Goal: Task Accomplishment & Management: Manage account settings

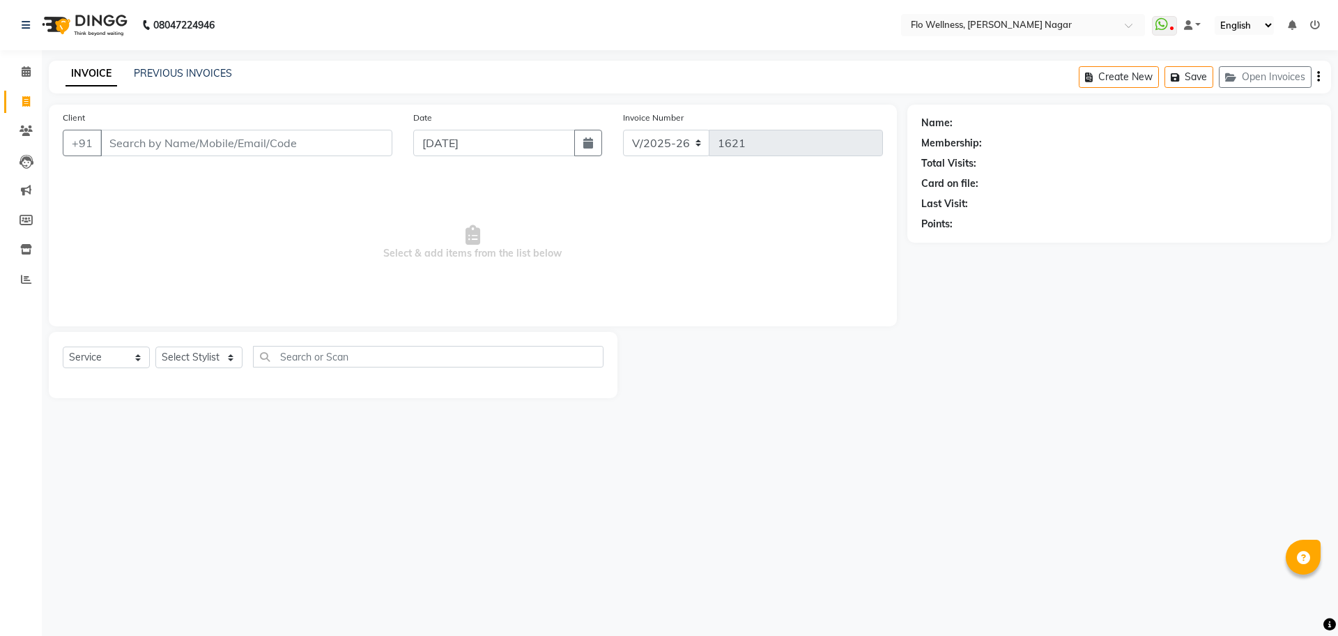
select select "4509"
select select "service"
click at [24, 135] on icon at bounding box center [26, 130] width 13 height 10
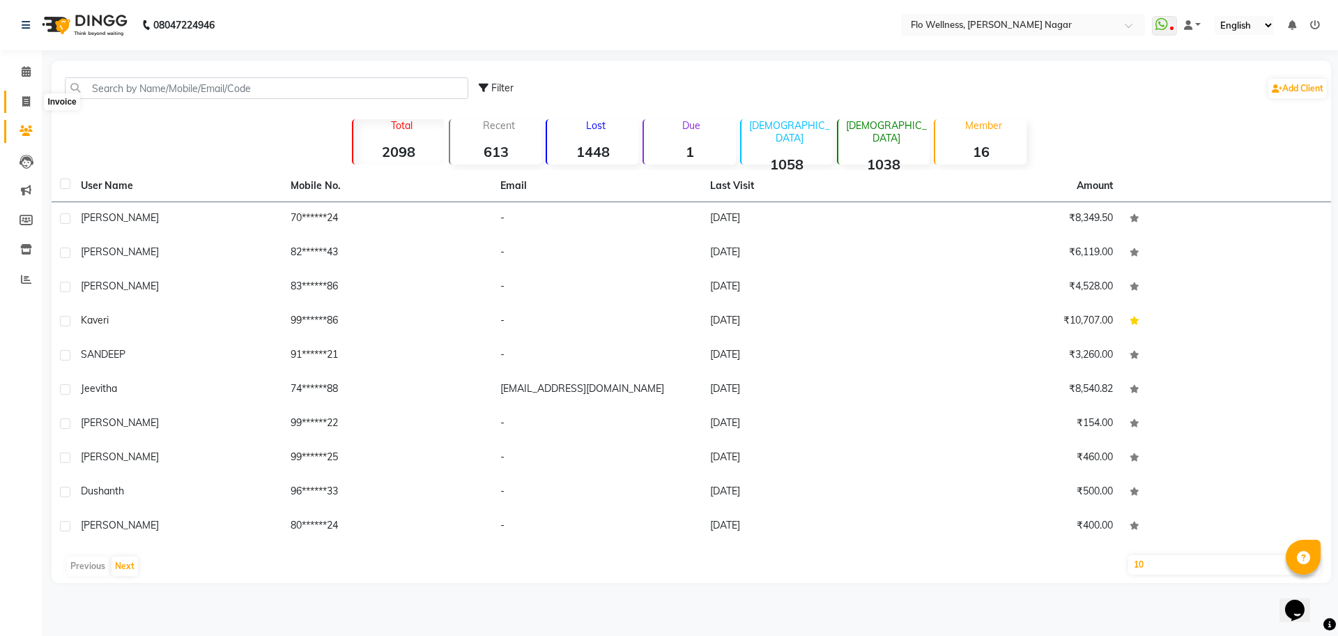
click at [21, 102] on span at bounding box center [26, 102] width 24 height 16
select select "service"
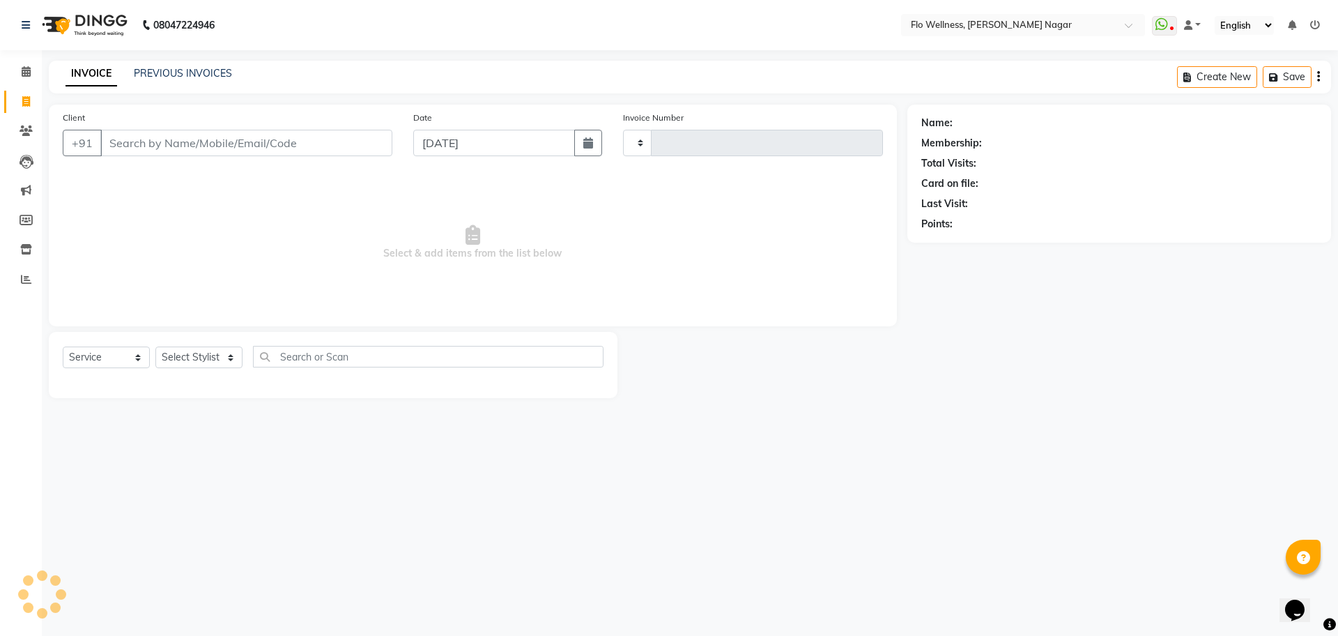
type input "1621"
select select "4509"
click at [274, 141] on input "Client" at bounding box center [246, 143] width 292 height 26
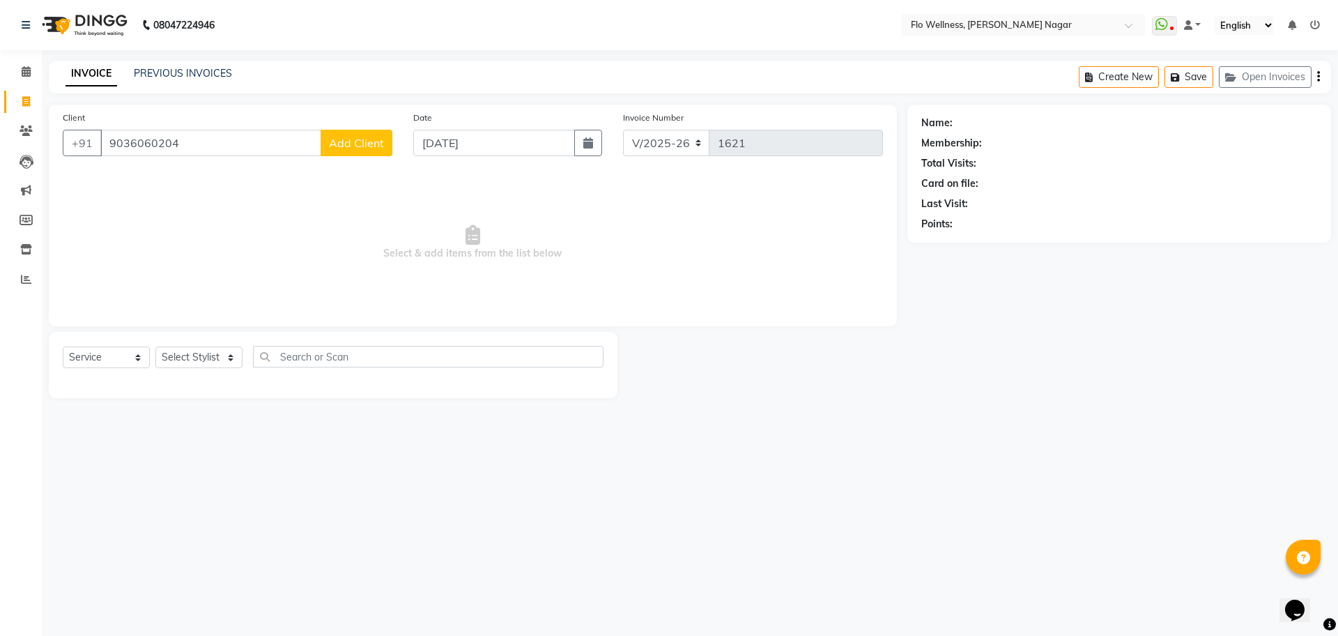
type input "9036060204"
click at [362, 138] on span "Add Client" at bounding box center [356, 143] width 55 height 14
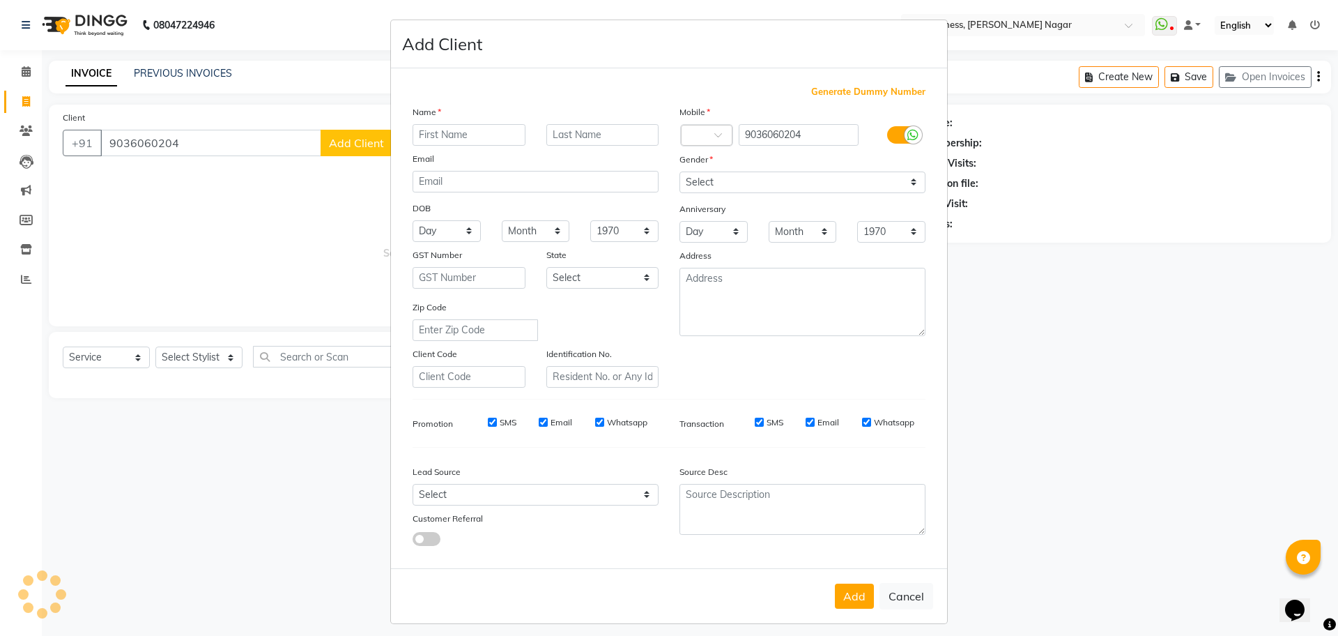
click at [471, 135] on input "text" at bounding box center [469, 135] width 113 height 22
type input "[PERSON_NAME]"
click at [756, 181] on select "Select [DEMOGRAPHIC_DATA] [DEMOGRAPHIC_DATA] Other Prefer Not To Say" at bounding box center [803, 182] width 246 height 22
select select "[DEMOGRAPHIC_DATA]"
click at [680, 171] on select "Select [DEMOGRAPHIC_DATA] [DEMOGRAPHIC_DATA] Other Prefer Not To Say" at bounding box center [803, 182] width 246 height 22
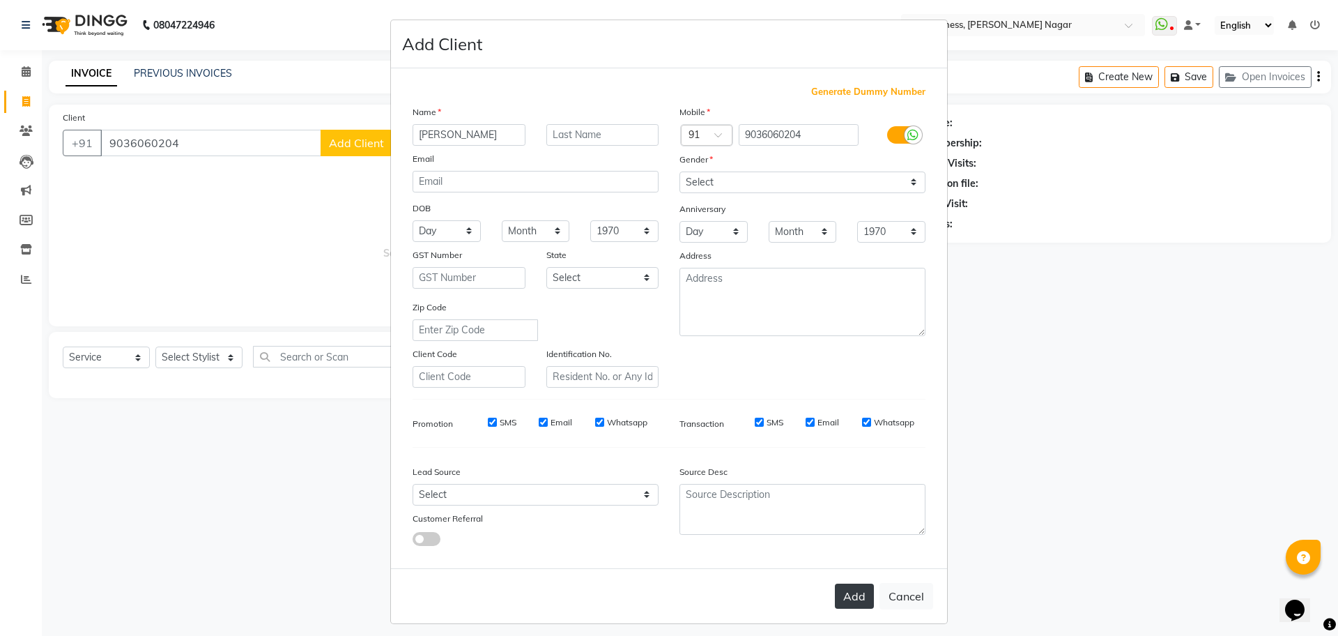
click at [851, 601] on button "Add" at bounding box center [854, 595] width 39 height 25
type input "90******04"
select select
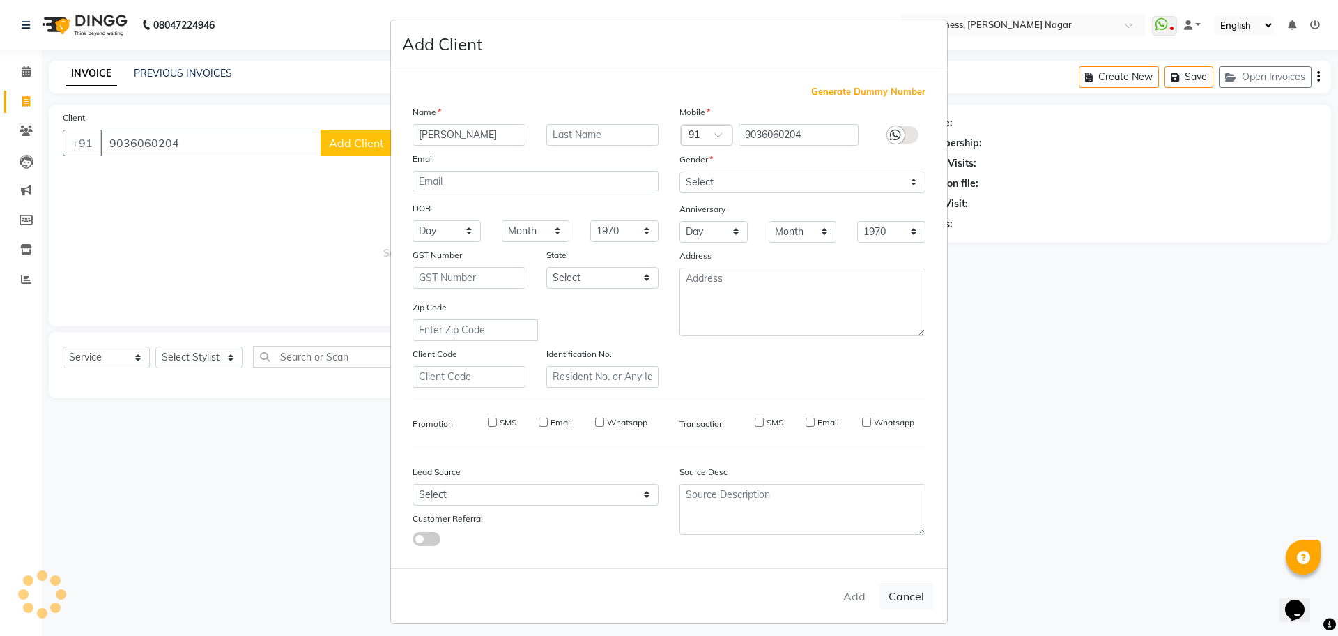
select select
checkbox input "false"
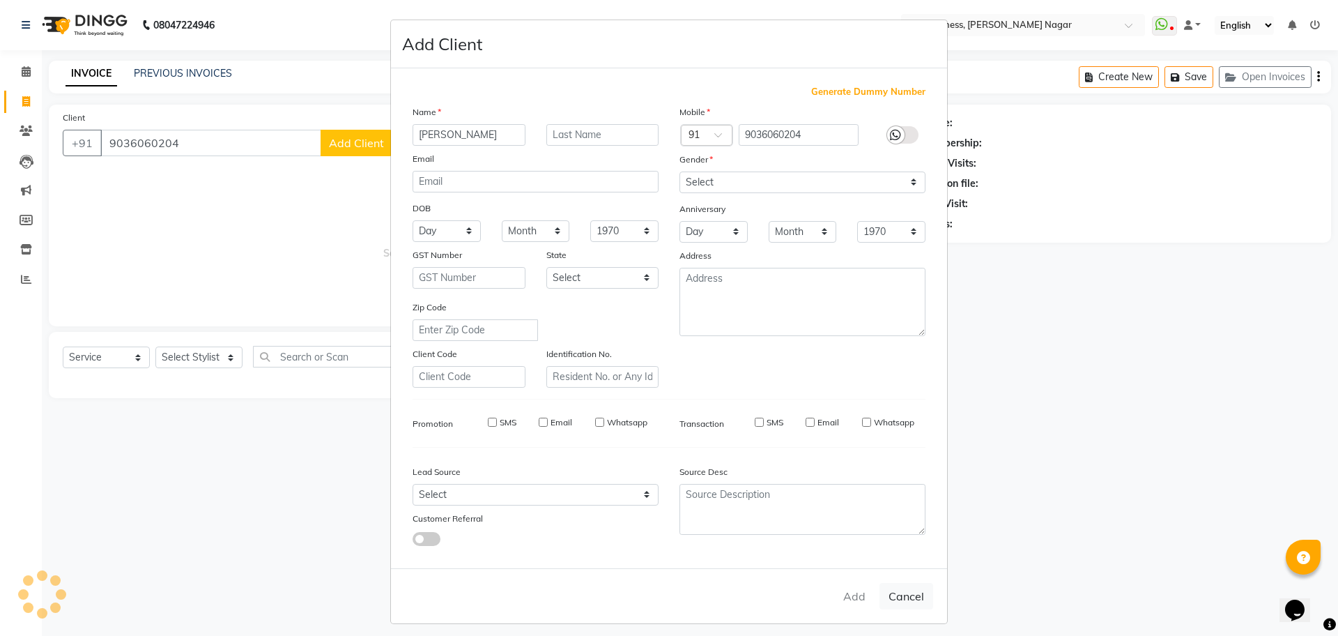
checkbox input "false"
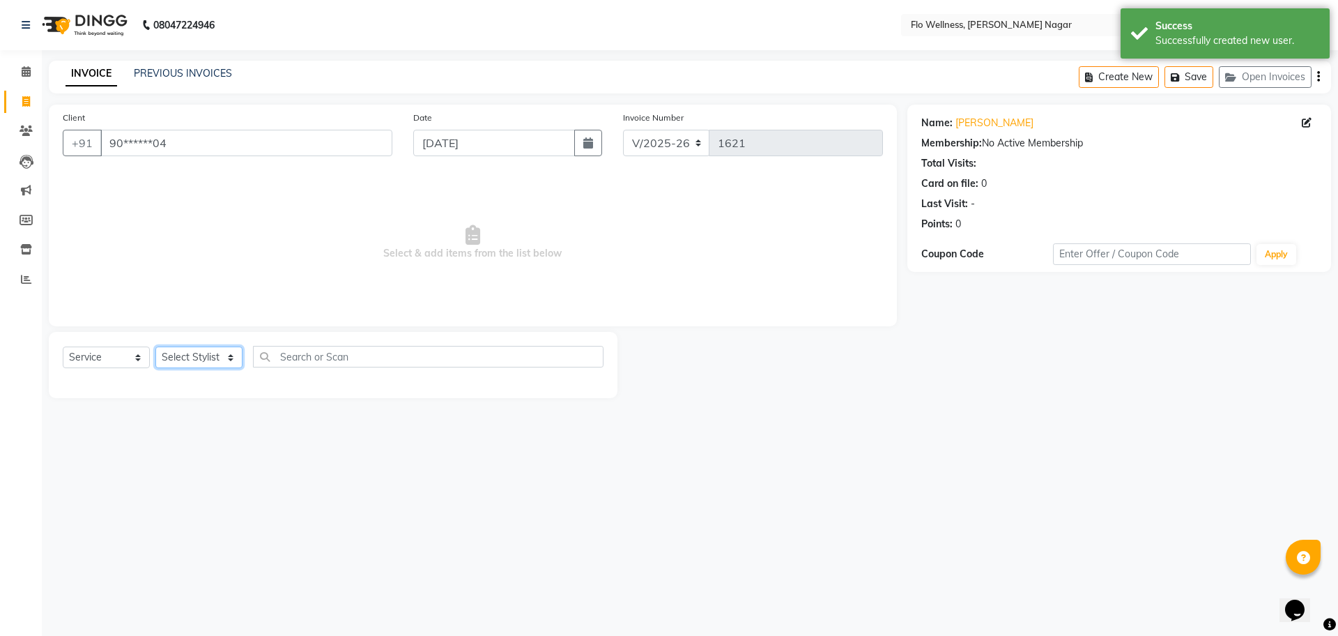
click at [208, 358] on select "Select Stylist [PERSON_NAME] Mani R [PERSON_NAME] Nivedini [PERSON_NAME]" at bounding box center [198, 357] width 87 height 22
select select "89651"
click at [155, 346] on select "Select Stylist [PERSON_NAME] Mani R [PERSON_NAME] Nivedini [PERSON_NAME]" at bounding box center [198, 357] width 87 height 22
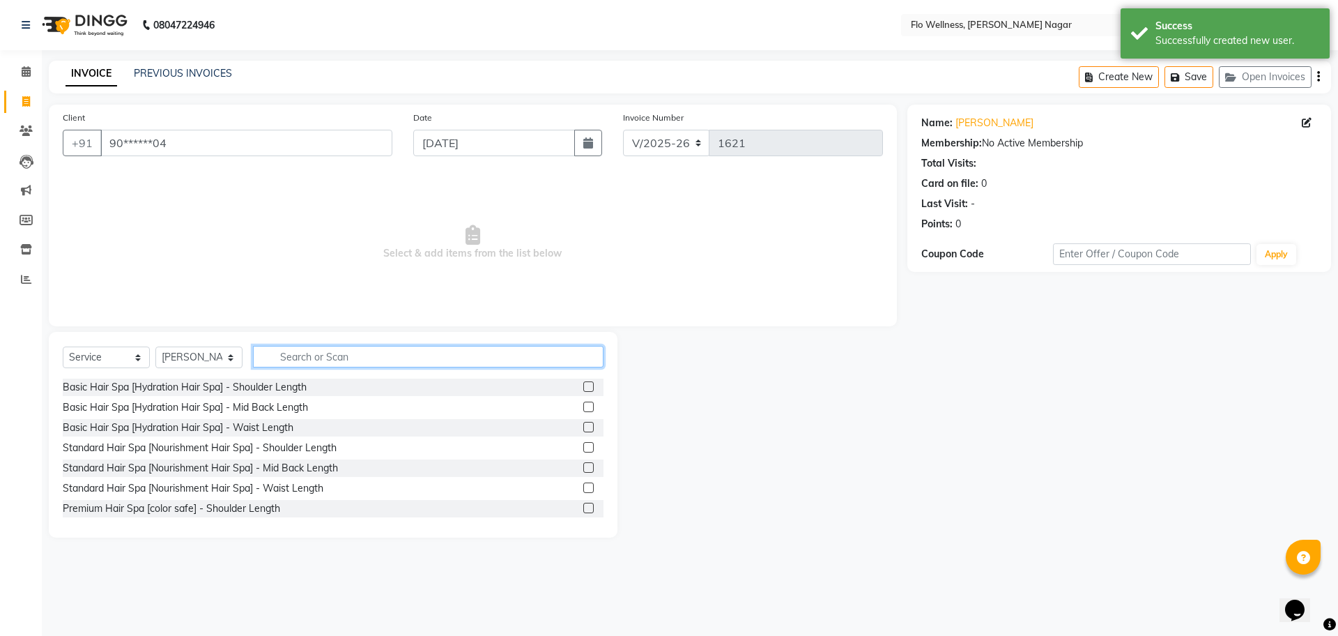
click at [332, 358] on input "text" at bounding box center [428, 357] width 351 height 22
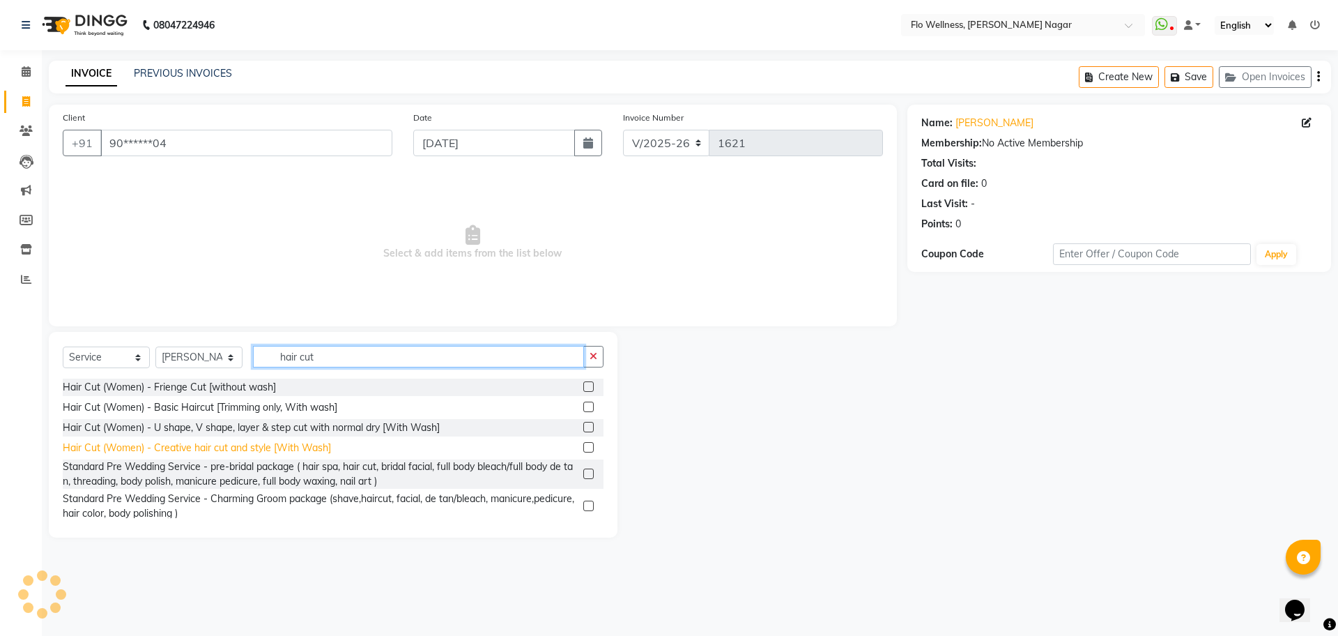
type input "hair cut"
click at [181, 448] on div "Hair Cut (Women) - Creative hair cut and style [With Wash]" at bounding box center [197, 447] width 268 height 15
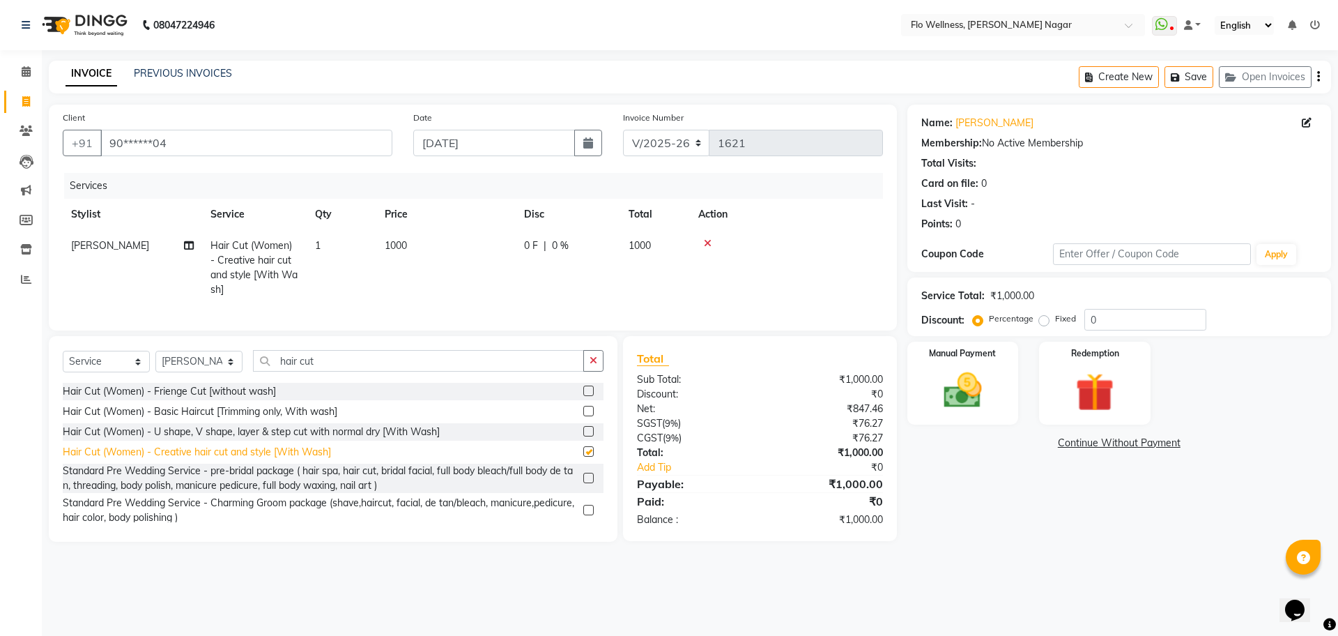
checkbox input "false"
click at [963, 394] on img at bounding box center [962, 390] width 65 height 46
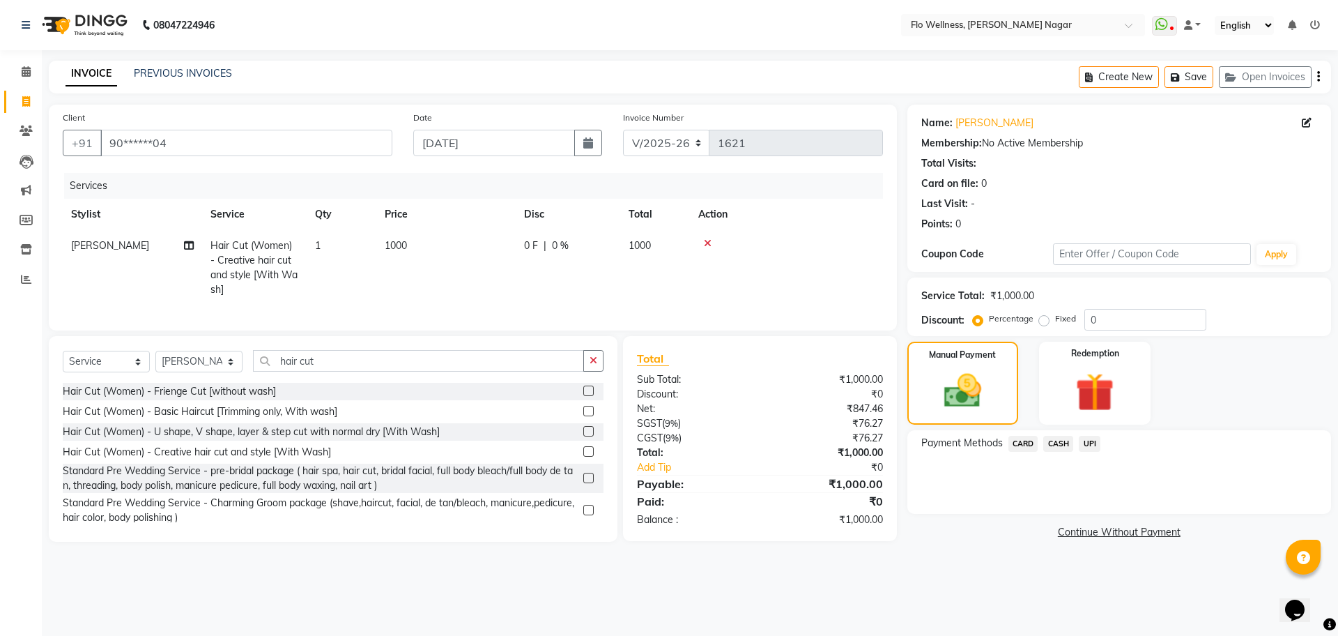
click at [1090, 438] on span "UPI" at bounding box center [1090, 444] width 22 height 16
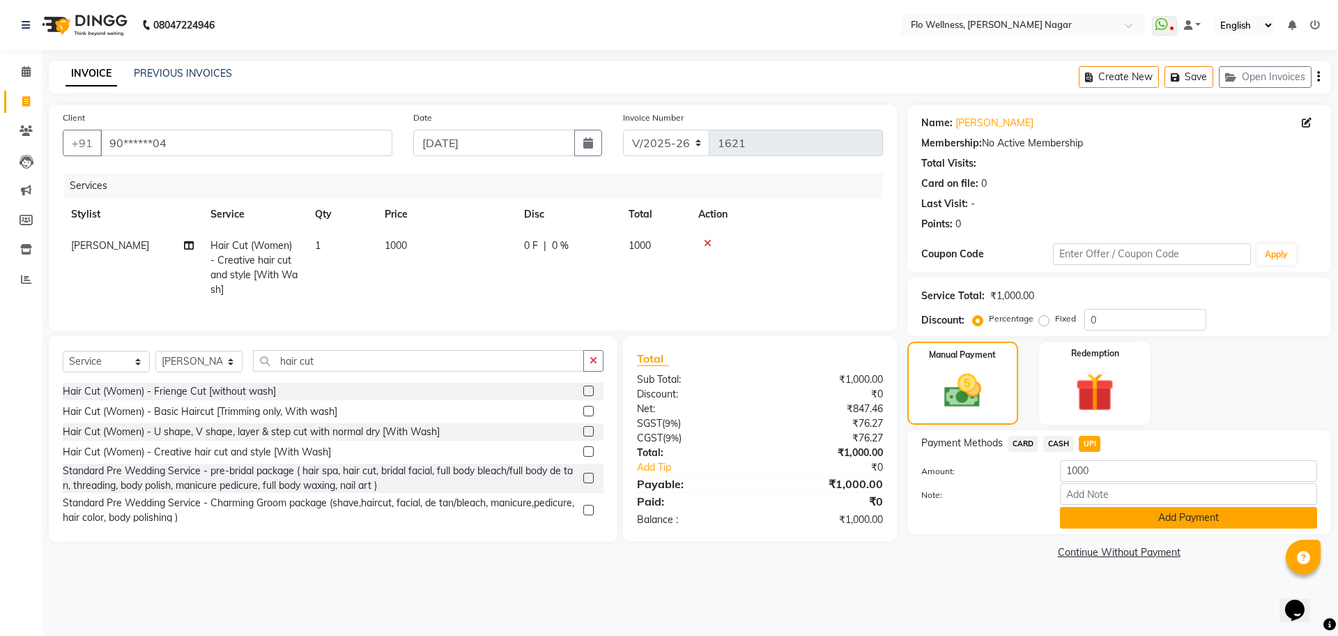
click at [1102, 516] on button "Add Payment" at bounding box center [1188, 518] width 257 height 22
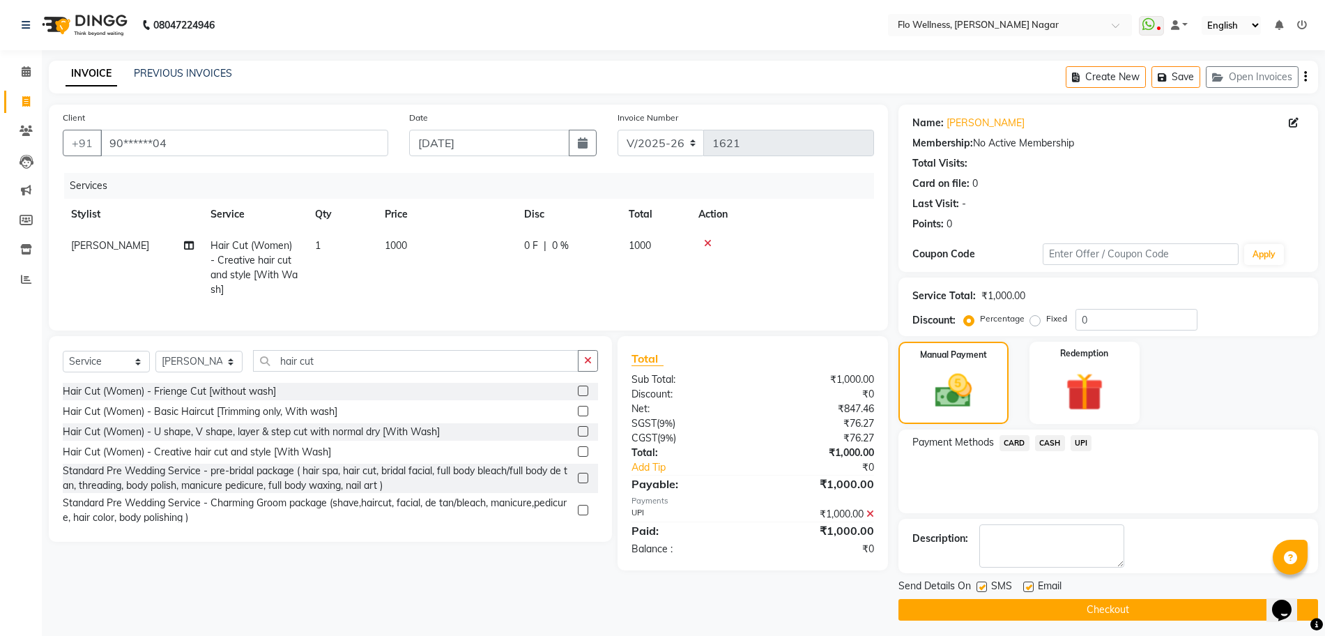
click at [1083, 611] on button "Checkout" at bounding box center [1108, 610] width 420 height 22
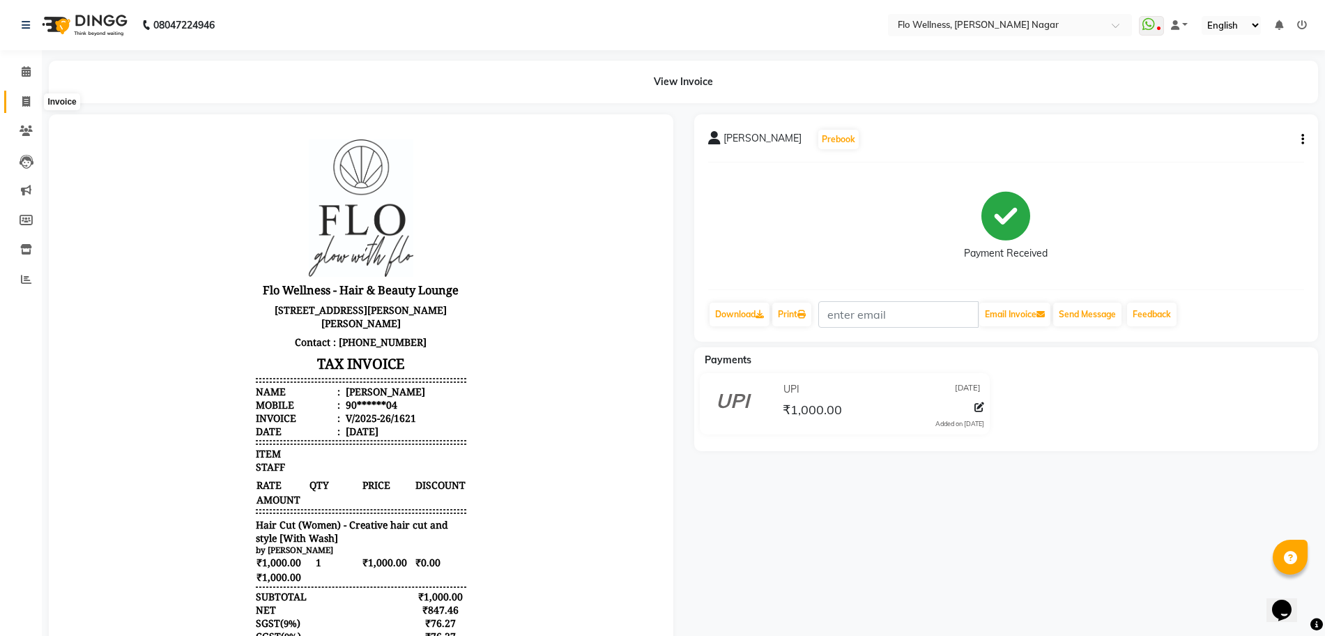
click at [24, 94] on span at bounding box center [26, 102] width 24 height 16
select select "service"
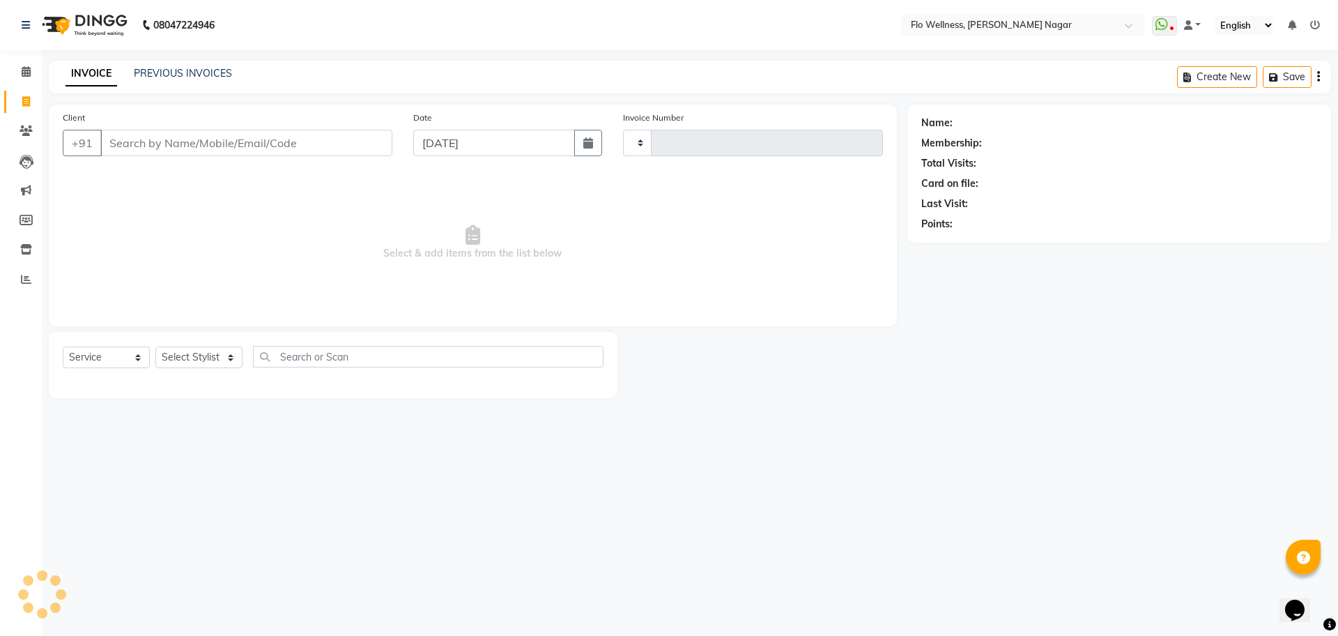
type input "1622"
select select "4509"
click at [269, 145] on input "Client" at bounding box center [246, 143] width 292 height 26
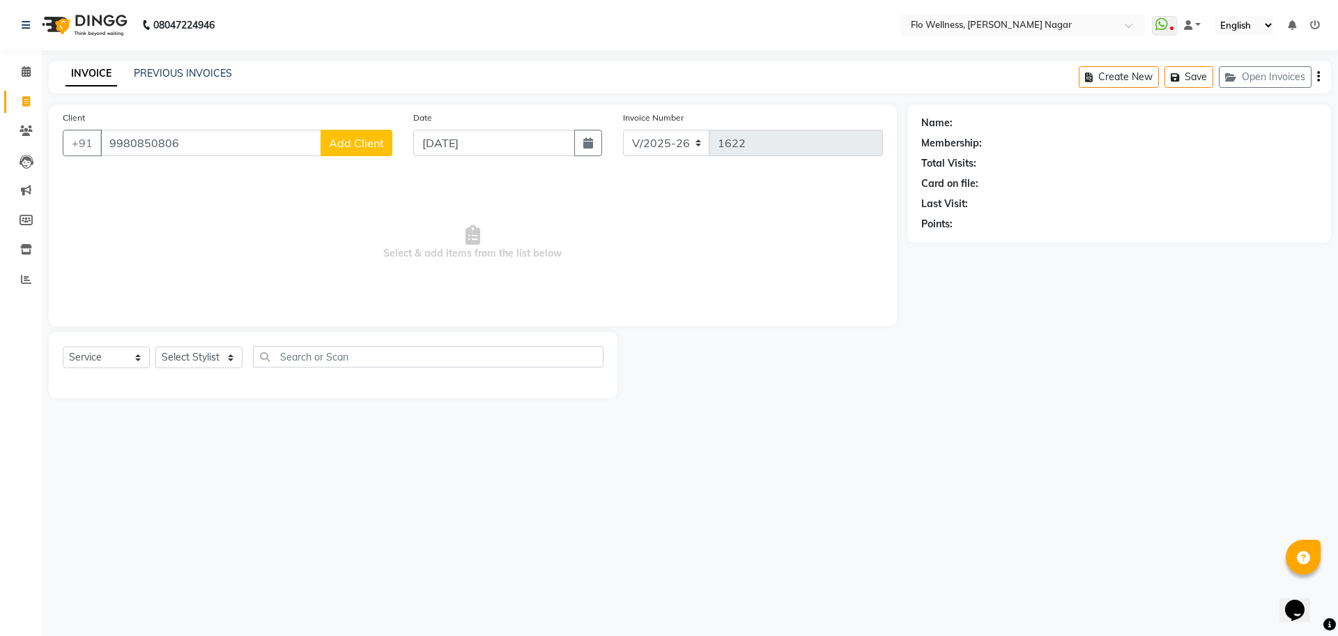
type input "9980850806"
click at [371, 141] on span "Add Client" at bounding box center [356, 143] width 55 height 14
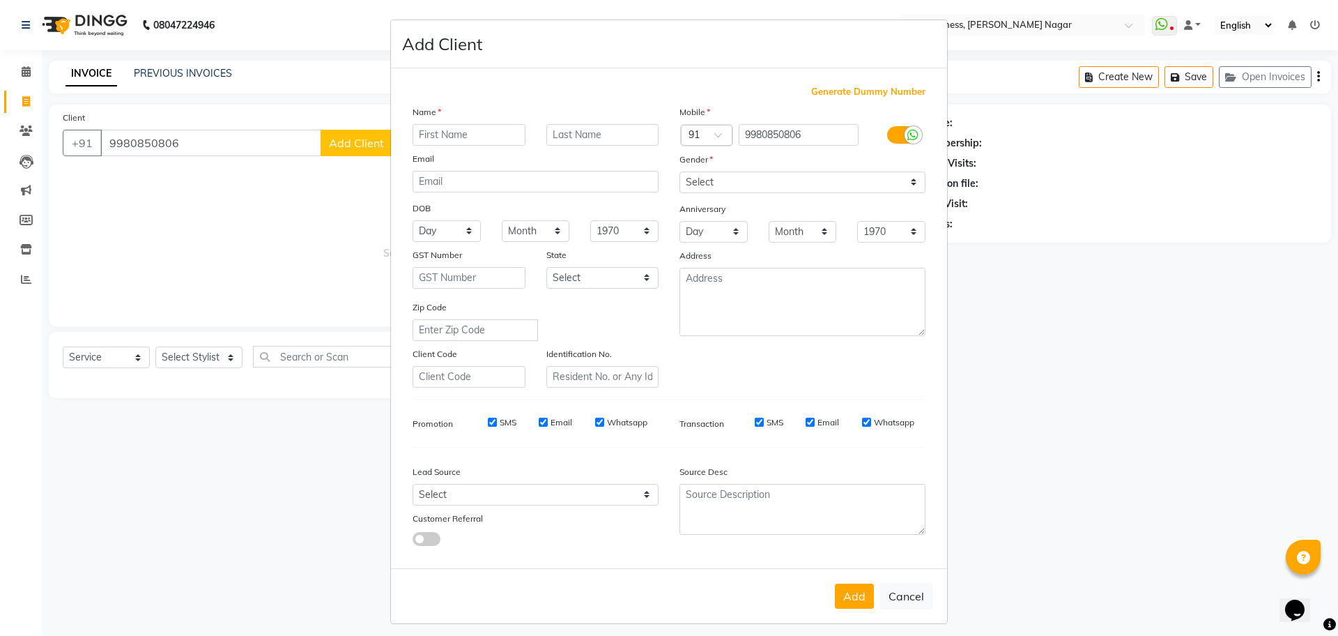
click at [468, 137] on input "text" at bounding box center [469, 135] width 113 height 22
type input "[PERSON_NAME]"
click at [762, 169] on div "Gender" at bounding box center [802, 162] width 267 height 20
click at [737, 183] on select "Select [DEMOGRAPHIC_DATA] [DEMOGRAPHIC_DATA] Other Prefer Not To Say" at bounding box center [803, 182] width 246 height 22
select select "[DEMOGRAPHIC_DATA]"
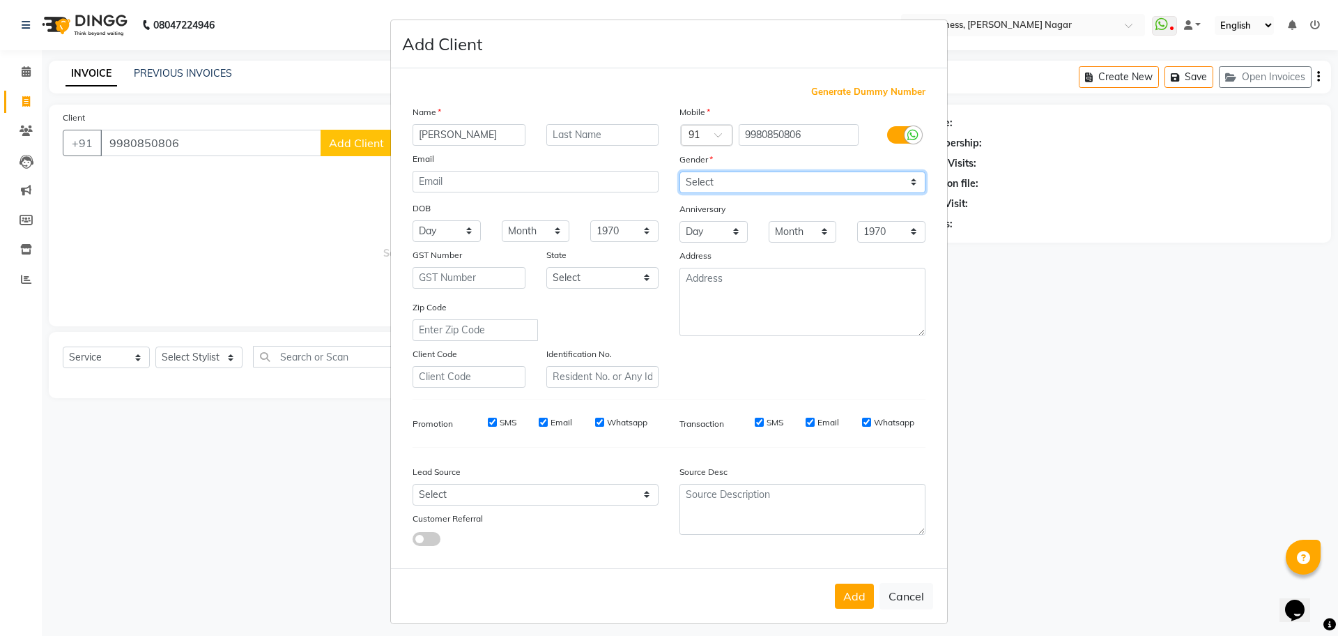
click at [680, 171] on select "Select [DEMOGRAPHIC_DATA] [DEMOGRAPHIC_DATA] Other Prefer Not To Say" at bounding box center [803, 182] width 246 height 22
click at [848, 598] on button "Add" at bounding box center [854, 595] width 39 height 25
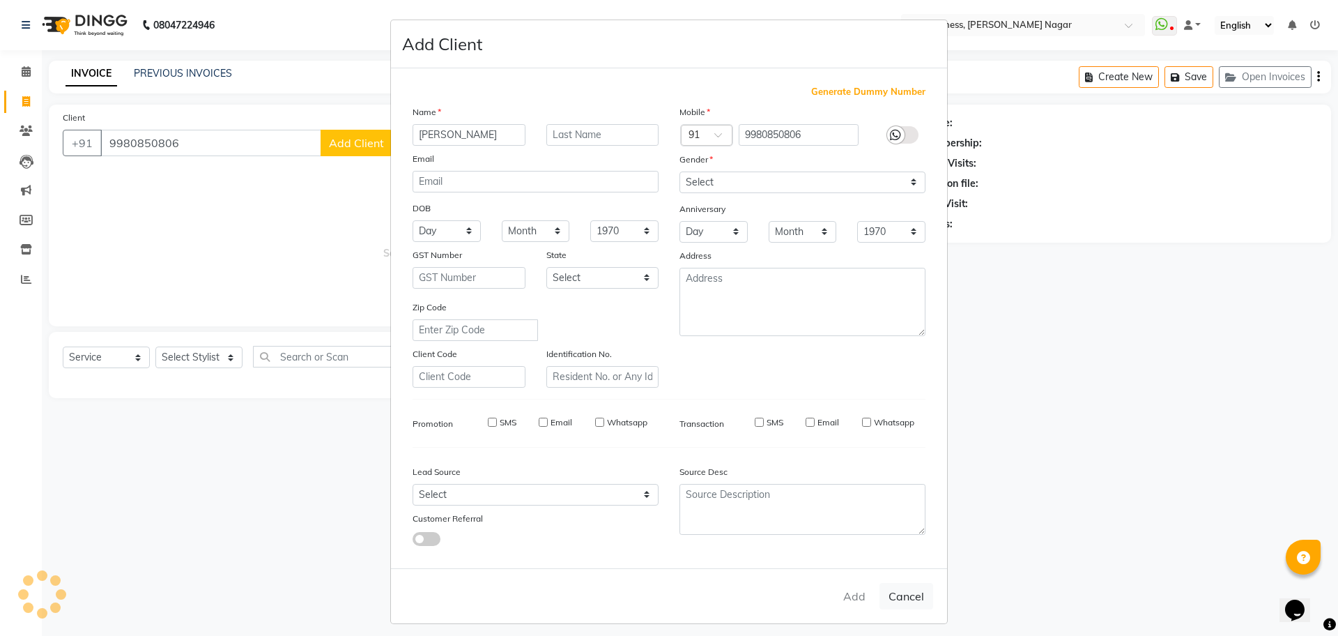
type input "99******06"
select select
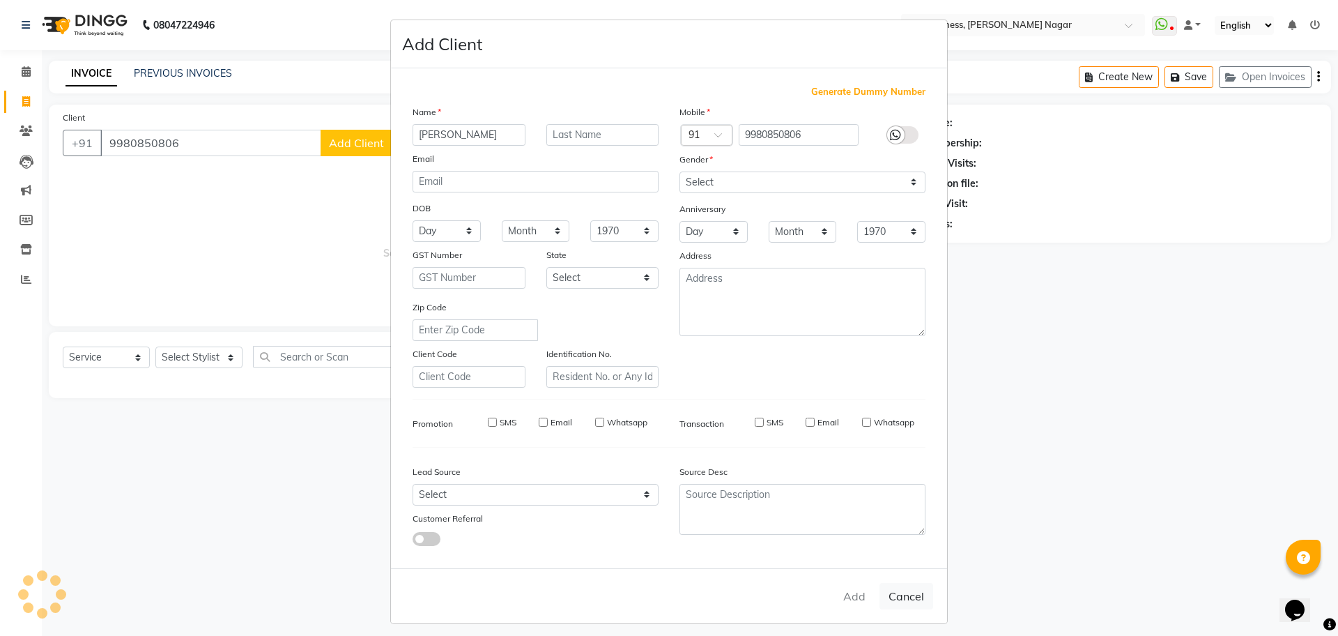
select select
checkbox input "false"
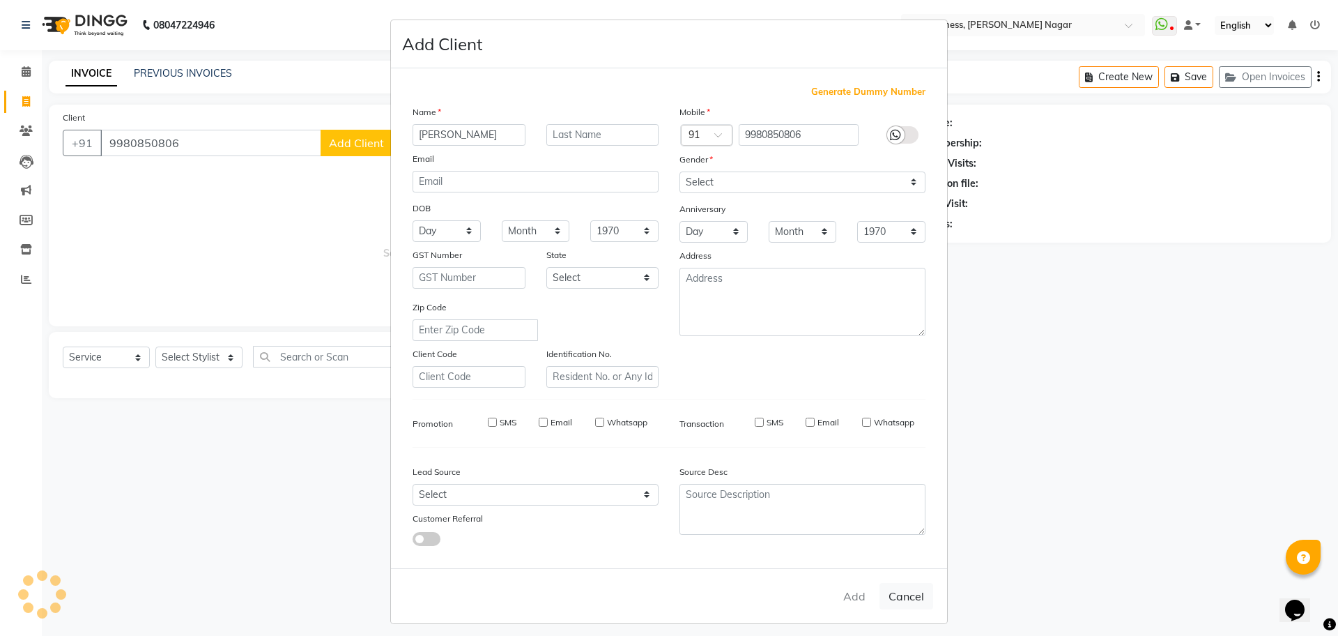
checkbox input "false"
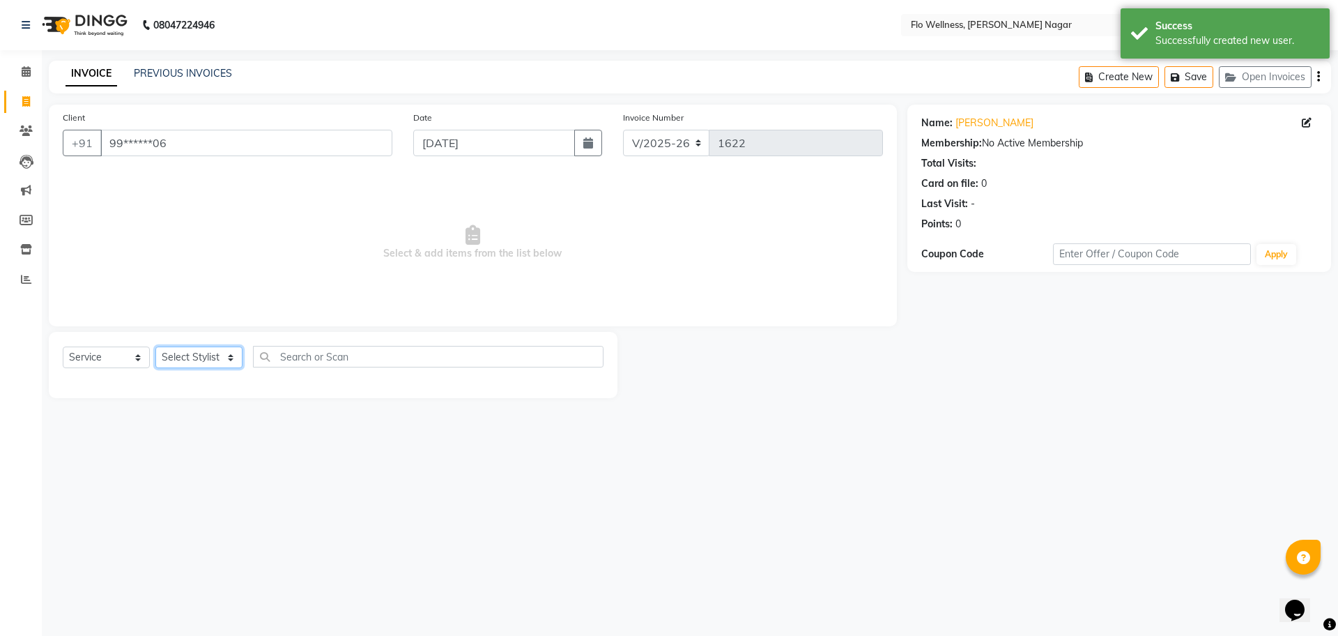
click at [176, 355] on select "Select Stylist [PERSON_NAME] Mani R [PERSON_NAME] Nivedini [PERSON_NAME]" at bounding box center [198, 357] width 87 height 22
select select "89638"
click at [155, 346] on select "Select Stylist [PERSON_NAME] Mani R [PERSON_NAME] Nivedini [PERSON_NAME]" at bounding box center [198, 357] width 87 height 22
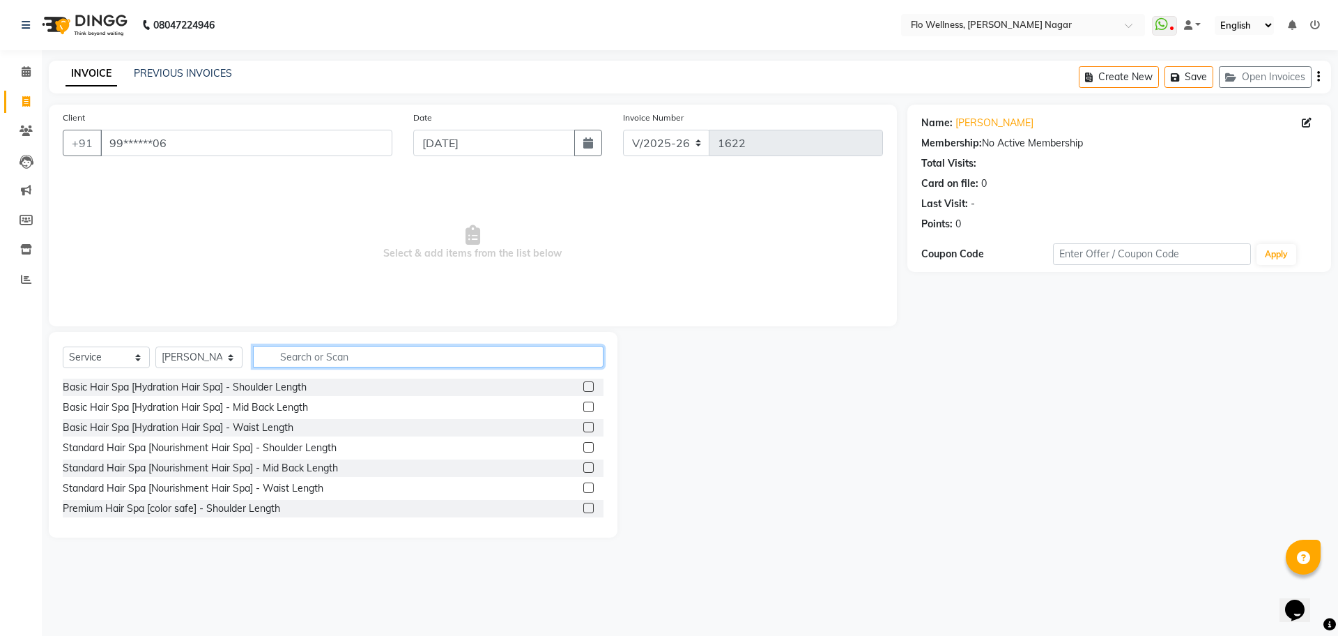
click at [337, 359] on input "text" at bounding box center [428, 357] width 351 height 22
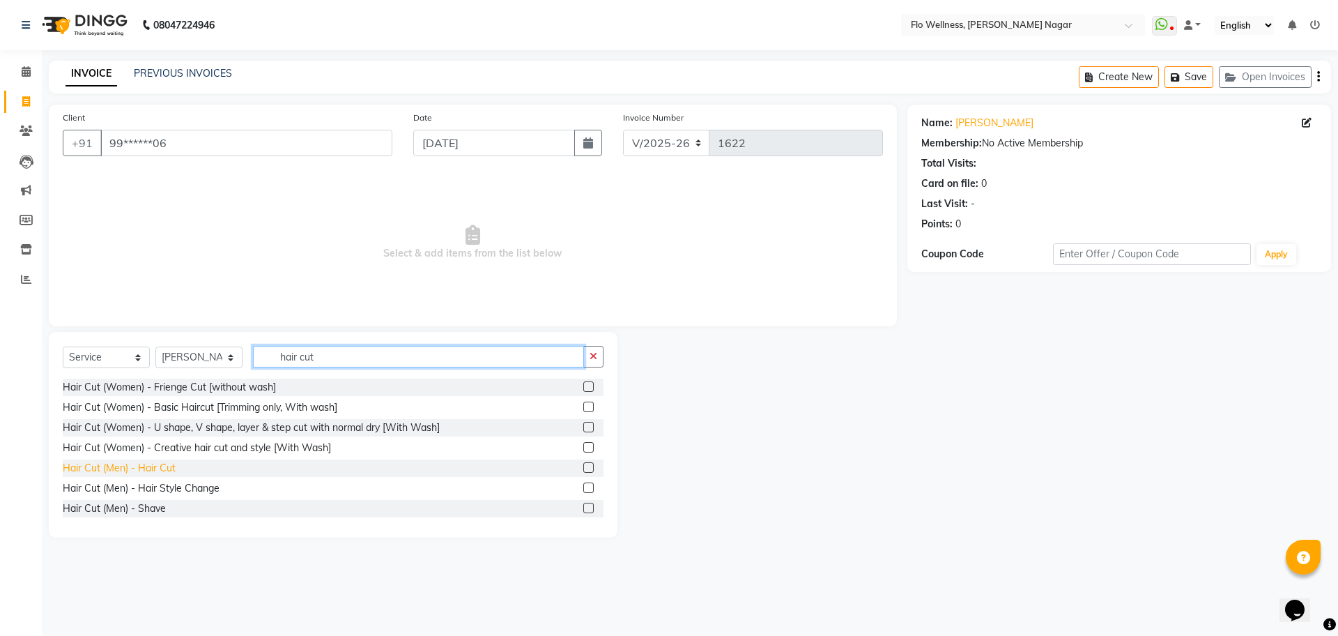
type input "hair cut"
click at [153, 463] on div "Hair Cut (Men) - Hair Cut" at bounding box center [119, 468] width 113 height 15
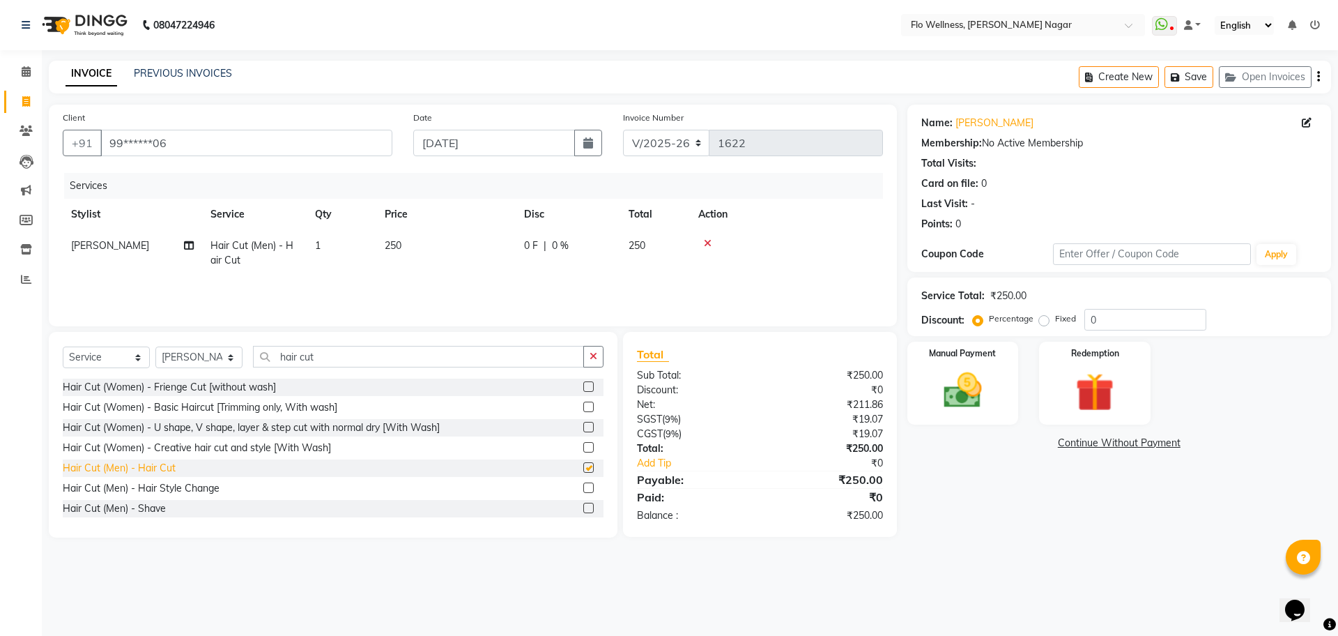
checkbox input "false"
click at [326, 351] on input "hair cut" at bounding box center [418, 357] width 331 height 22
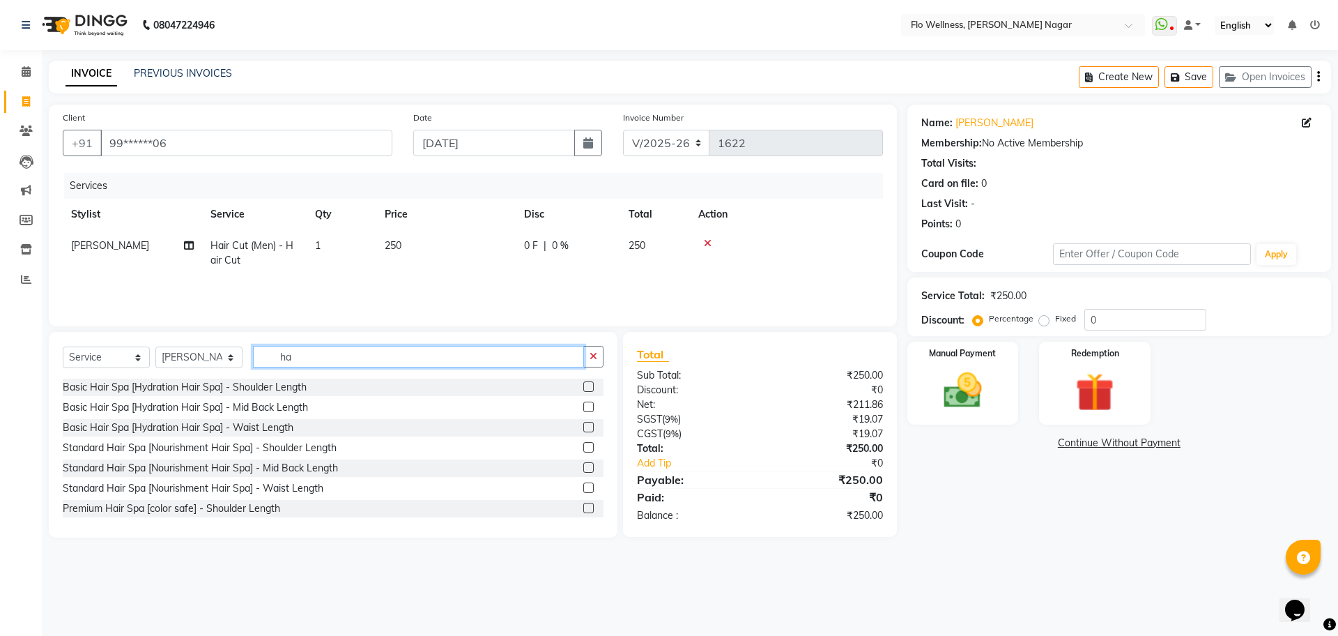
type input "h"
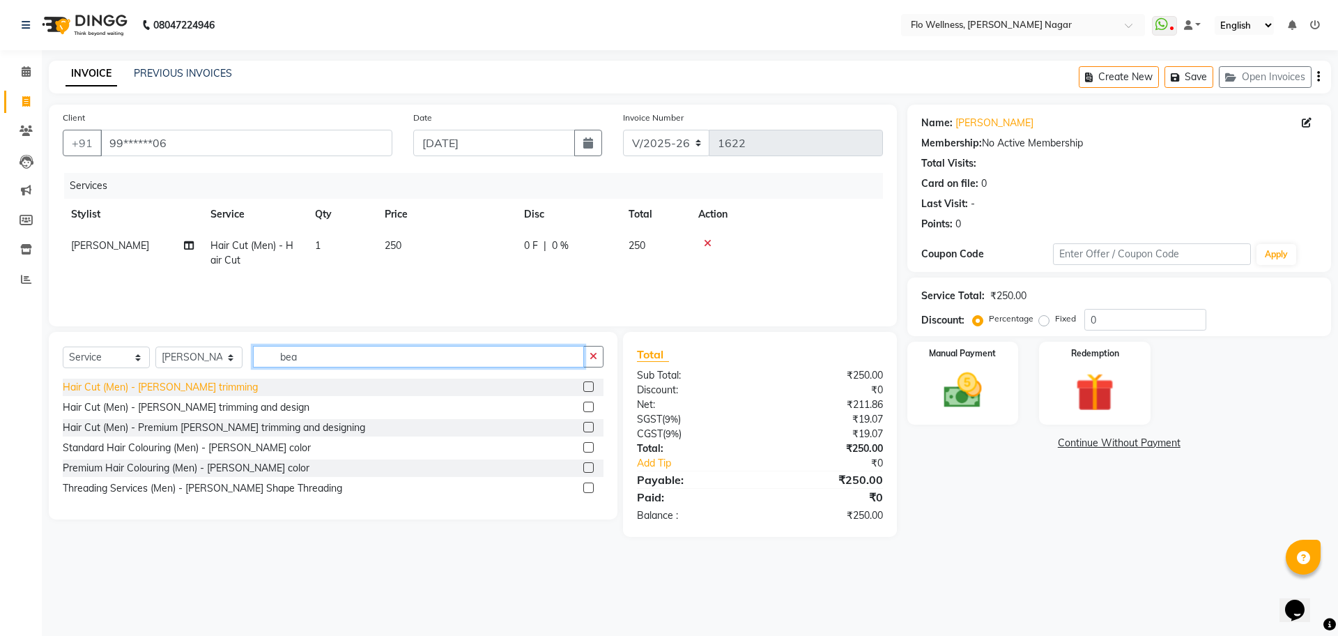
type input "bea"
click at [202, 392] on div "Hair Cut (Men) - [PERSON_NAME] trimming" at bounding box center [160, 387] width 195 height 15
checkbox input "false"
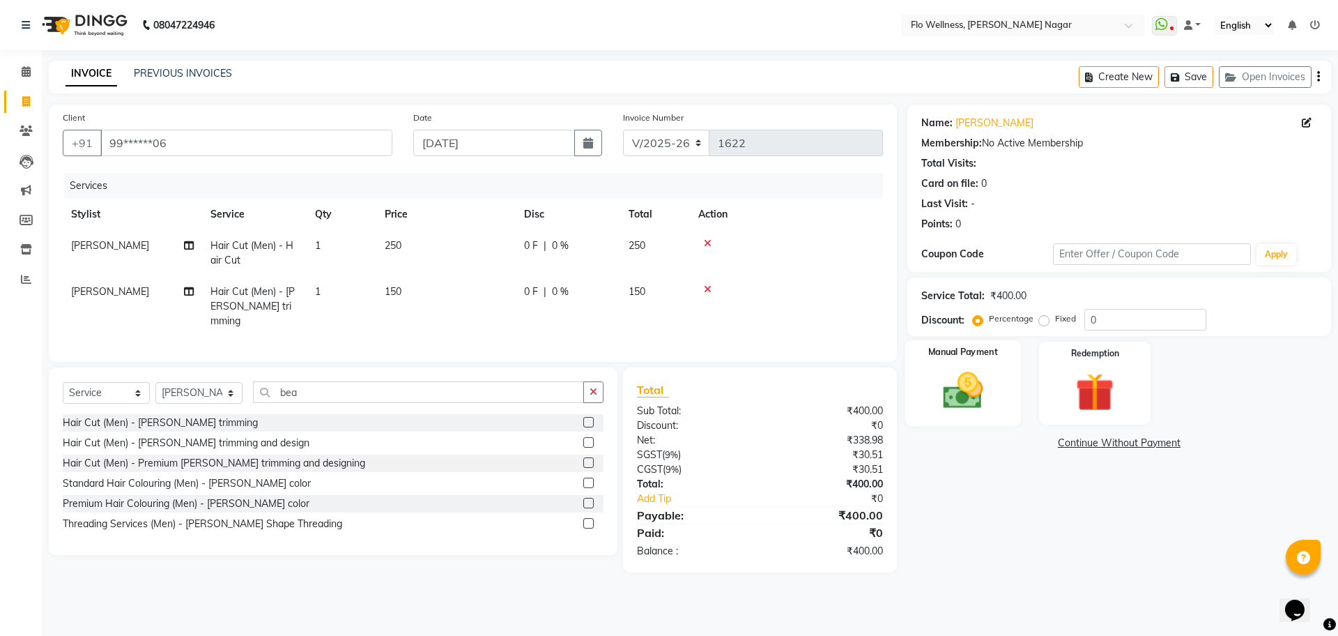
click at [961, 383] on img at bounding box center [962, 390] width 65 height 46
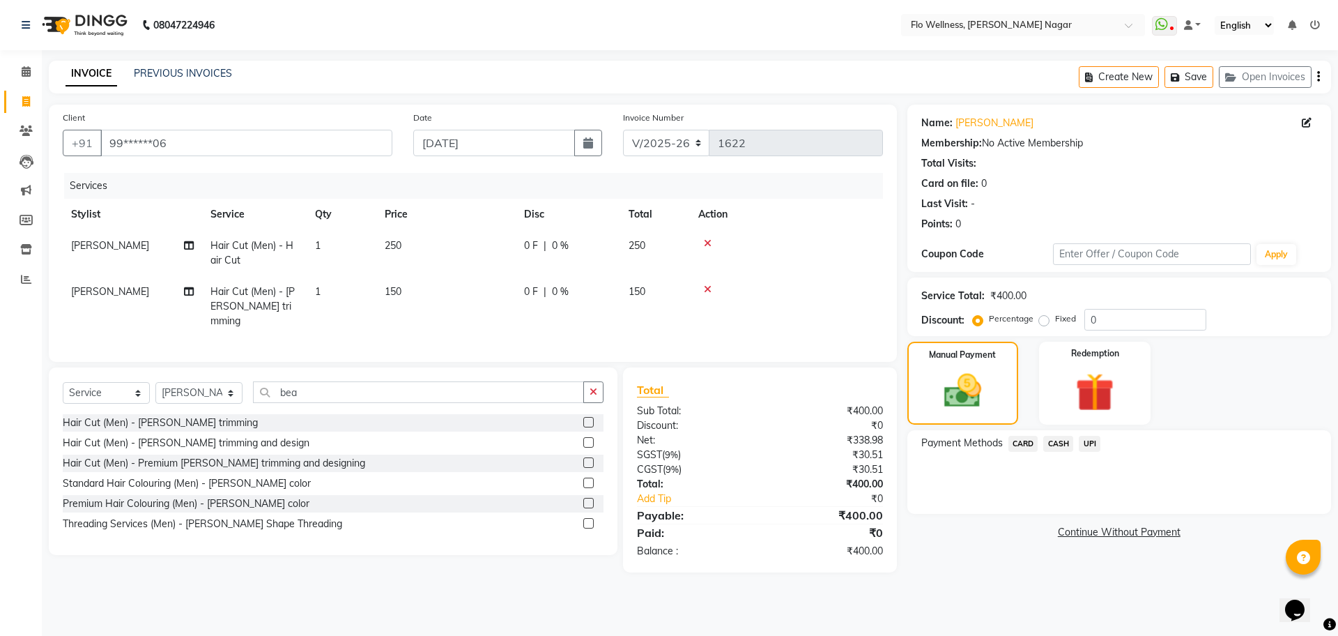
click at [1090, 438] on span "UPI" at bounding box center [1090, 444] width 22 height 16
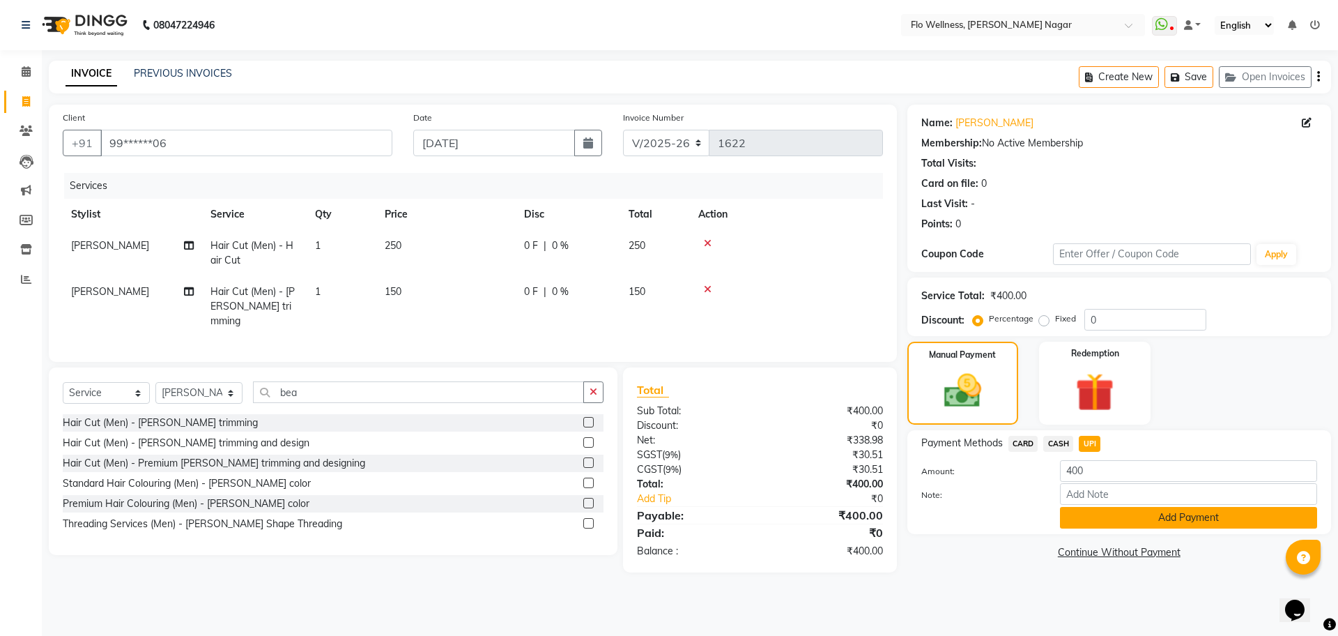
click at [1133, 520] on button "Add Payment" at bounding box center [1188, 518] width 257 height 22
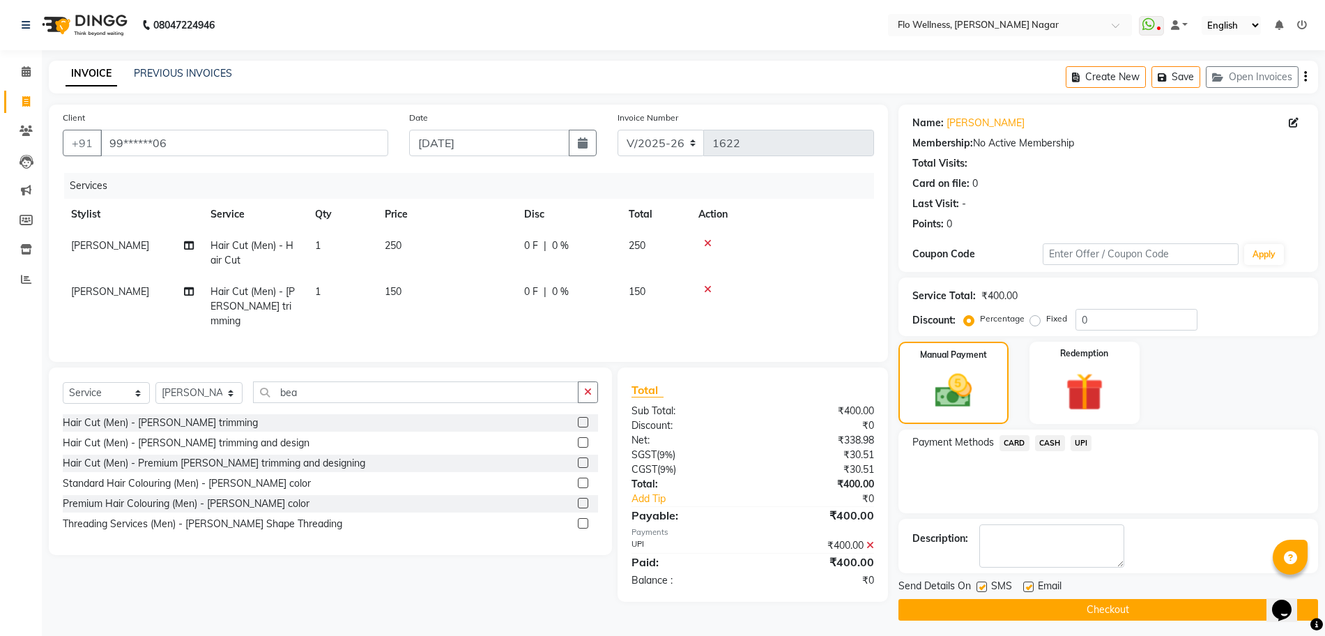
click at [1116, 608] on button "Checkout" at bounding box center [1108, 610] width 420 height 22
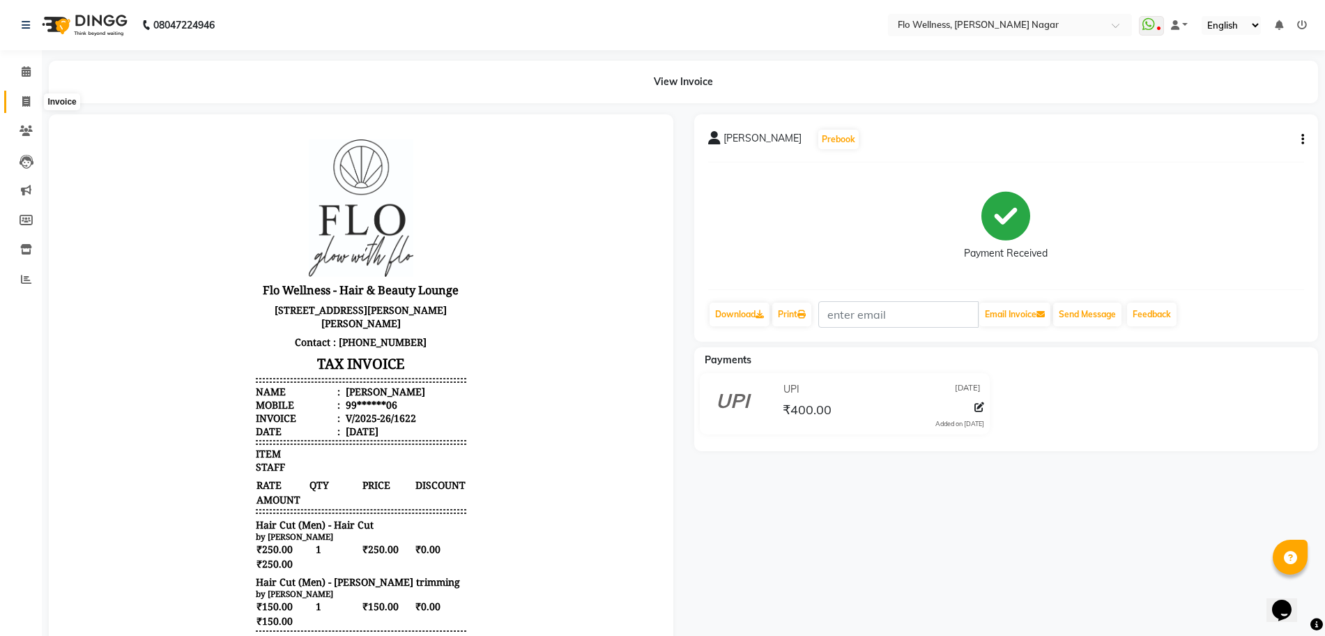
click at [21, 100] on span at bounding box center [26, 102] width 24 height 16
select select "service"
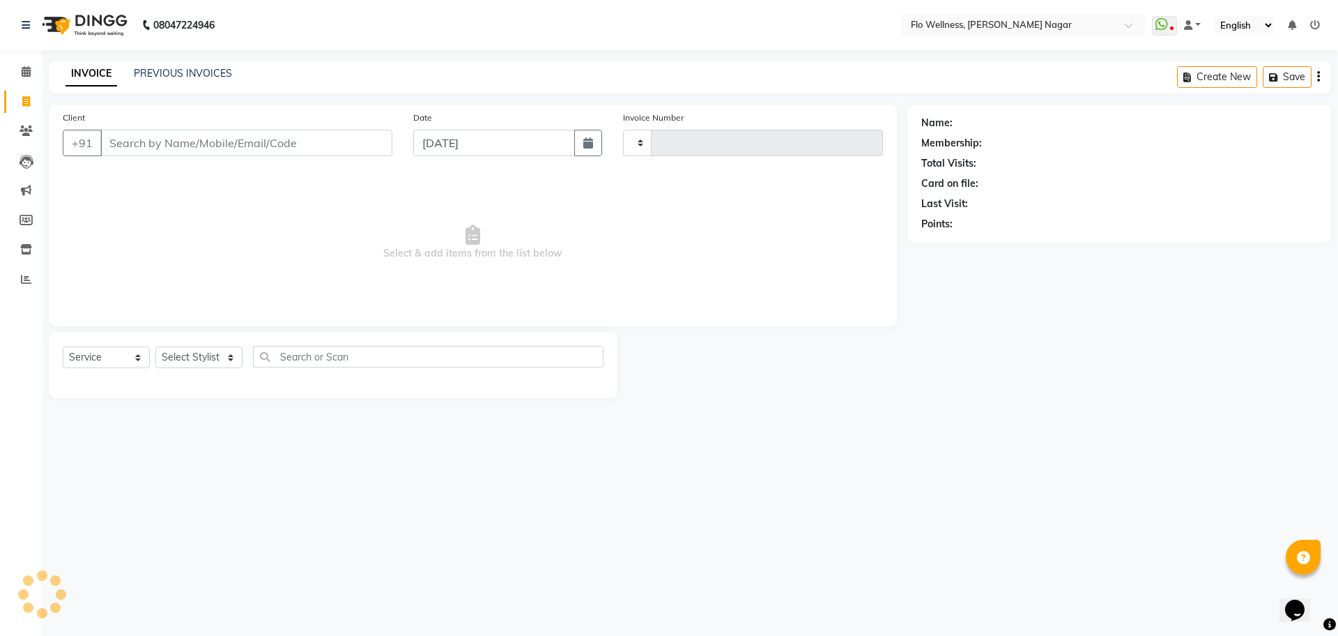
type input "1623"
select select "4509"
click at [29, 127] on icon at bounding box center [26, 130] width 13 height 10
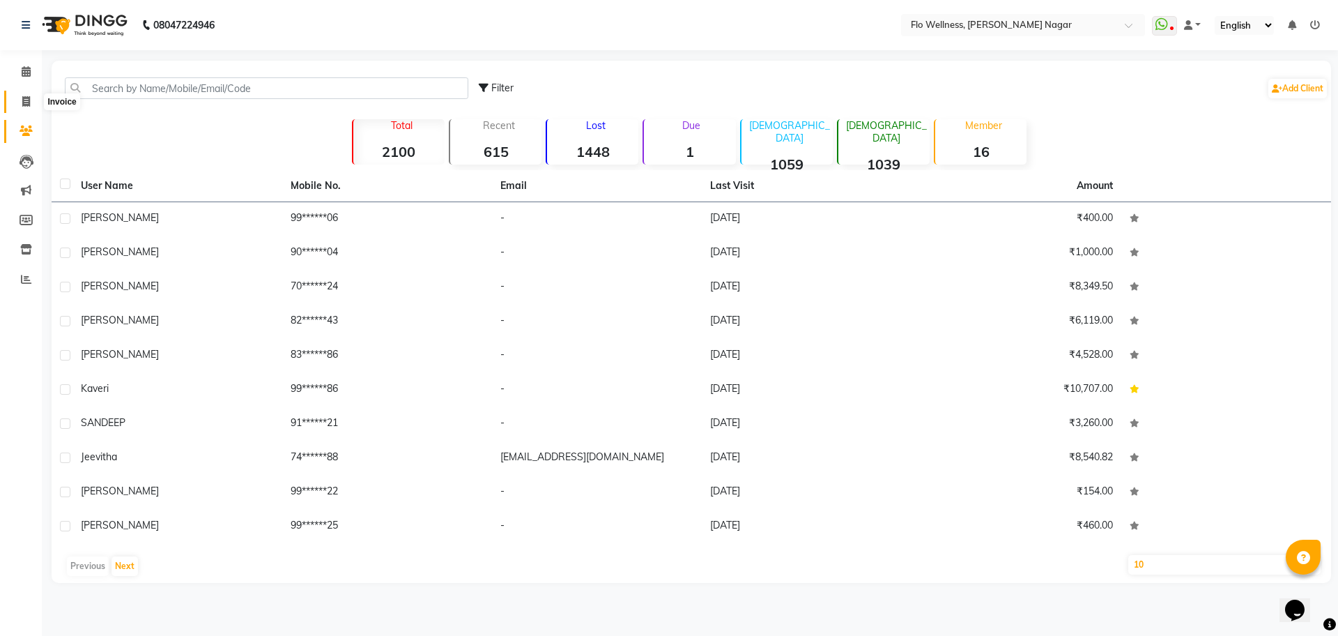
click at [25, 103] on icon at bounding box center [26, 101] width 8 height 10
select select "service"
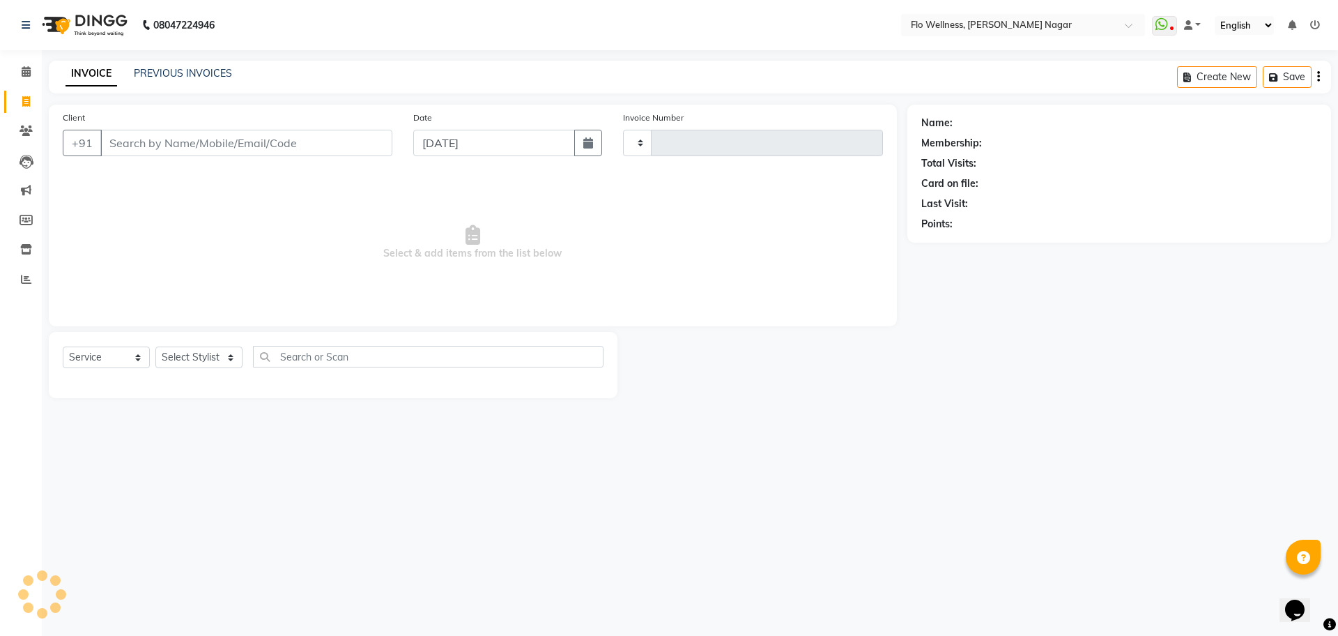
type input "1623"
select select "4509"
click at [187, 148] on input "Client" at bounding box center [246, 143] width 292 height 26
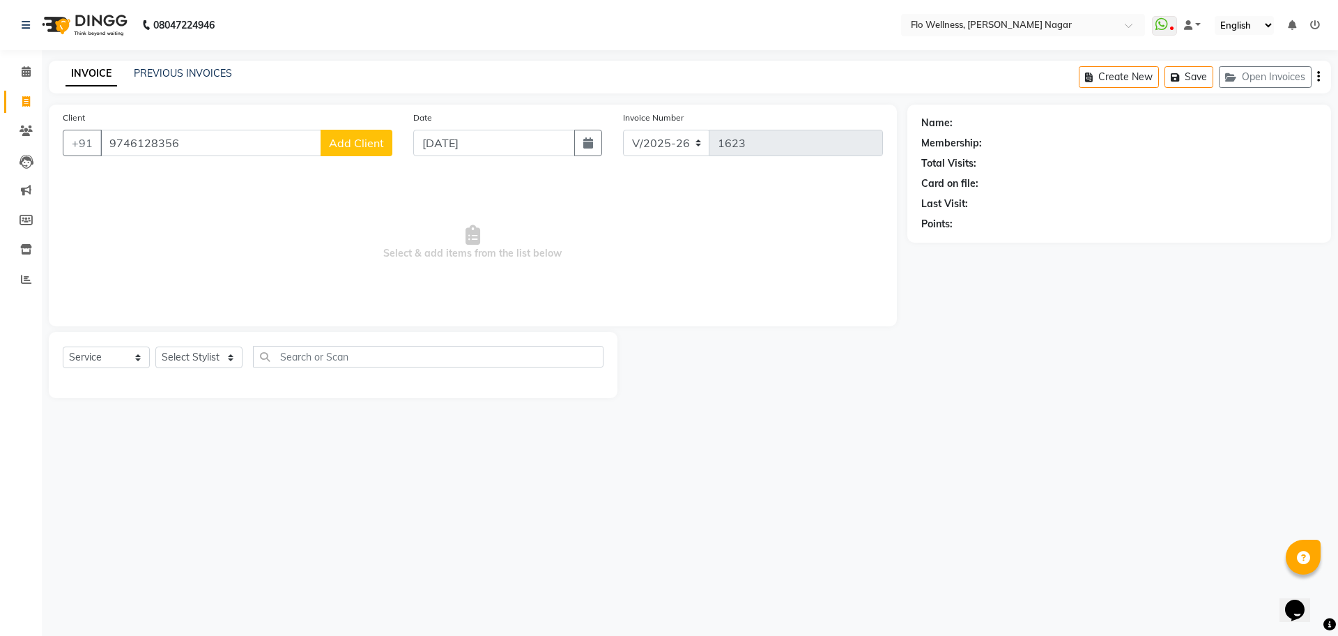
type input "9746128356"
click at [368, 141] on span "Add Client" at bounding box center [356, 143] width 55 height 14
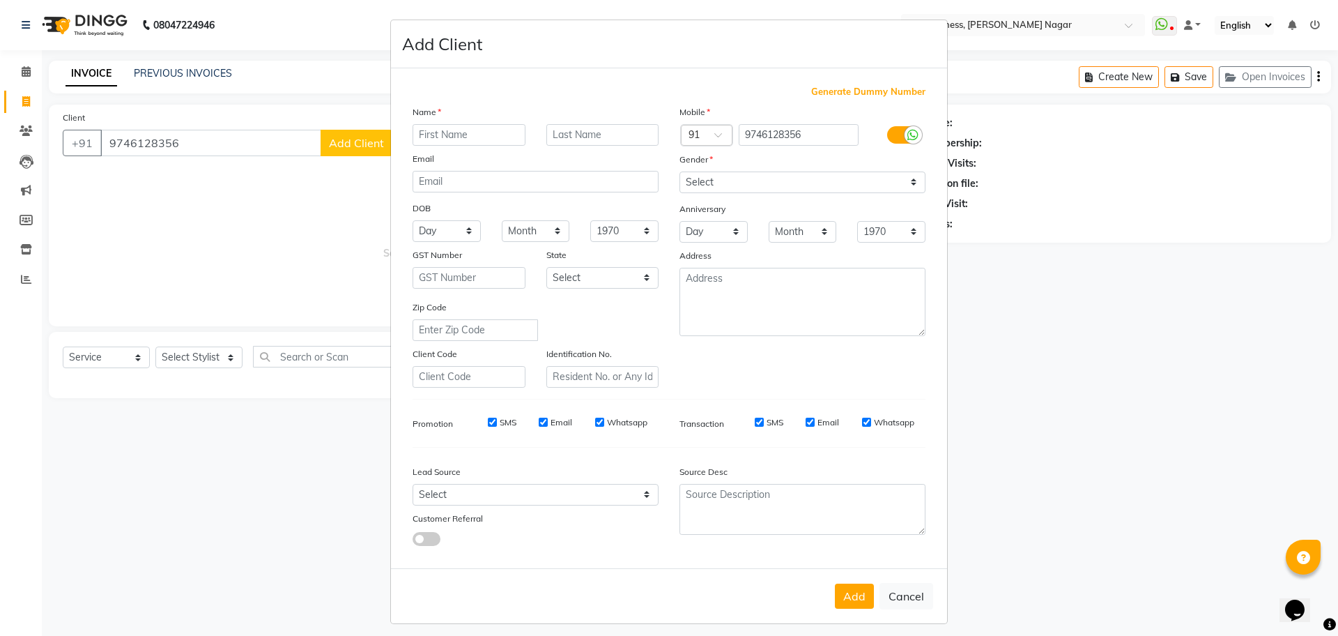
click at [470, 137] on input "text" at bounding box center [469, 135] width 113 height 22
type input "[DEMOGRAPHIC_DATA]"
click at [700, 181] on select "Select [DEMOGRAPHIC_DATA] [DEMOGRAPHIC_DATA] Other Prefer Not To Say" at bounding box center [803, 182] width 246 height 22
select select "[DEMOGRAPHIC_DATA]"
click at [680, 171] on select "Select [DEMOGRAPHIC_DATA] [DEMOGRAPHIC_DATA] Other Prefer Not To Say" at bounding box center [803, 182] width 246 height 22
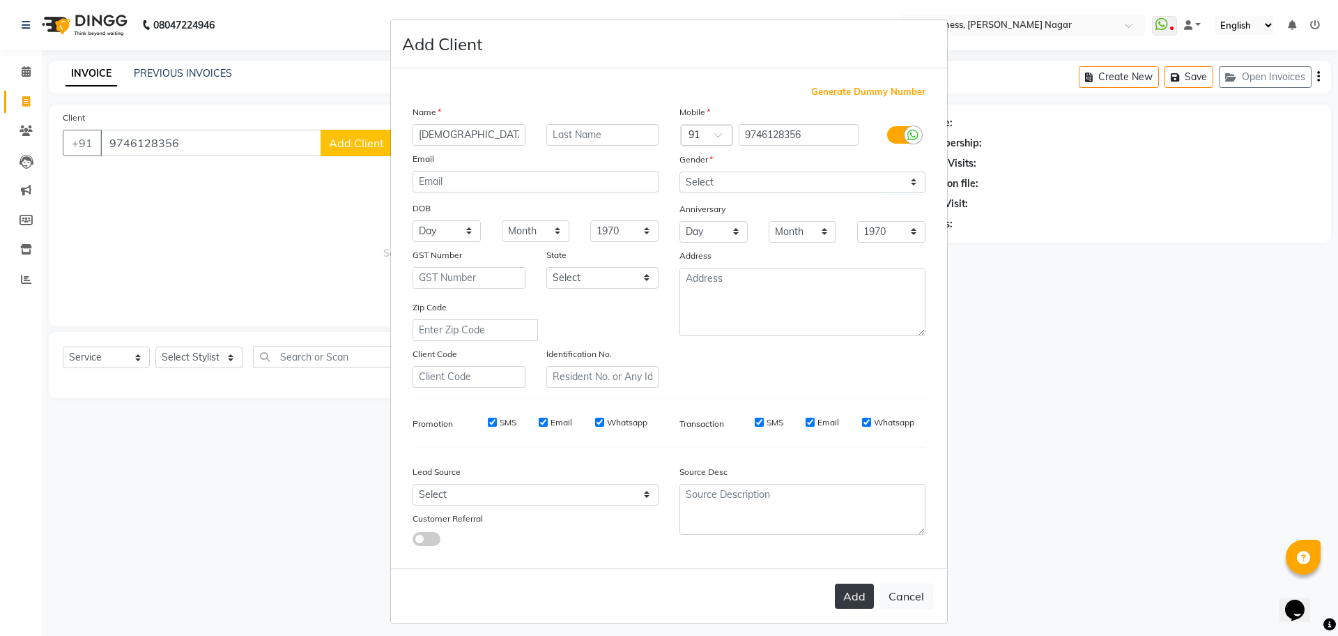
click at [852, 592] on button "Add" at bounding box center [854, 595] width 39 height 25
type input "97******56"
select select
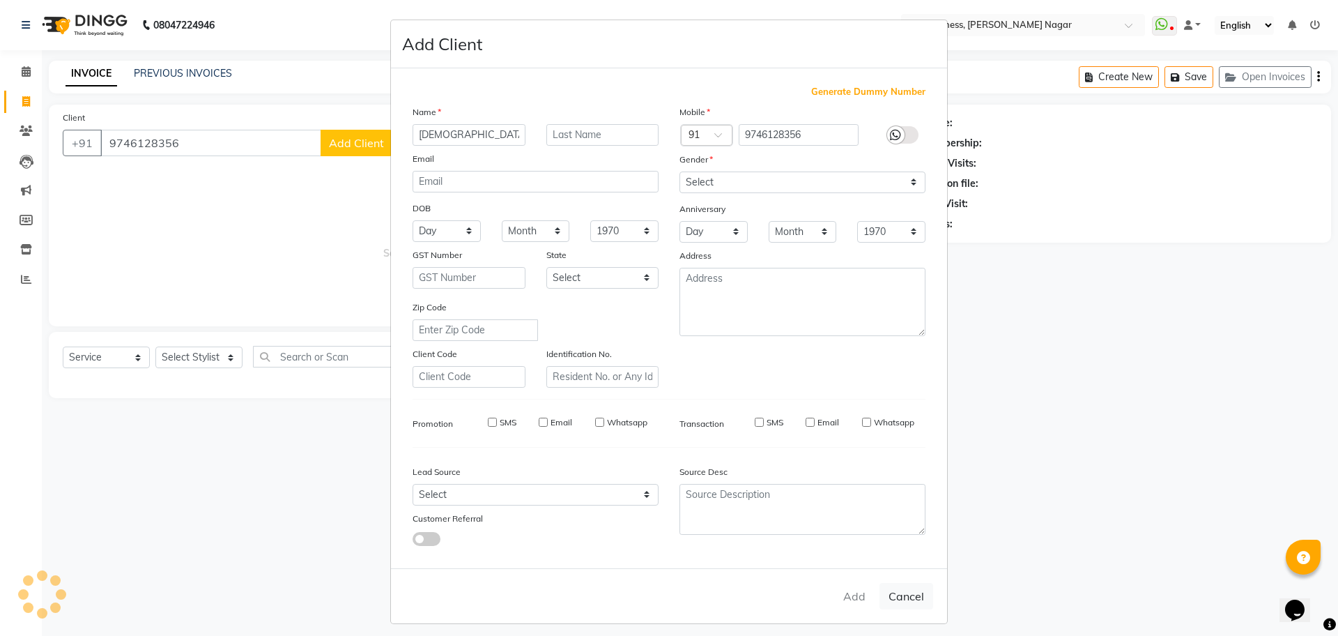
select select
checkbox input "false"
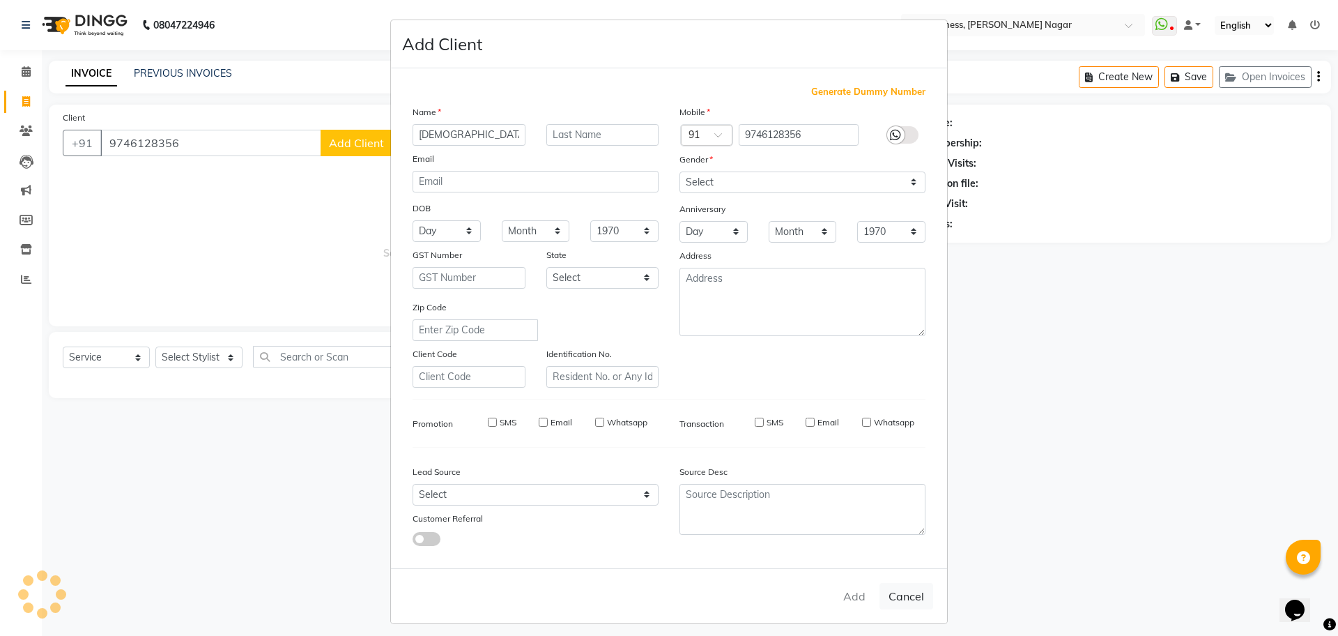
checkbox input "false"
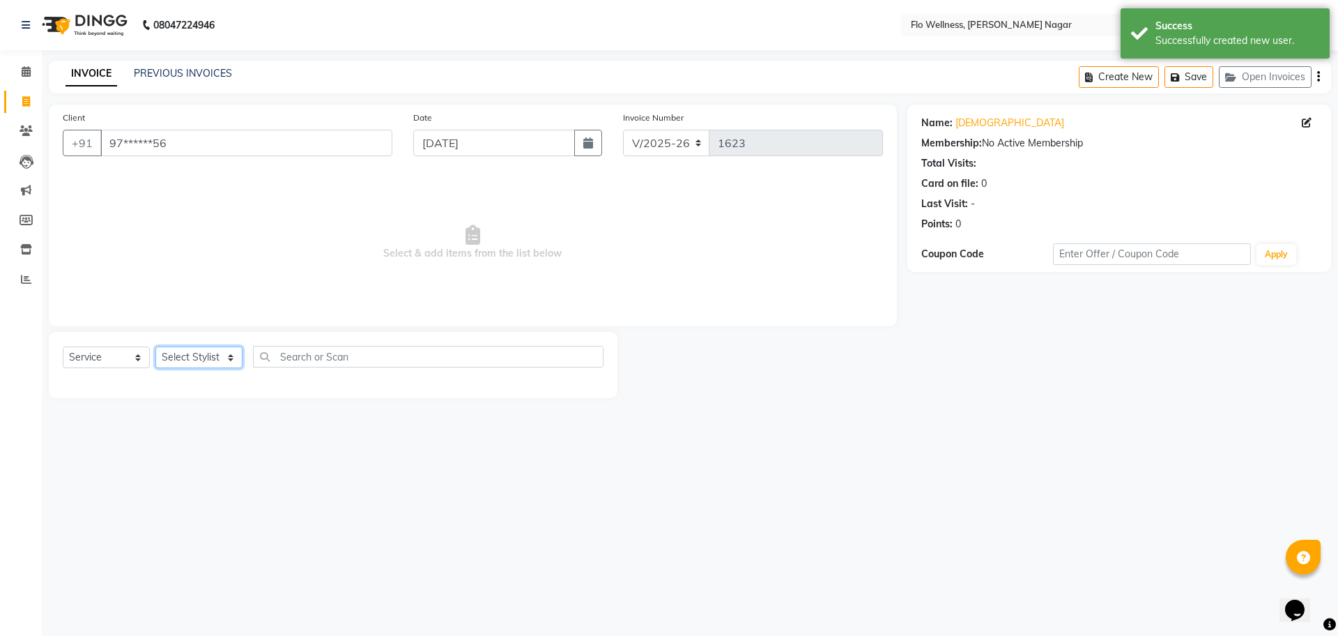
click at [188, 359] on select "Select Stylist [PERSON_NAME] Mani R [PERSON_NAME] Nivedini [PERSON_NAME]" at bounding box center [198, 357] width 87 height 22
select select "89638"
click at [155, 346] on select "Select Stylist [PERSON_NAME] Mani R [PERSON_NAME] Nivedini [PERSON_NAME]" at bounding box center [198, 357] width 87 height 22
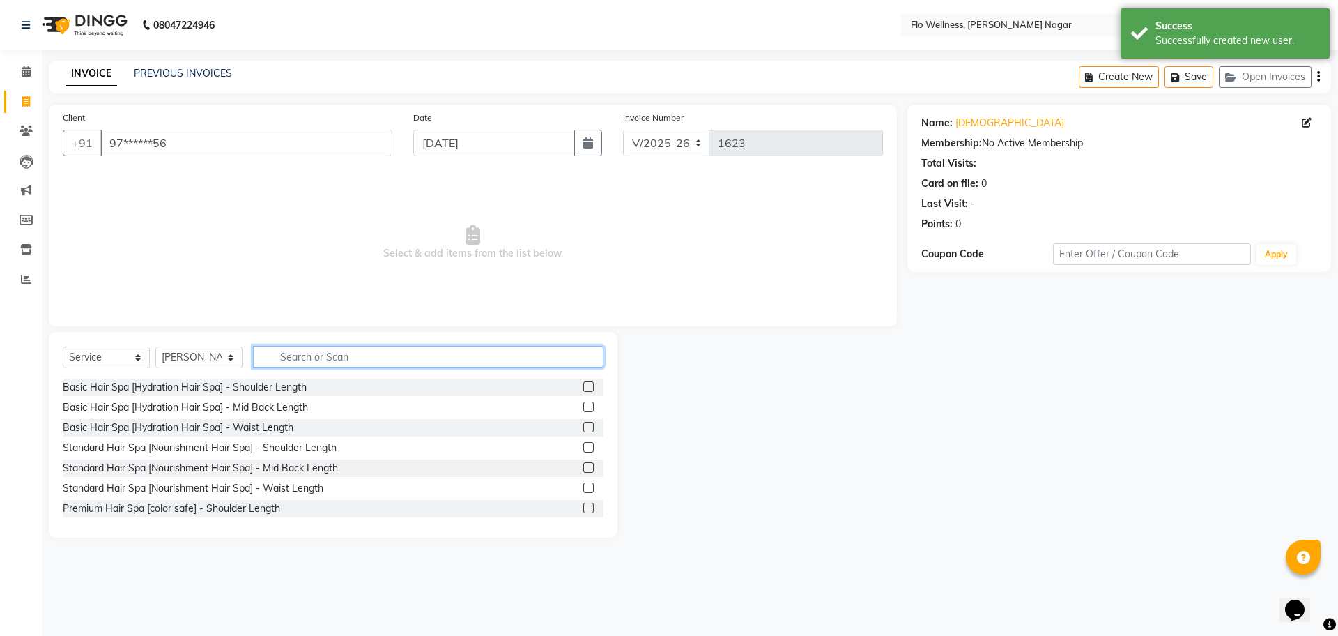
click at [300, 353] on input "text" at bounding box center [428, 357] width 351 height 22
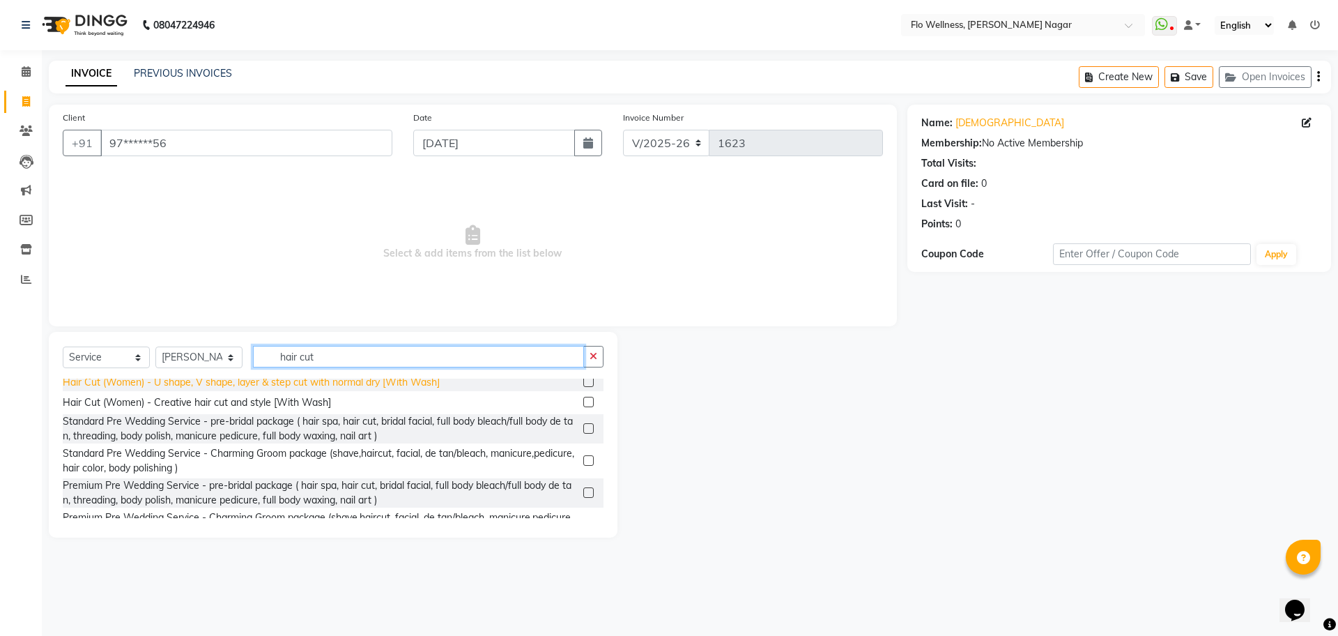
scroll to position [87, 0]
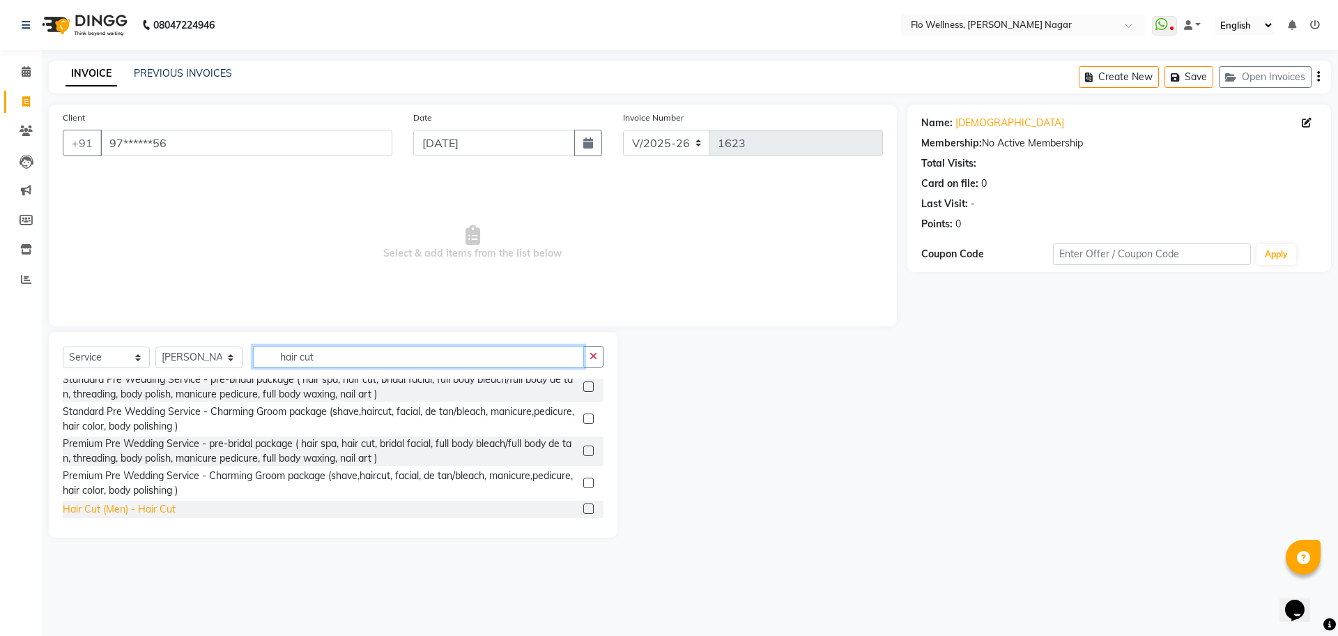
type input "hair cut"
click at [164, 506] on div "Hair Cut (Men) - Hair Cut" at bounding box center [119, 509] width 113 height 15
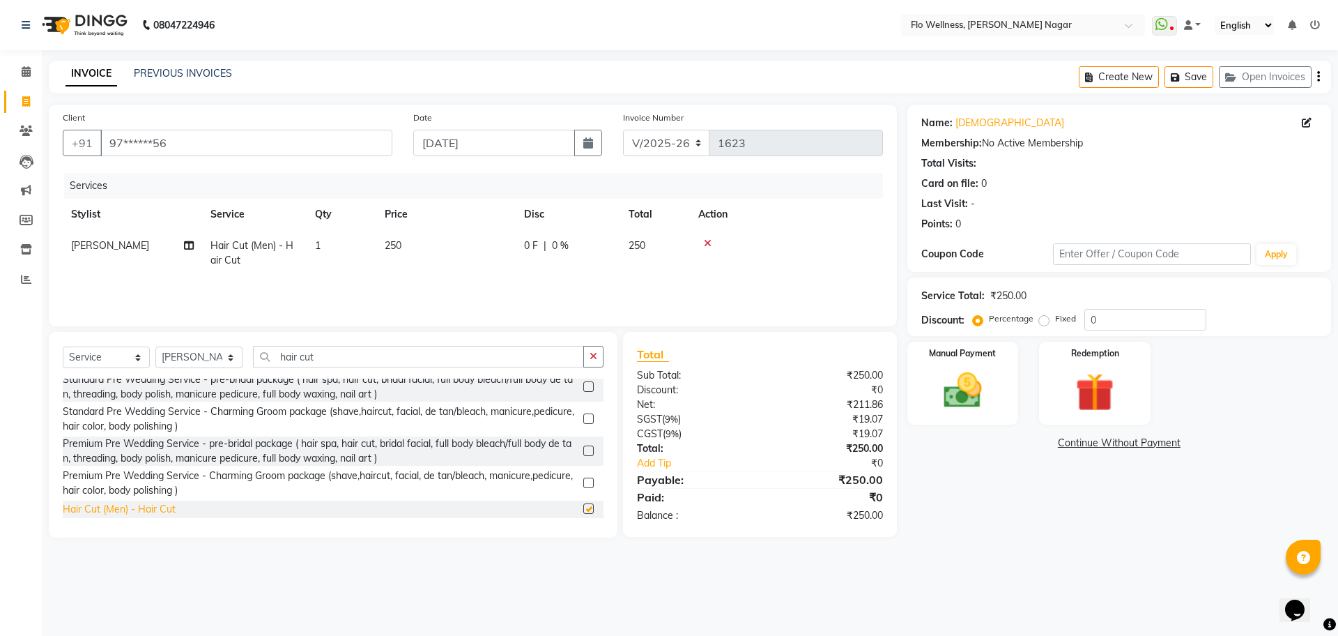
checkbox input "false"
click at [323, 348] on input "hair cut" at bounding box center [418, 357] width 331 height 22
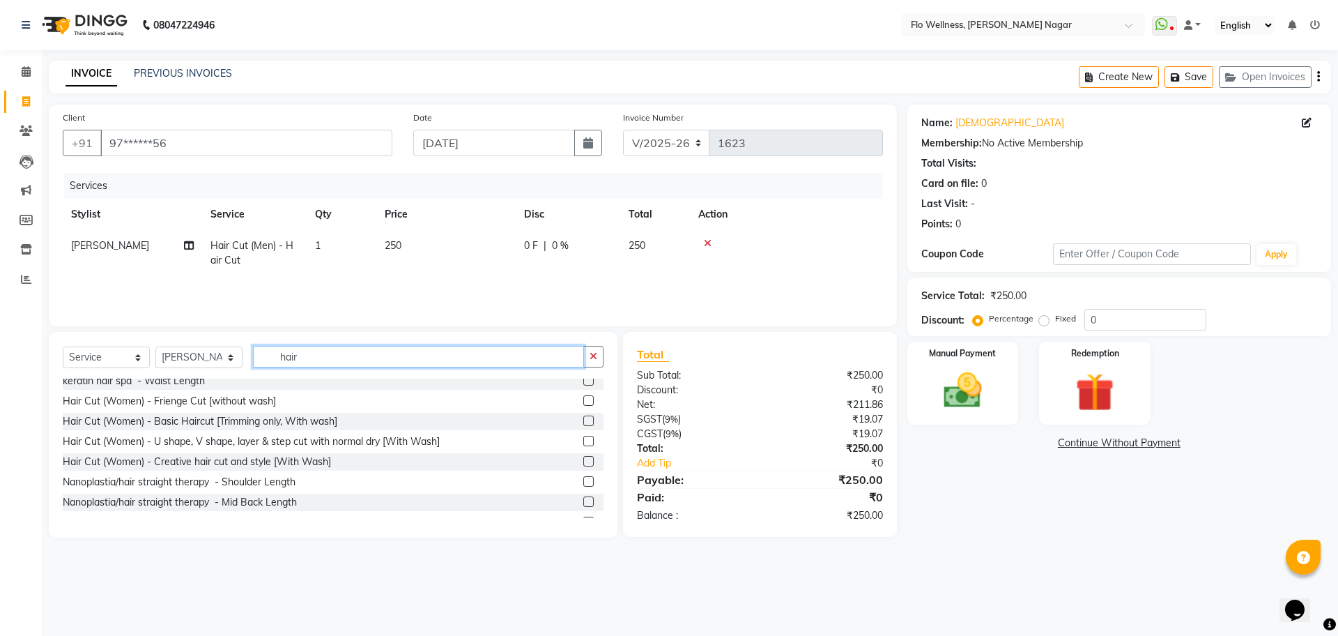
scroll to position [572, 0]
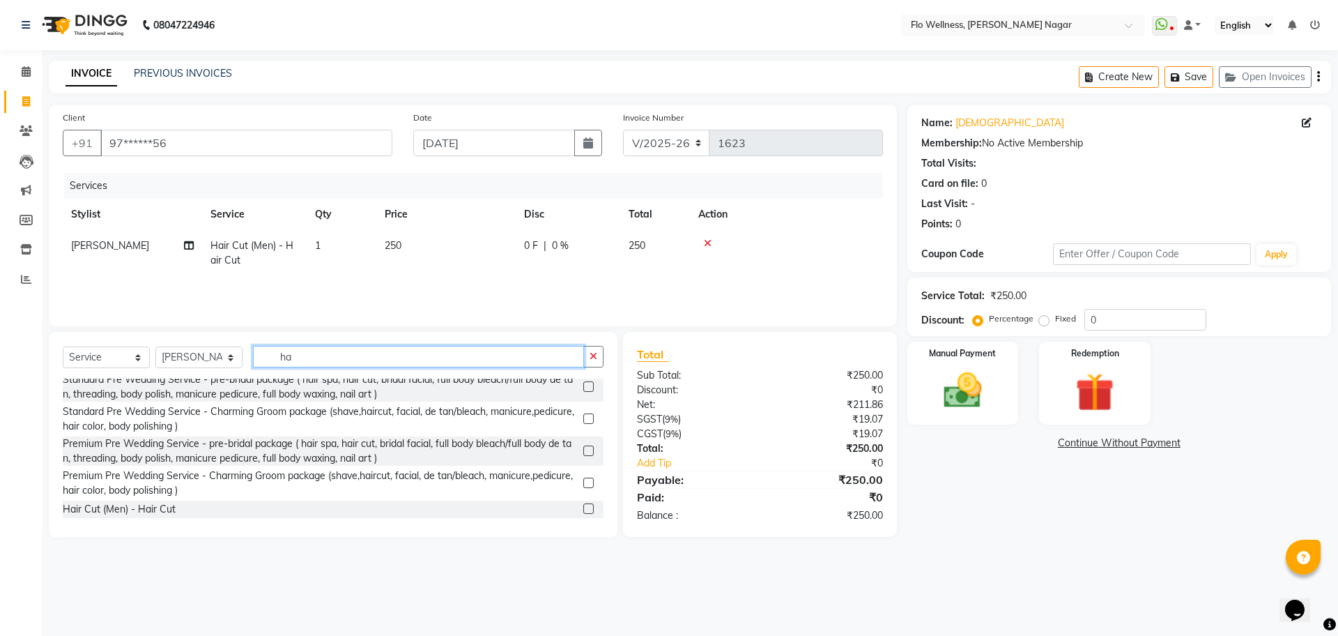
type input "h"
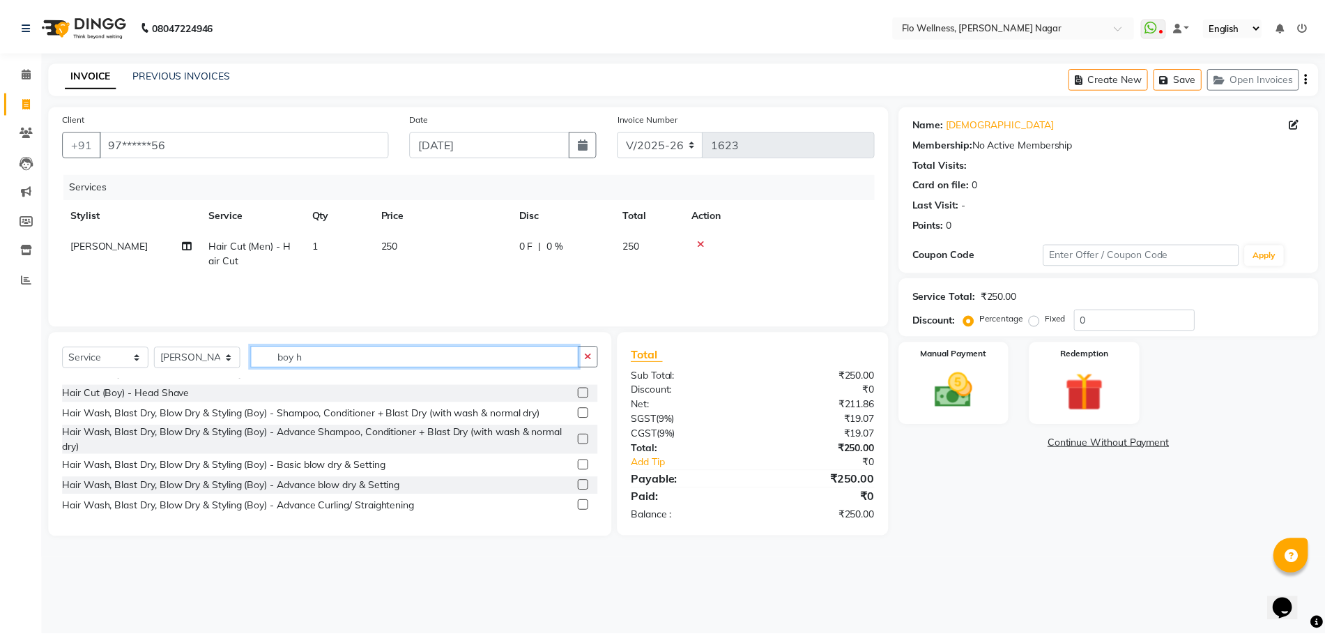
scroll to position [0, 0]
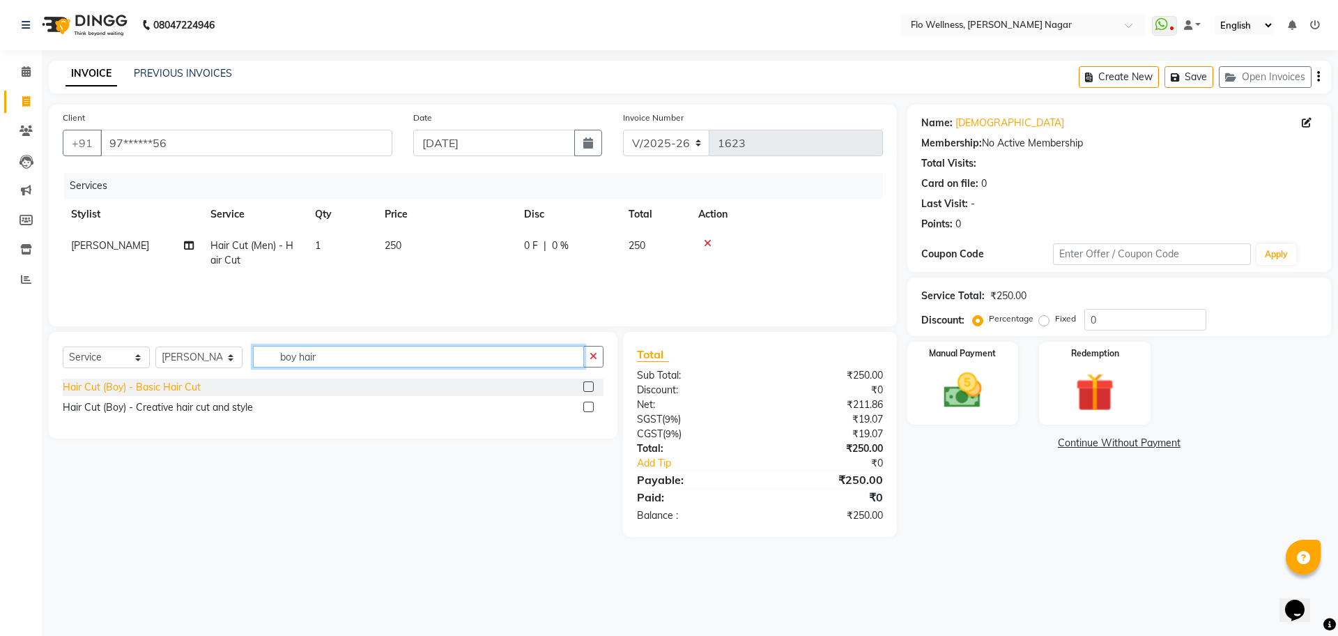
type input "boy hair"
click at [144, 387] on div "Hair Cut (Boy) - Basic Hair Cut" at bounding box center [132, 387] width 138 height 15
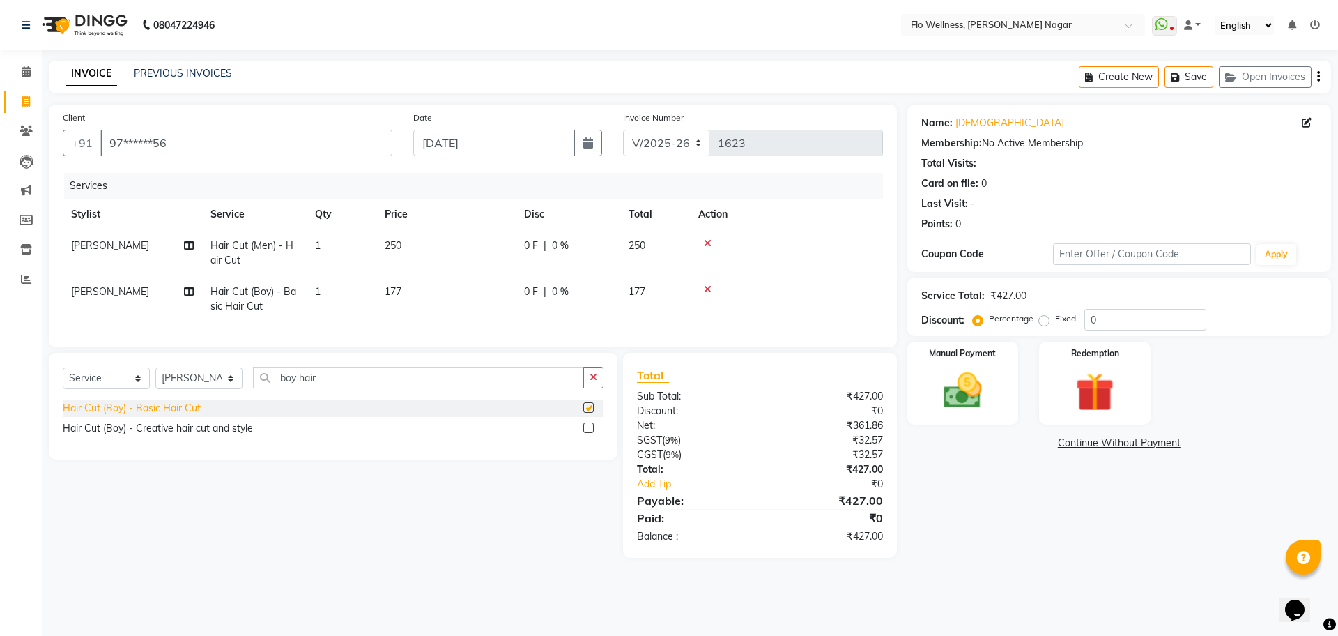
checkbox input "false"
click at [399, 293] on span "177" at bounding box center [393, 291] width 17 height 13
select select "89638"
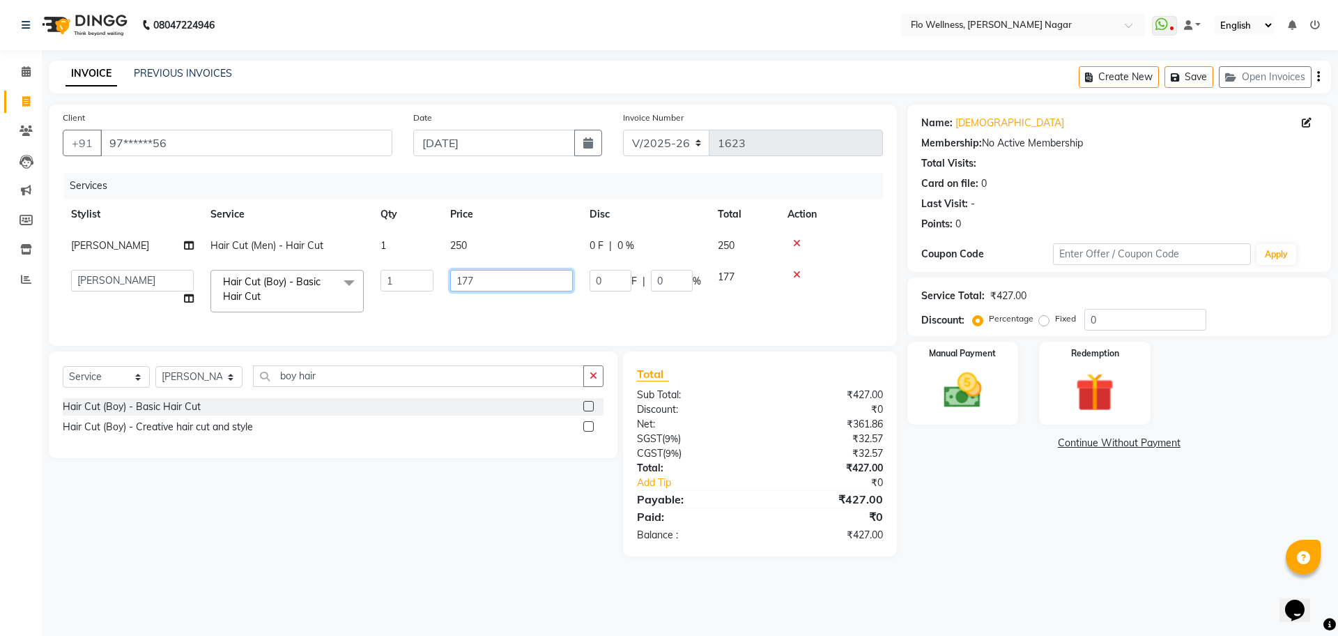
click at [474, 281] on input "177" at bounding box center [511, 281] width 123 height 22
type input "1"
type input "200"
click at [732, 274] on tbody "[PERSON_NAME] Hair Cut (Men) - Hair Cut 1 250 0 F | 0 % 250 [PERSON_NAME] Mani …" at bounding box center [473, 275] width 820 height 91
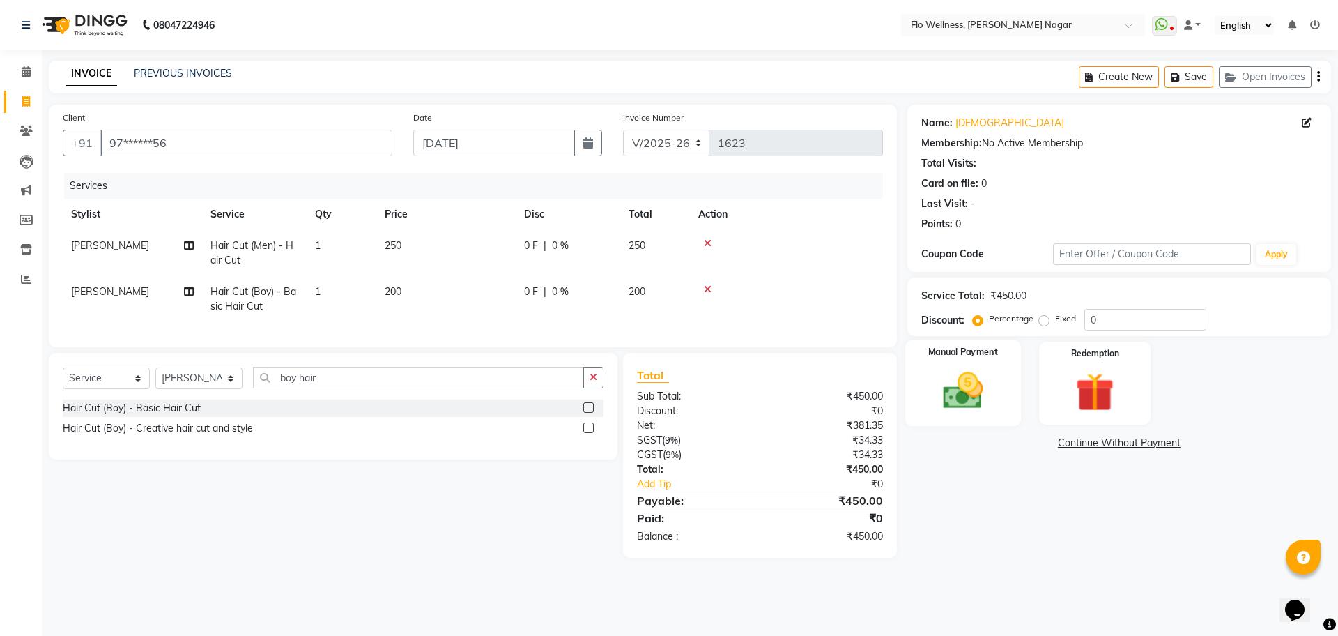
click at [958, 374] on img at bounding box center [962, 390] width 65 height 46
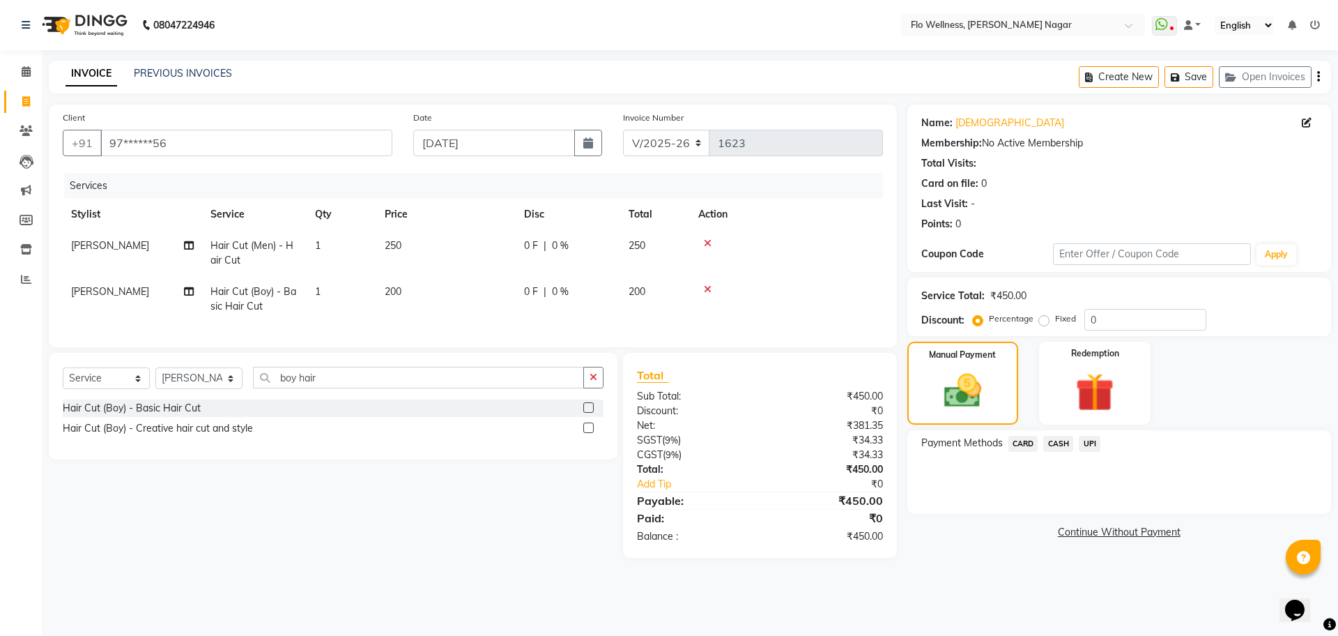
click at [1092, 436] on span "UPI" at bounding box center [1090, 444] width 22 height 16
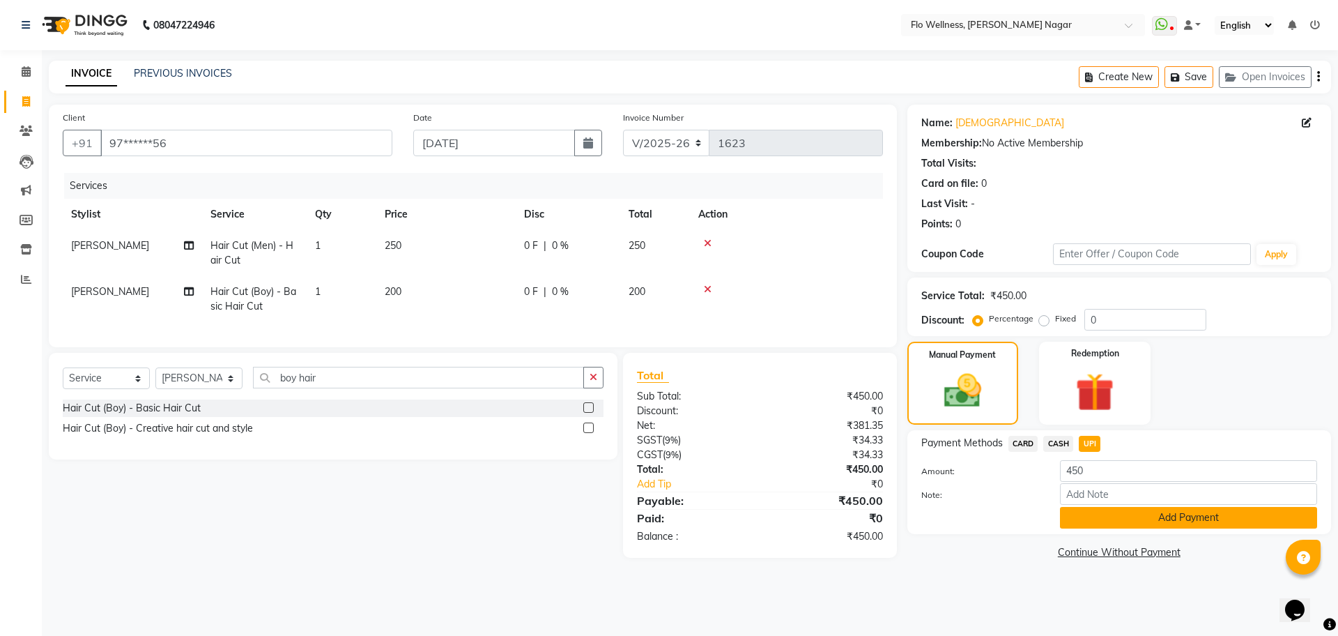
click at [1127, 518] on button "Add Payment" at bounding box center [1188, 518] width 257 height 22
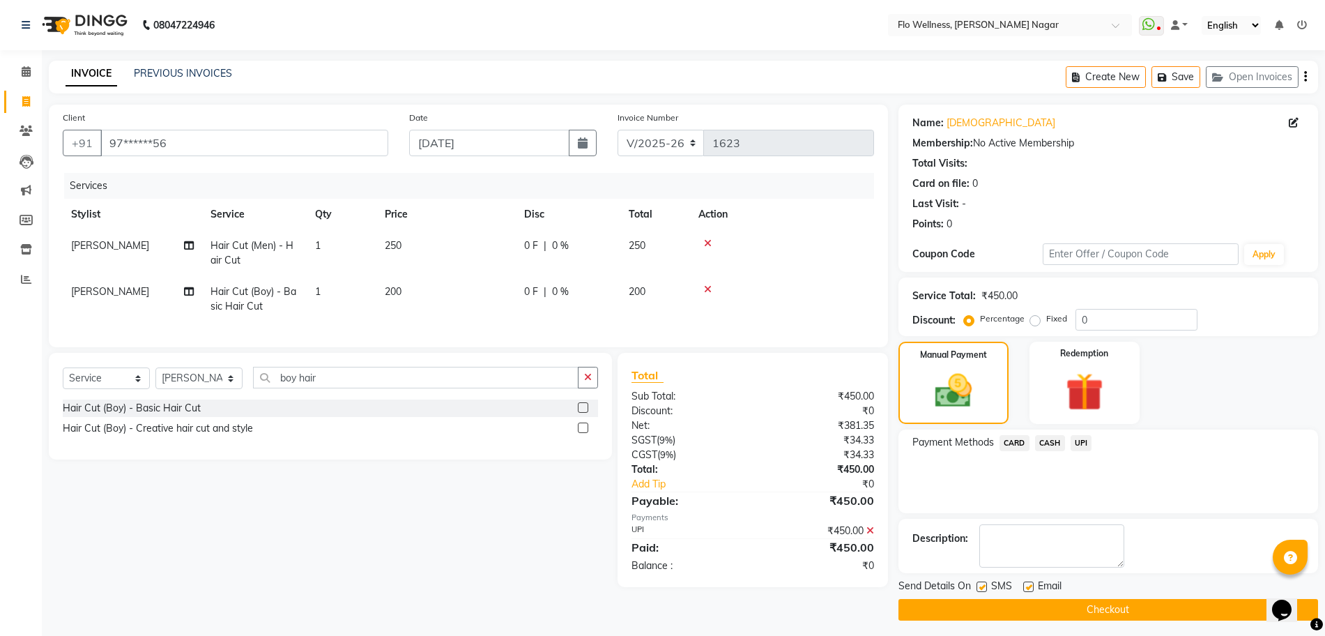
click at [1105, 608] on button "Checkout" at bounding box center [1108, 610] width 420 height 22
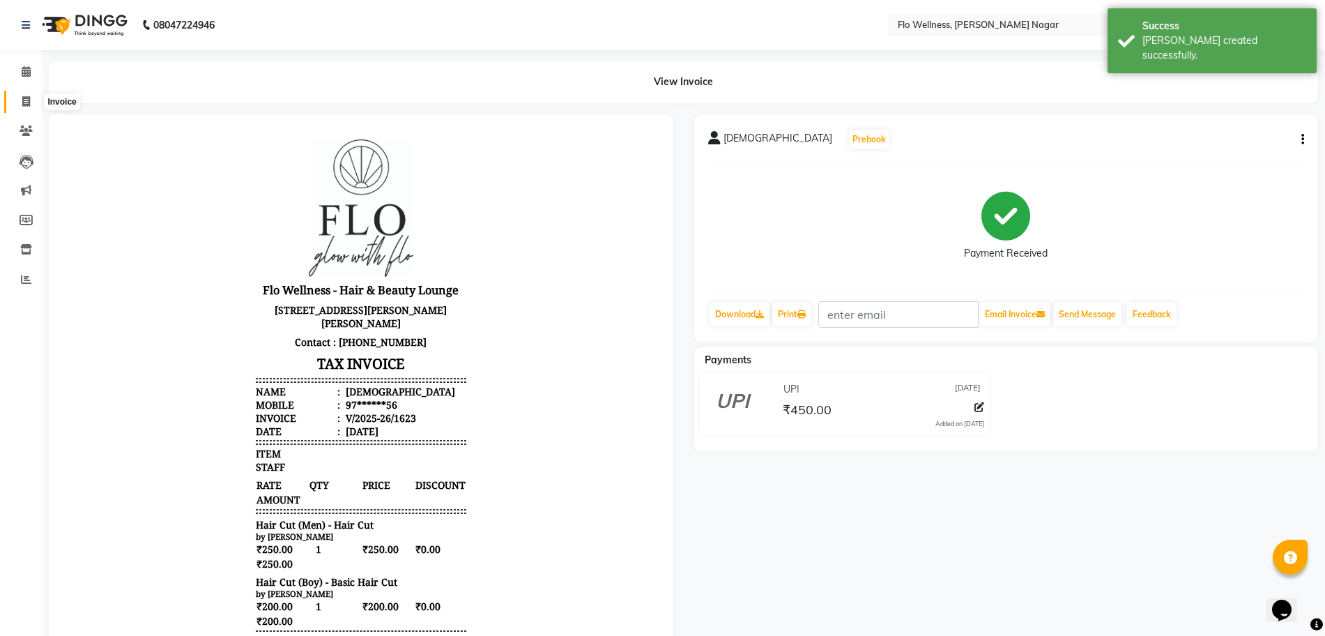
click at [29, 94] on span at bounding box center [26, 102] width 24 height 16
select select "service"
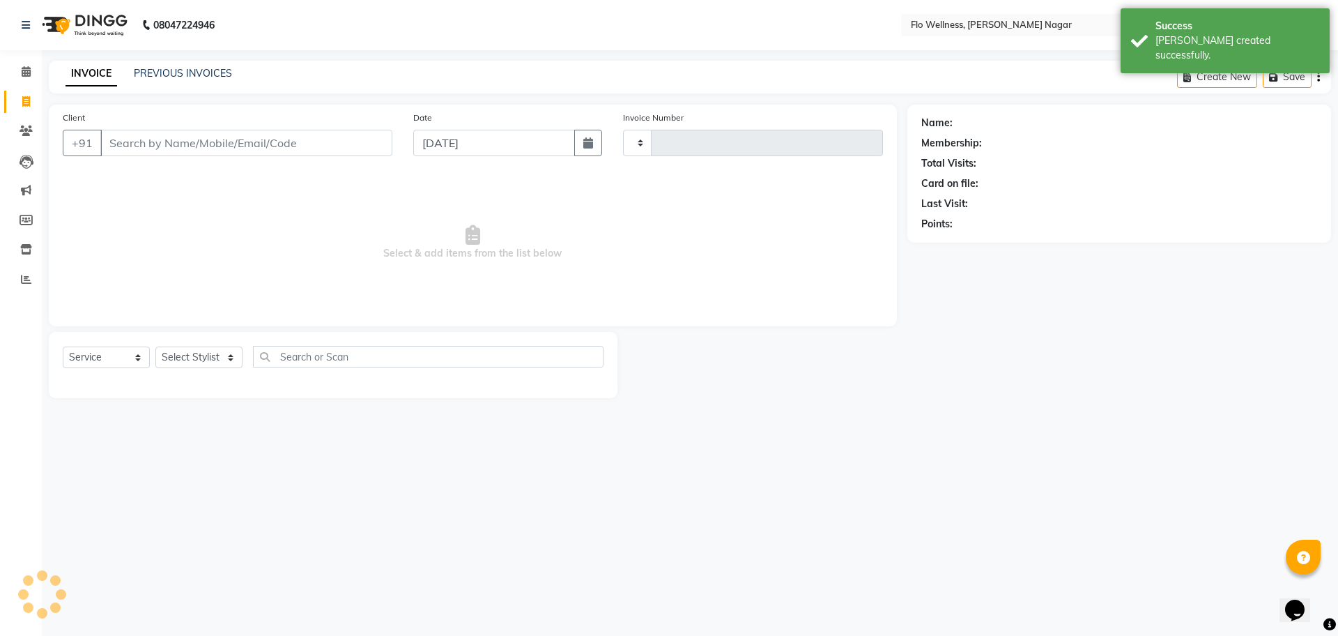
type input "1624"
select select "4509"
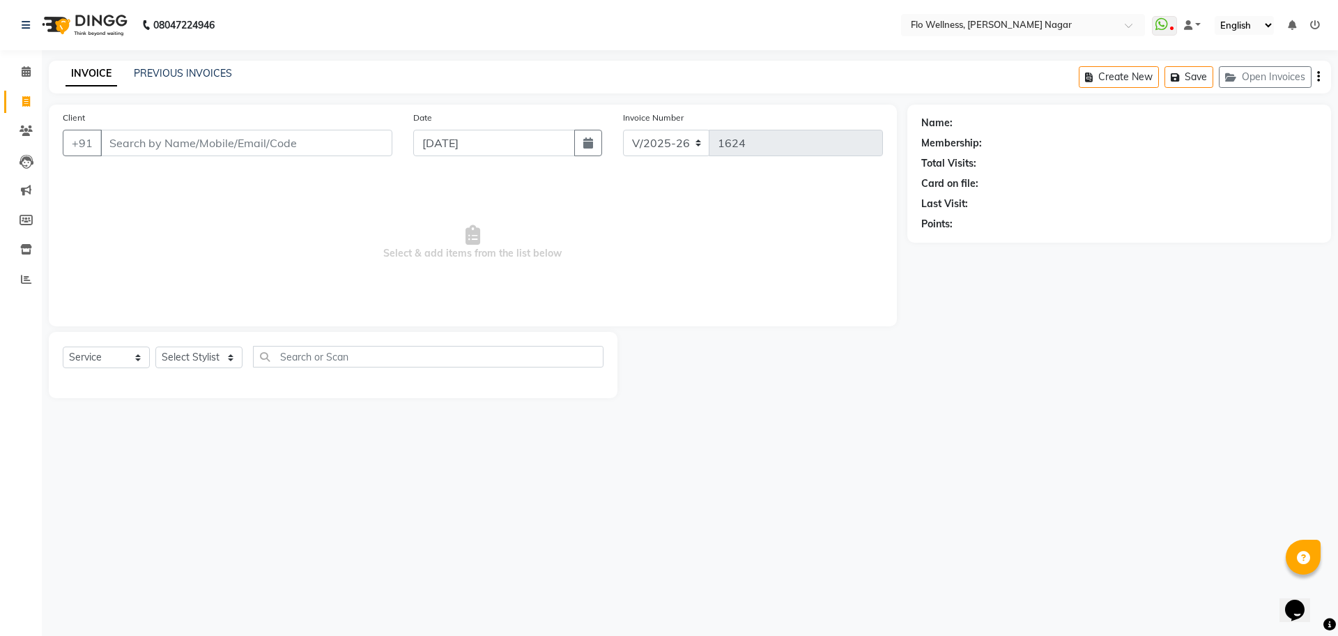
click at [1319, 77] on icon "button" at bounding box center [1318, 77] width 3 height 1
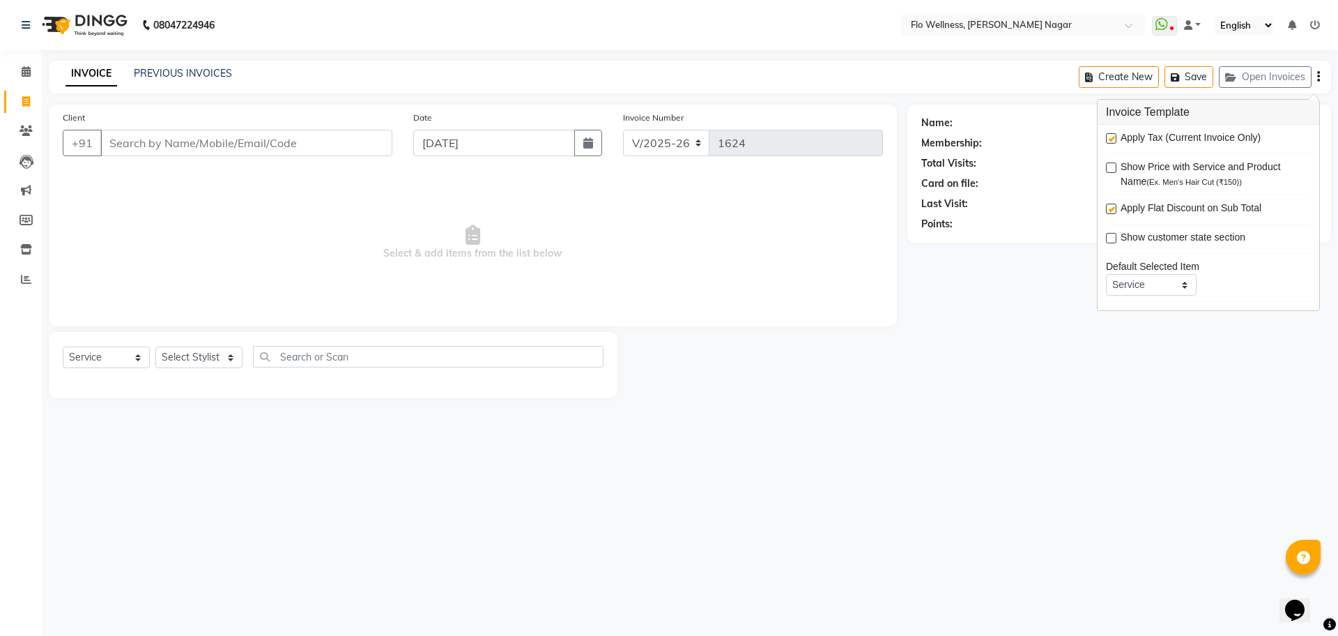
click at [984, 580] on div "08047224946 Select Location × Flo Wellness, [PERSON_NAME] Nagar WhatsApp Status…" at bounding box center [669, 318] width 1338 height 636
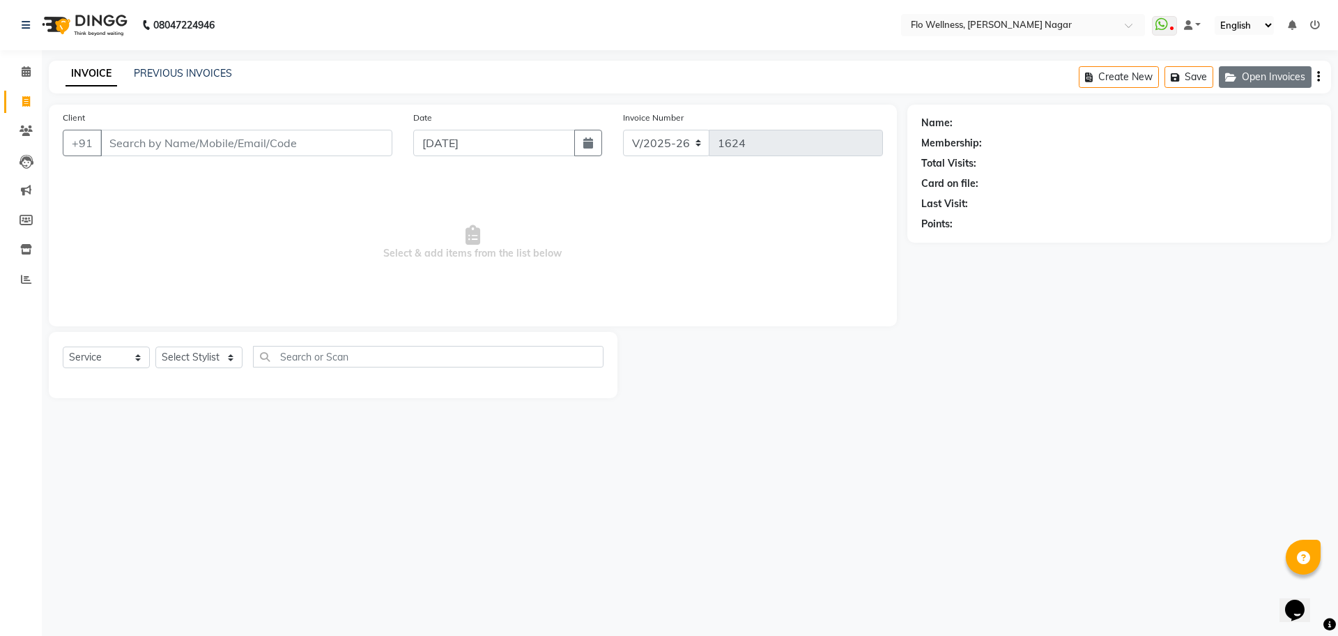
click at [1289, 82] on button "Open Invoices" at bounding box center [1265, 77] width 93 height 22
click at [1144, 87] on div "INVOICE PREVIOUS INVOICES Create New Save" at bounding box center [690, 77] width 1282 height 33
click at [1319, 77] on icon "button" at bounding box center [1318, 77] width 3 height 1
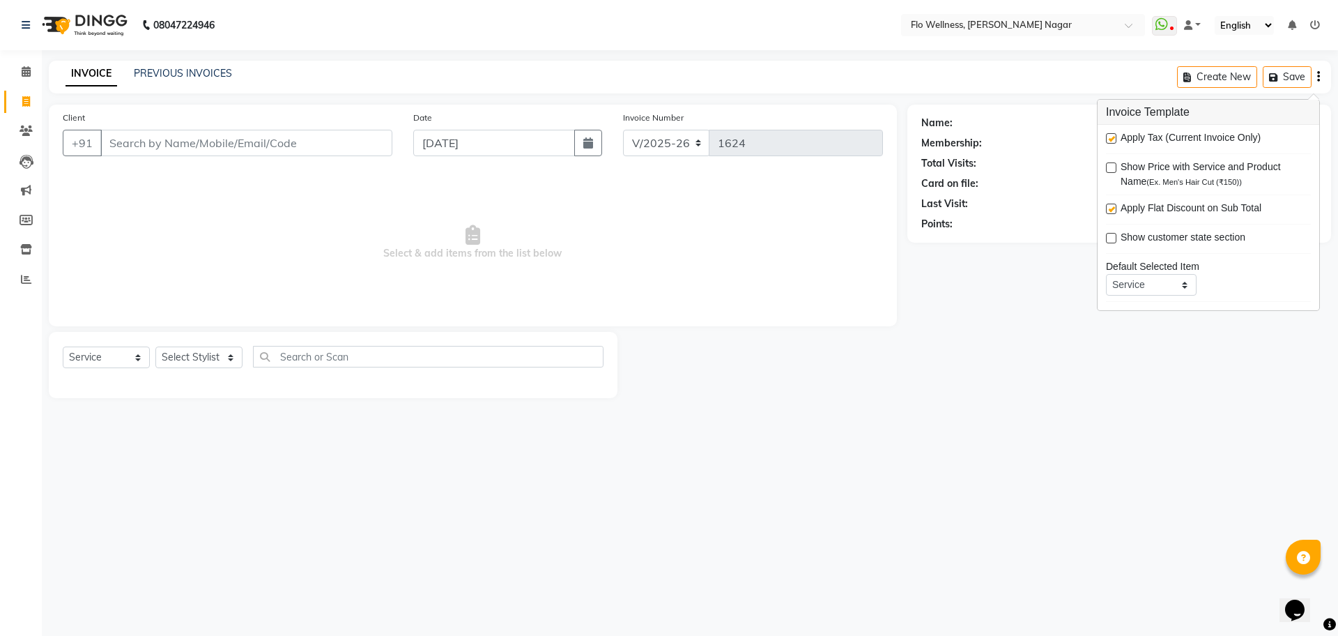
click at [1169, 418] on main "INVOICE PREVIOUS INVOICES Create New Save Client +91 Date [DATE] Invoice Number…" at bounding box center [690, 240] width 1296 height 358
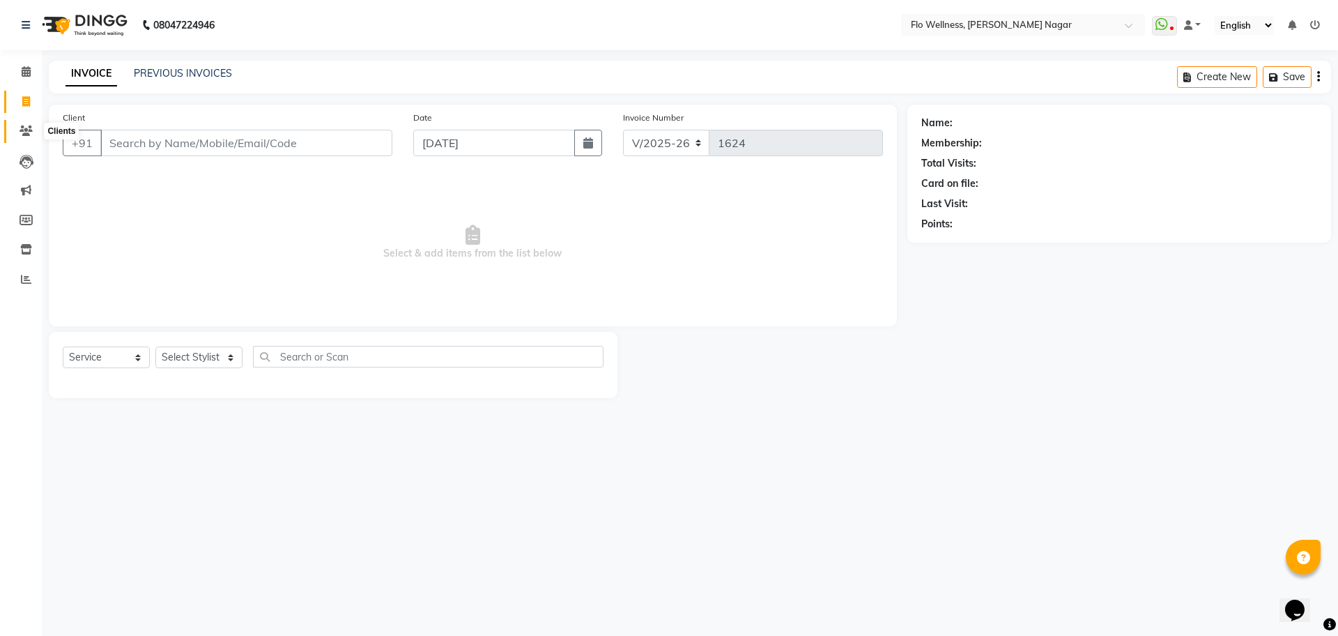
click at [18, 133] on span at bounding box center [26, 131] width 24 height 16
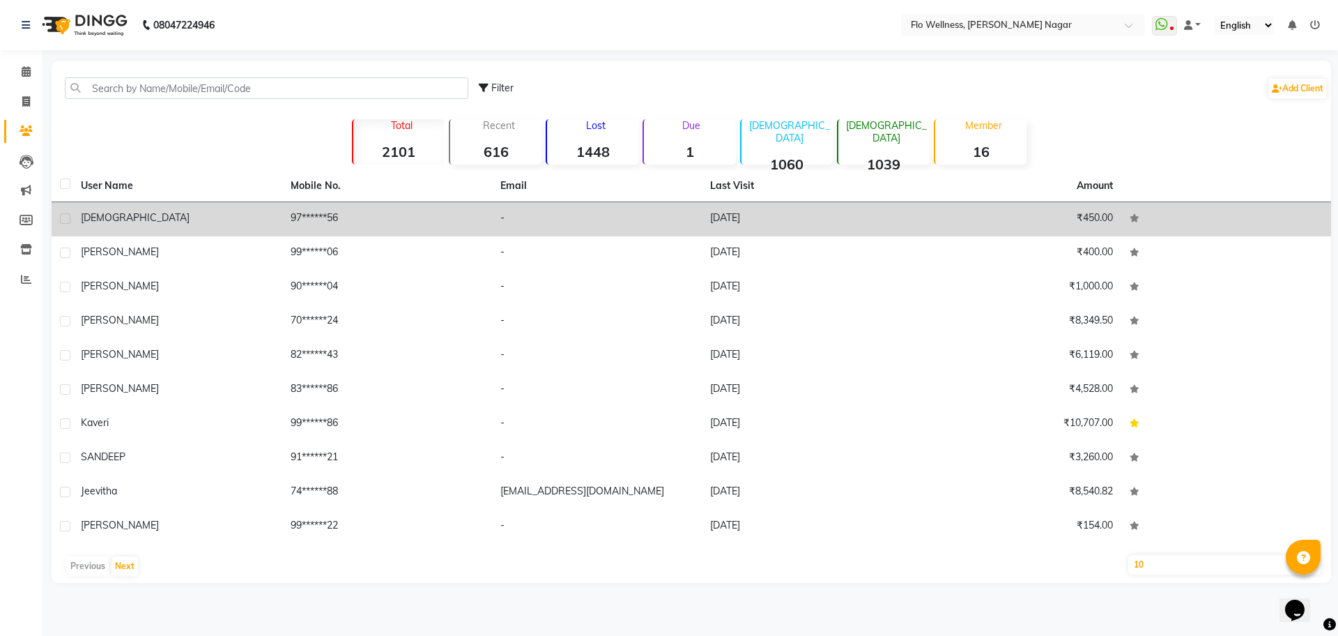
click at [323, 220] on td "97******56" at bounding box center [387, 219] width 210 height 34
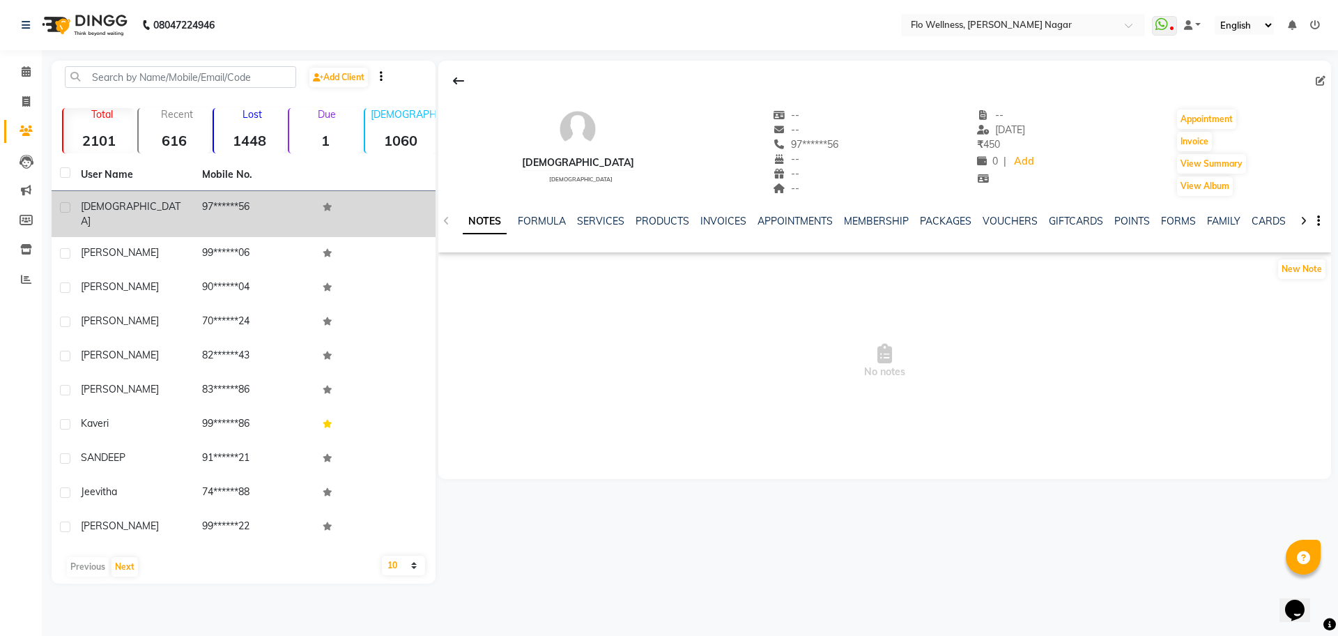
click at [323, 220] on td at bounding box center [374, 214] width 121 height 46
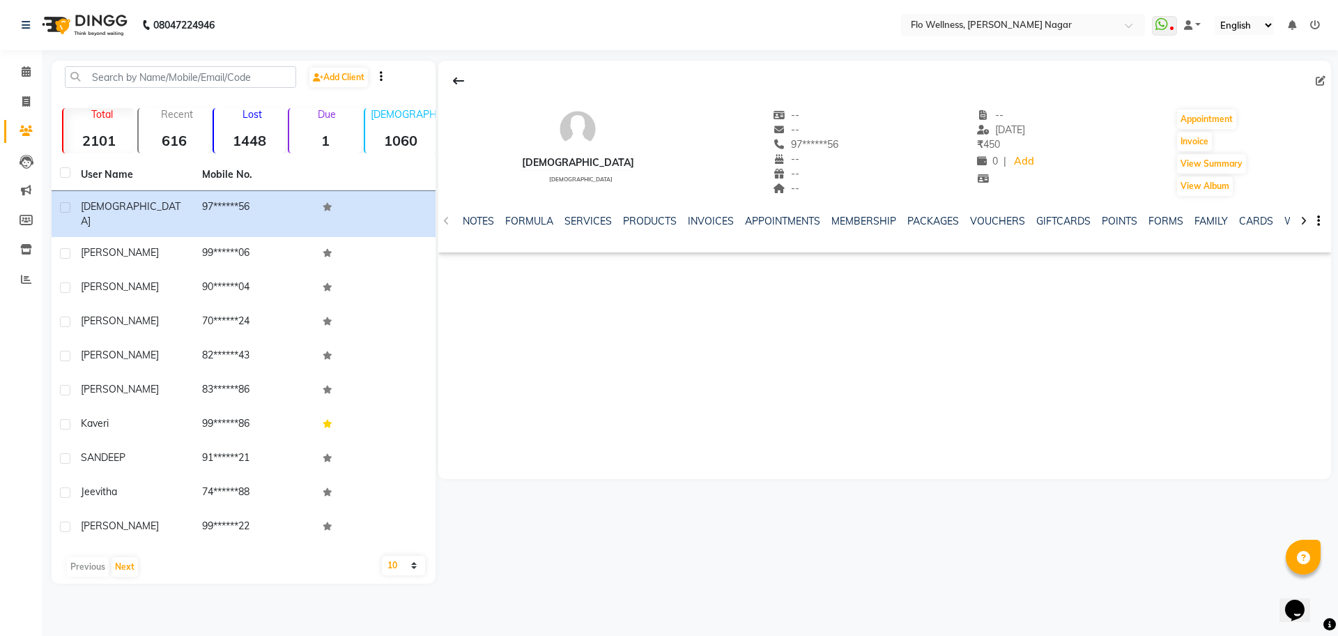
click at [443, 223] on div "NOTES FORMULA SERVICES PRODUCTS INVOICES APPOINTMENTS MEMBERSHIP PACKAGES VOUCH…" at bounding box center [884, 221] width 893 height 48
click at [443, 217] on div "NOTES FORMULA SERVICES PRODUCTS INVOICES APPOINTMENTS MEMBERSHIP PACKAGES VOUCH…" at bounding box center [884, 221] width 893 height 48
click at [451, 222] on div "NOTES FORMULA SERVICES PRODUCTS INVOICES APPOINTMENTS MEMBERSHIP PACKAGES VOUCH…" at bounding box center [884, 221] width 893 height 48
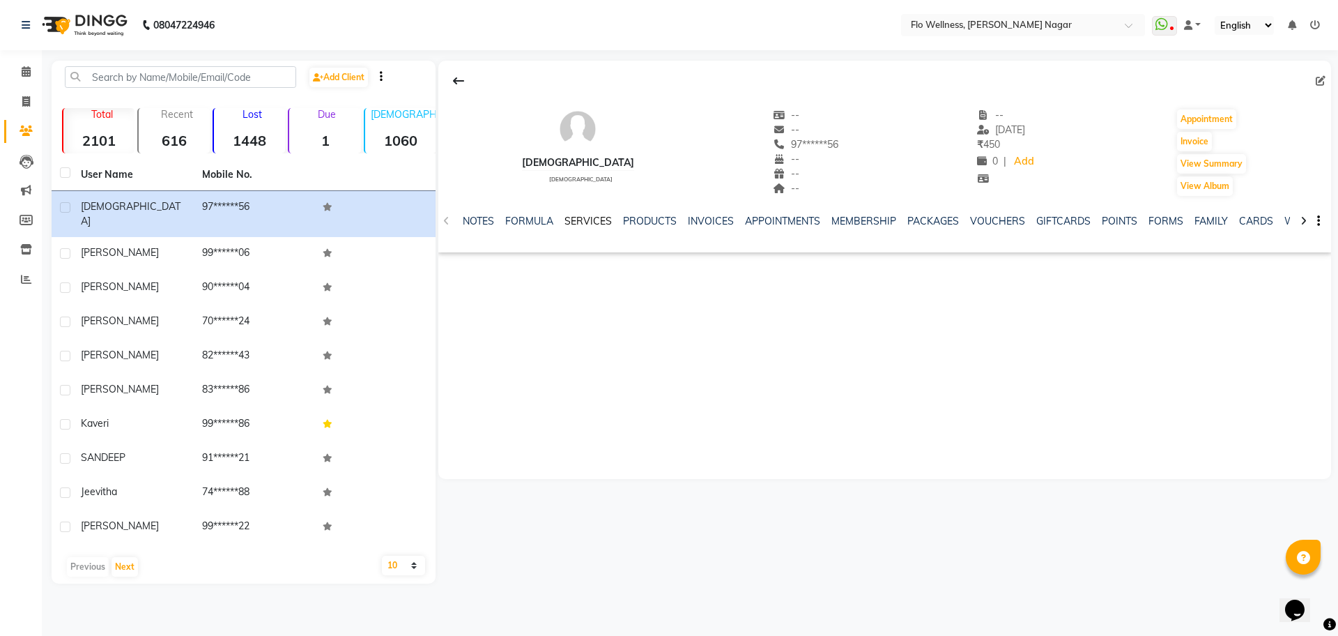
click at [588, 220] on link "SERVICES" at bounding box center [588, 221] width 47 height 13
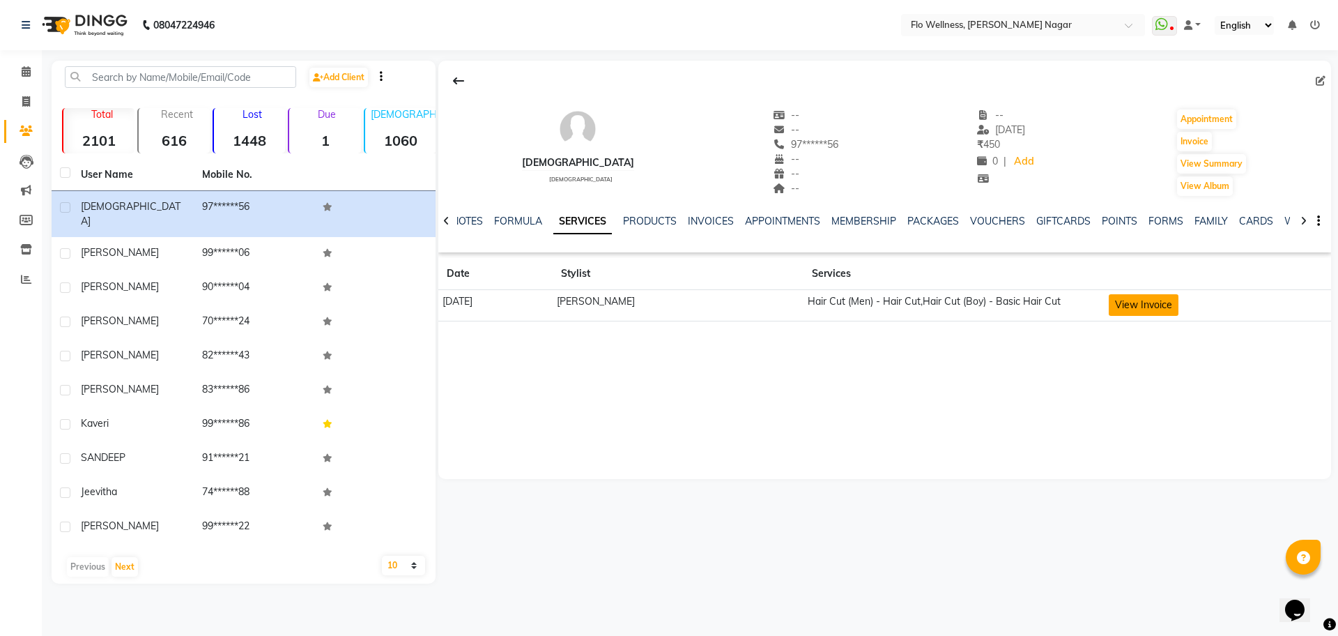
click at [1114, 306] on button "View Invoice" at bounding box center [1144, 305] width 70 height 22
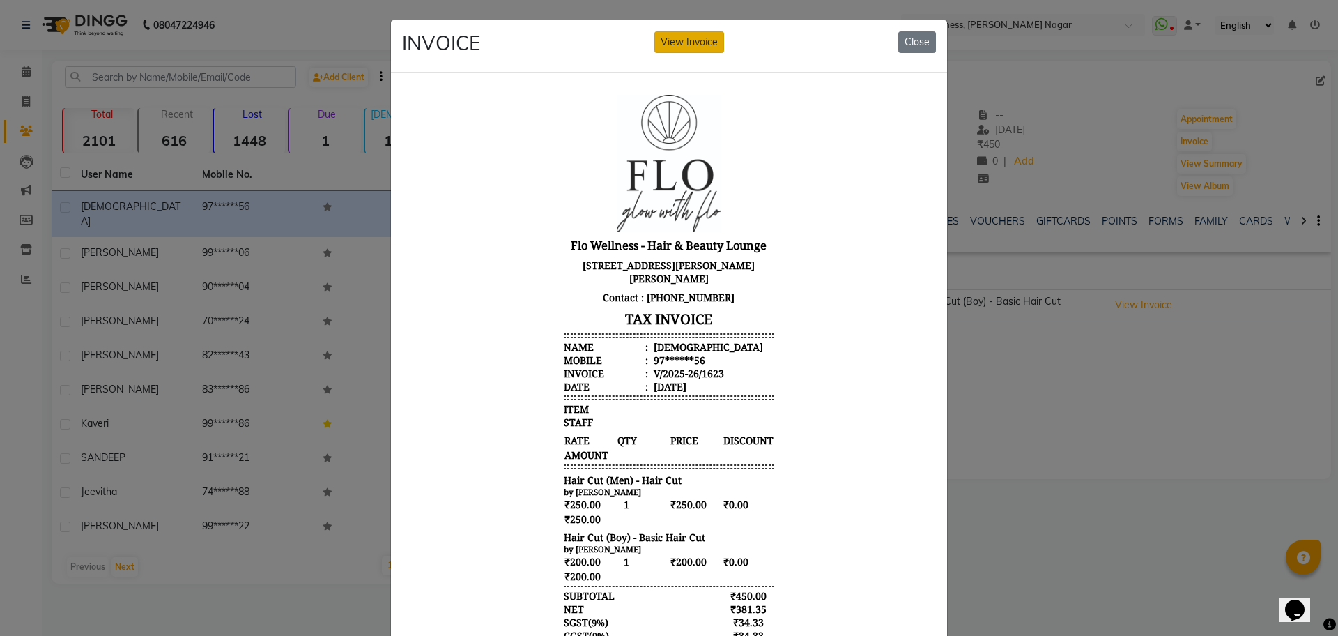
click at [677, 48] on button "View Invoice" at bounding box center [689, 42] width 70 height 22
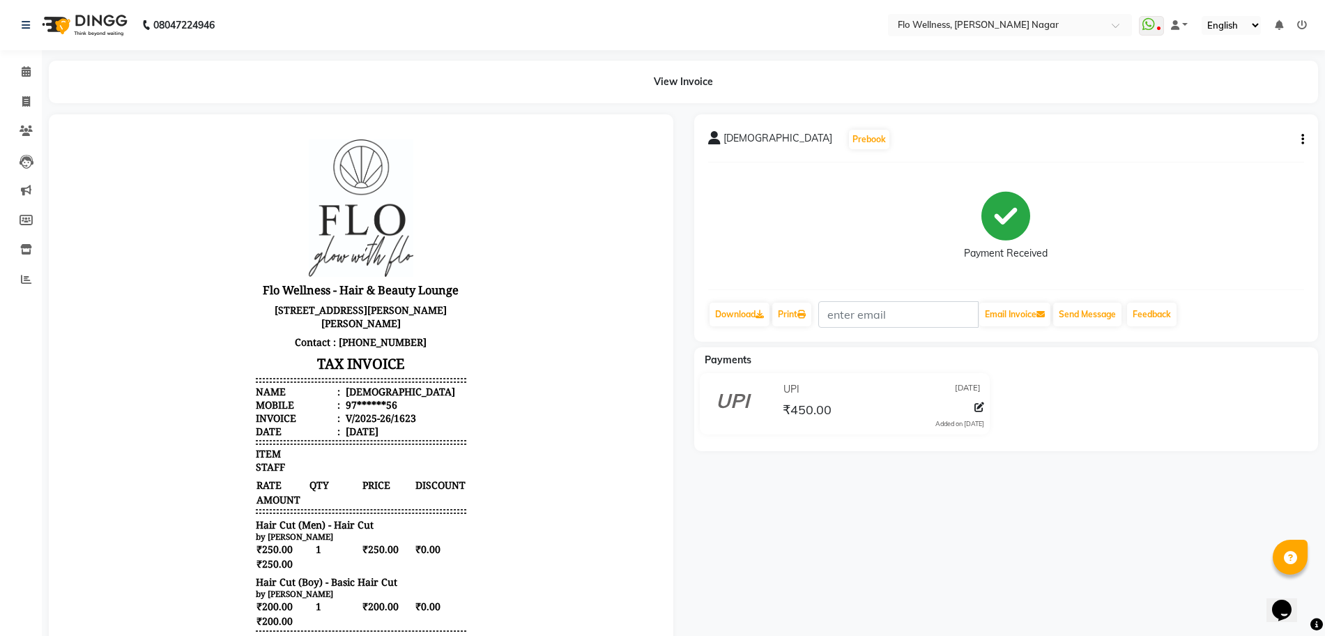
click at [433, 192] on header "Flo Wellness - Hair & Beauty Lounge [STREET_ADDRESS][PERSON_NAME][PERSON_NAME] …" at bounding box center [361, 288] width 210 height 298
click at [22, 122] on link "Clients" at bounding box center [20, 131] width 33 height 23
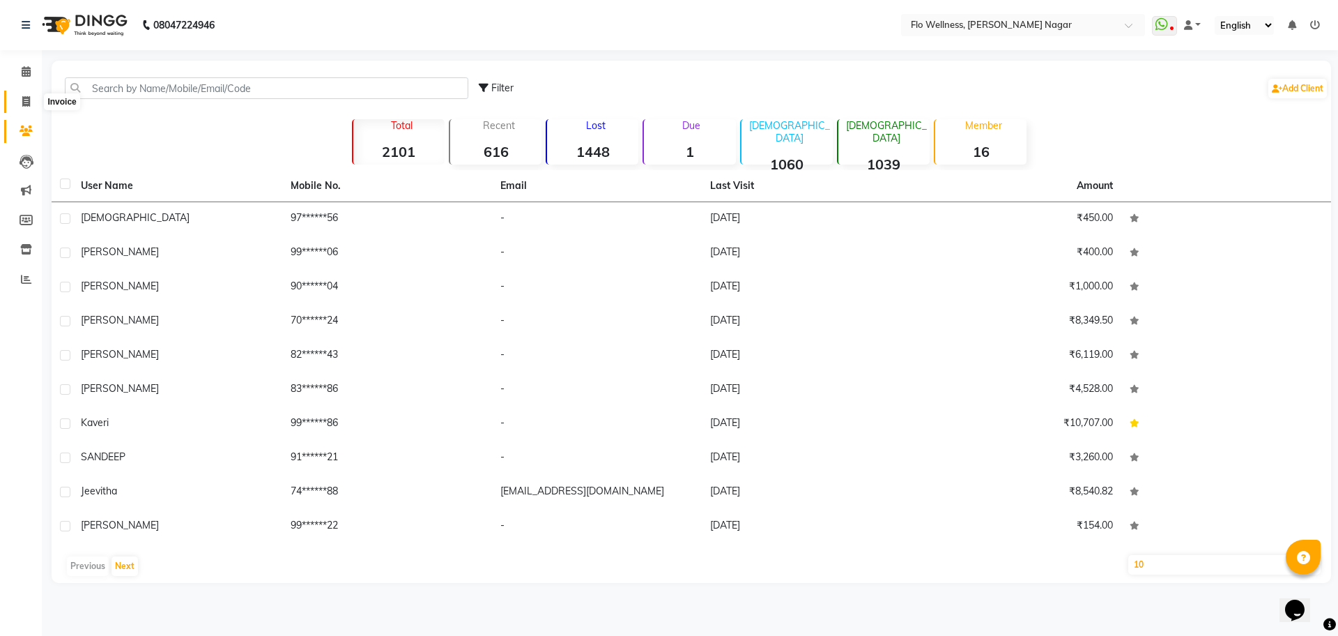
click at [28, 96] on icon at bounding box center [26, 101] width 8 height 10
select select "service"
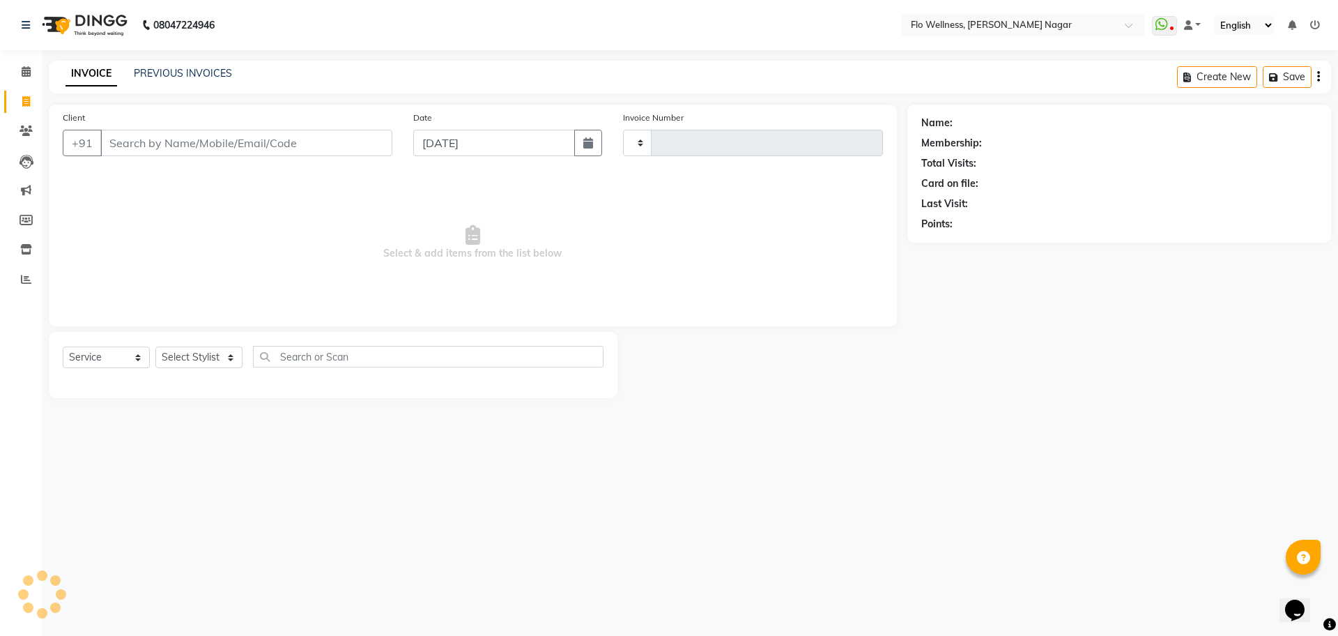
type input "1624"
select select "4509"
click at [1226, 80] on button "Create New" at bounding box center [1217, 77] width 80 height 22
select select "service"
type input "1624"
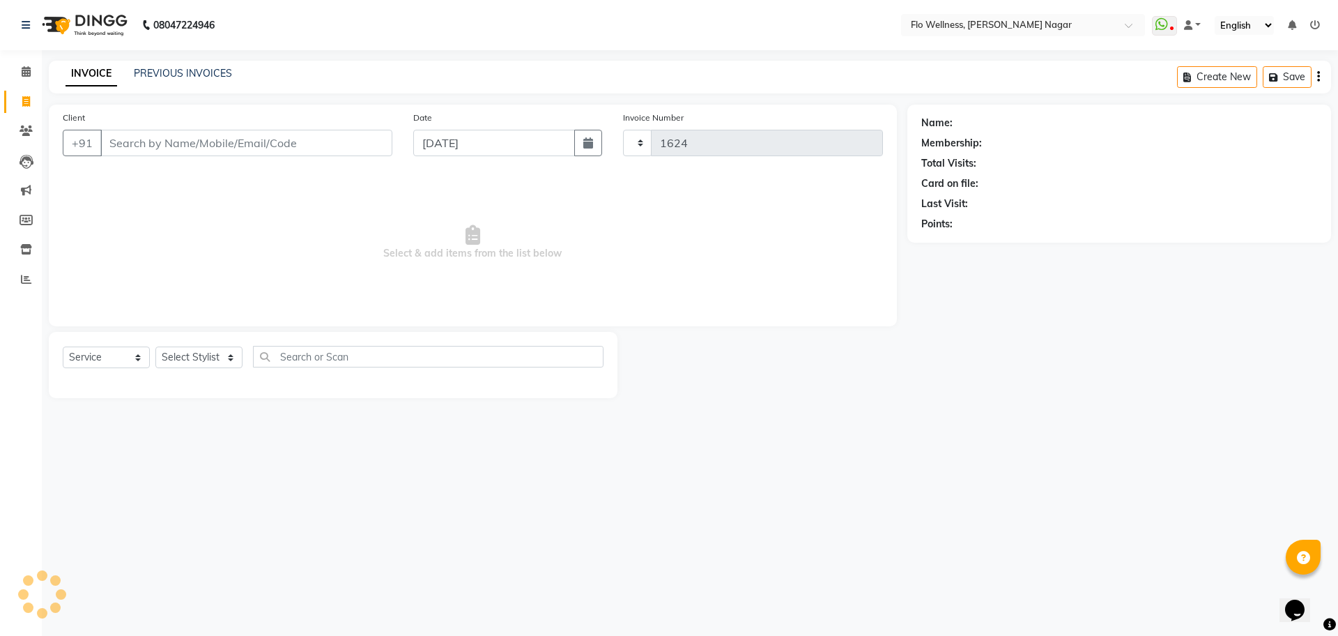
select select "4509"
click at [1226, 80] on button "Create New" at bounding box center [1217, 77] width 80 height 22
select select "service"
type input "1624"
select select "4509"
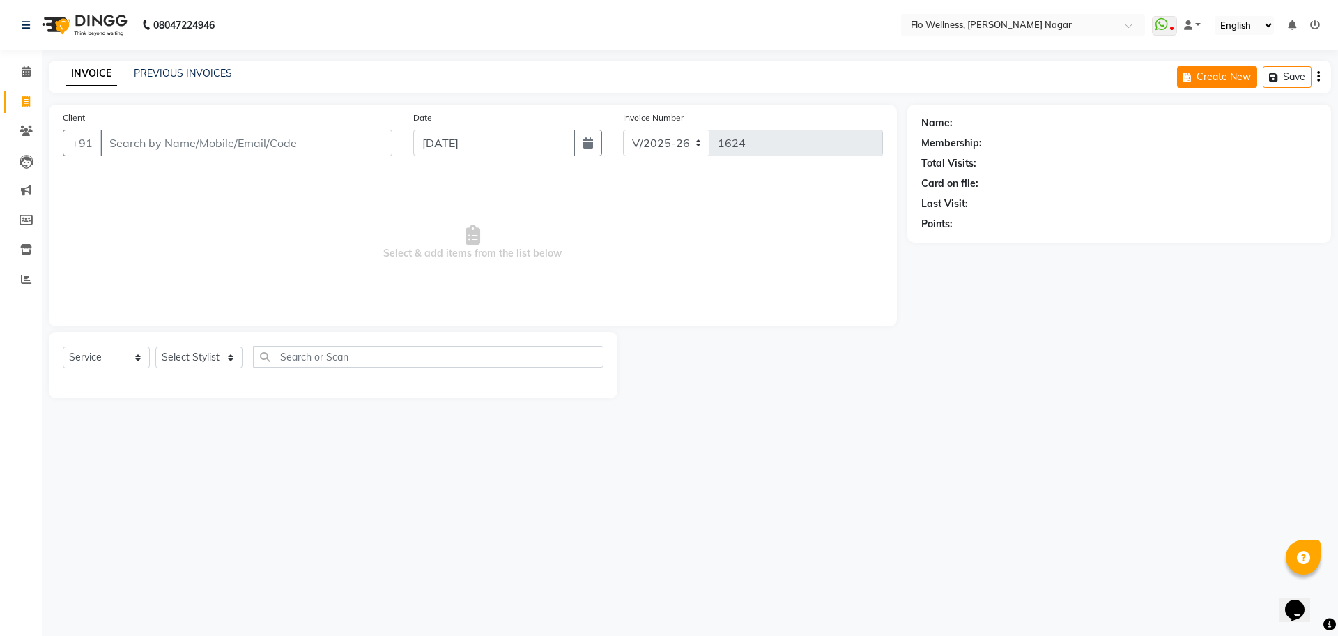
click at [1218, 79] on button "Create New" at bounding box center [1217, 77] width 80 height 22
select select "service"
type input "1624"
select select "4509"
click at [1320, 72] on div "Create New Save" at bounding box center [1254, 77] width 154 height 33
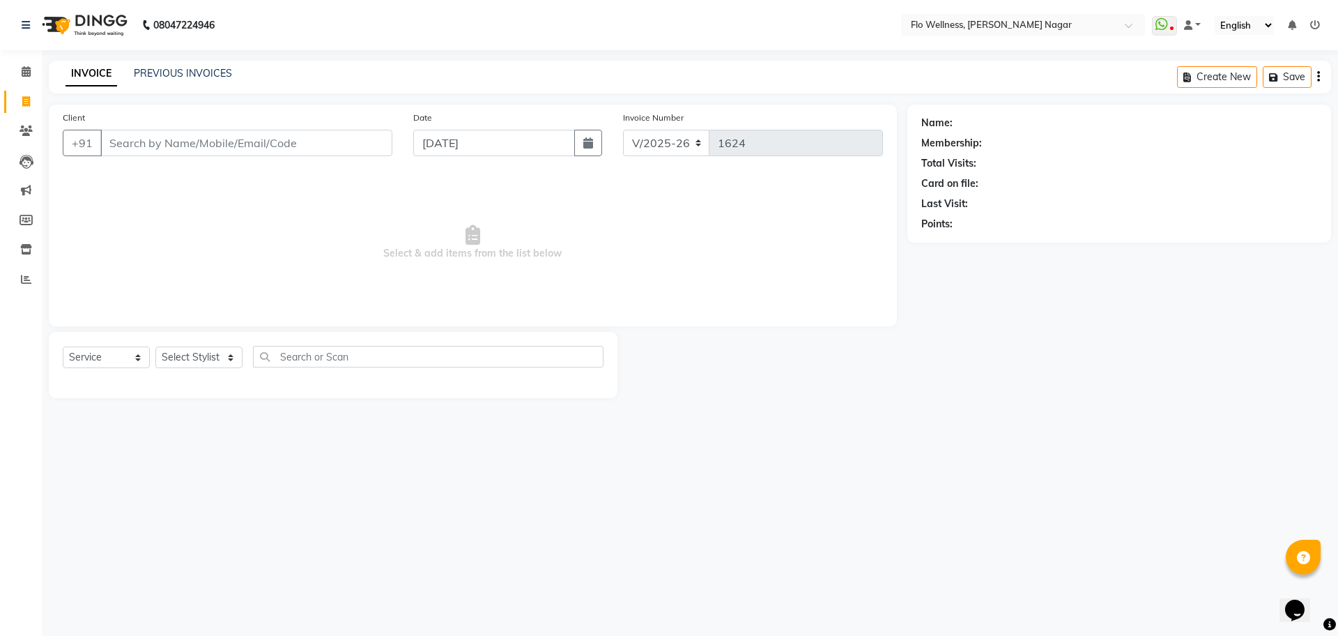
click at [1320, 84] on div "Create New Save" at bounding box center [1254, 77] width 154 height 33
click at [1320, 81] on div "Create New Save" at bounding box center [1254, 77] width 154 height 33
click at [1319, 86] on button "button" at bounding box center [1318, 77] width 3 height 33
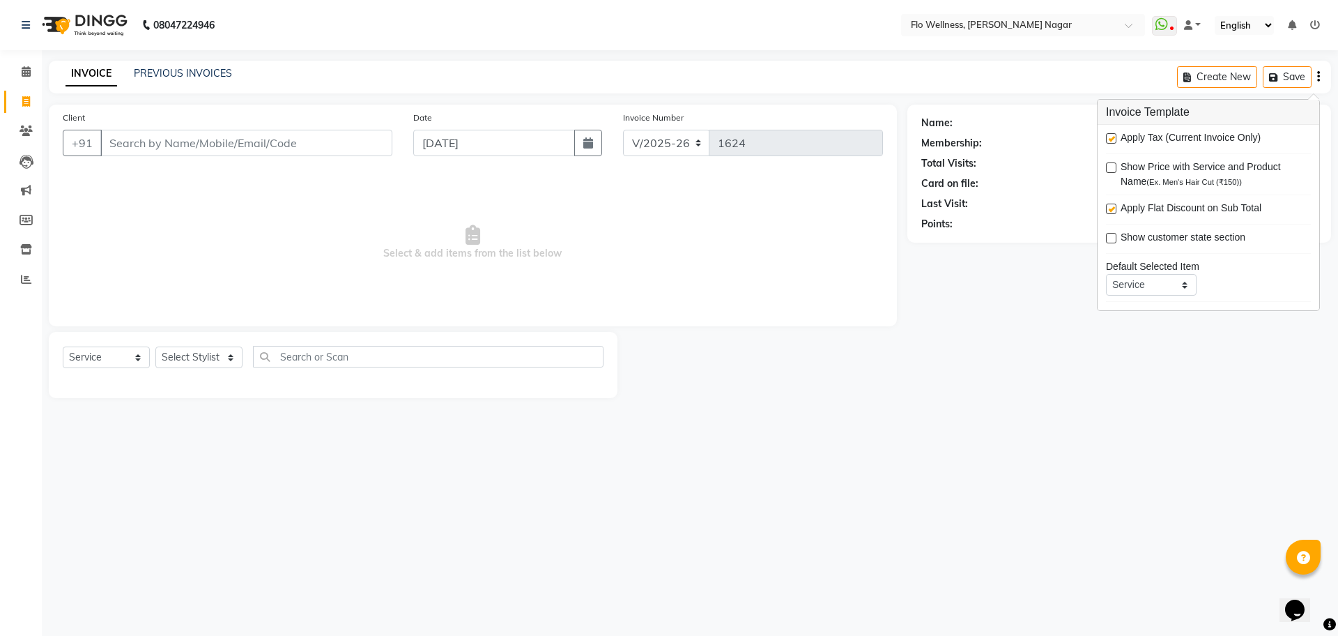
click at [1174, 180] on span "(Ex. Men's Hair Cut (₹150))" at bounding box center [1194, 182] width 95 height 8
click at [1117, 164] on div "Show Price with Service and Product Name (Ex. Men's Hair Cut (₹150))" at bounding box center [1208, 174] width 205 height 29
click at [1186, 285] on select "Service Product Membership Package Voucher Prepaid Gift Card" at bounding box center [1151, 285] width 91 height 22
click at [1195, 460] on div "08047224946 Select Location × Flo Wellness, [PERSON_NAME] Nagar WhatsApp Status…" at bounding box center [669, 318] width 1338 height 636
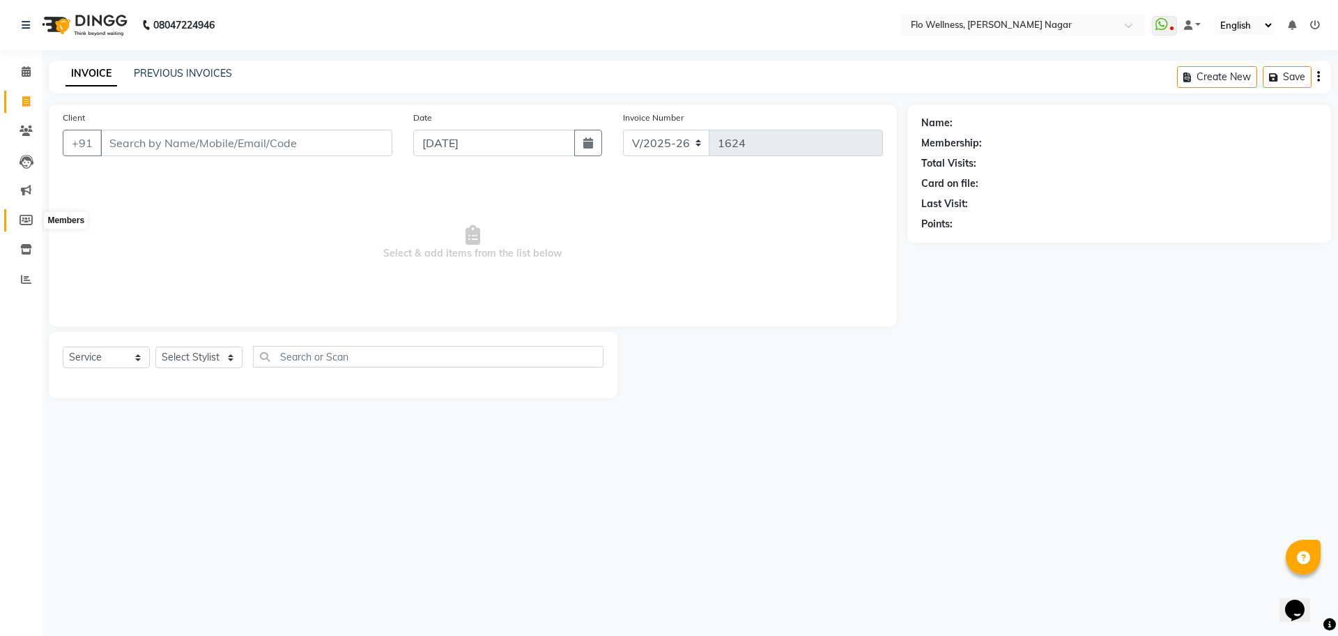
click at [33, 218] on span at bounding box center [26, 221] width 24 height 16
select select
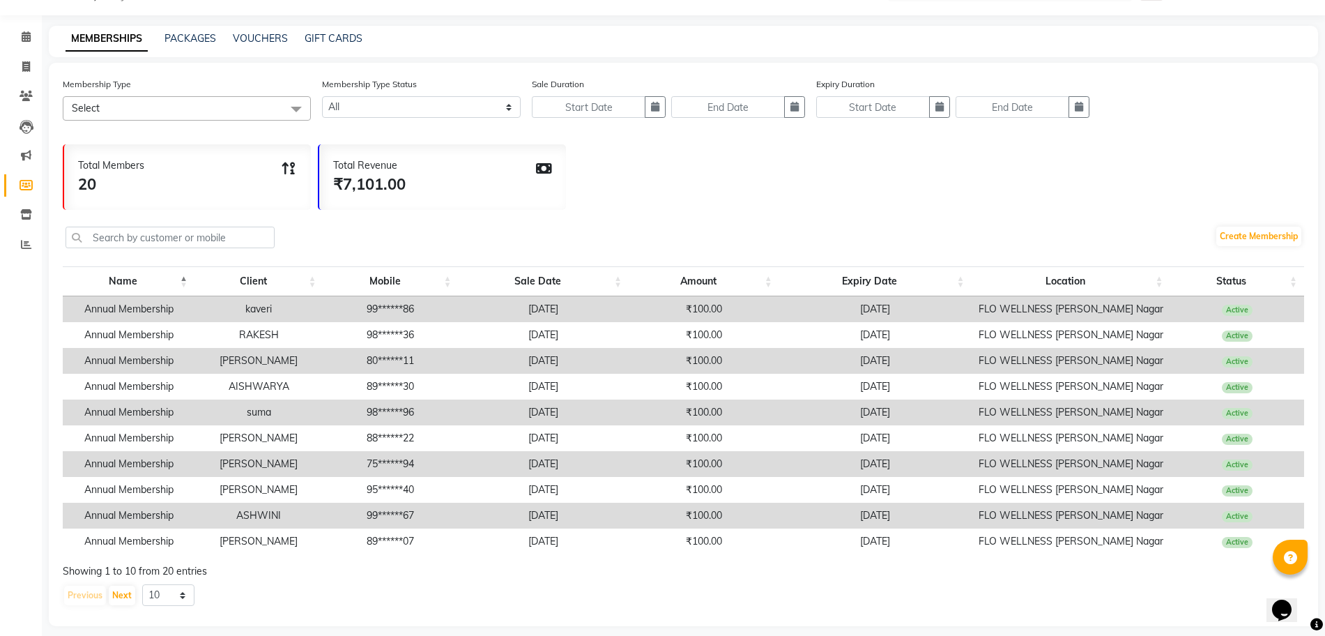
scroll to position [59, 0]
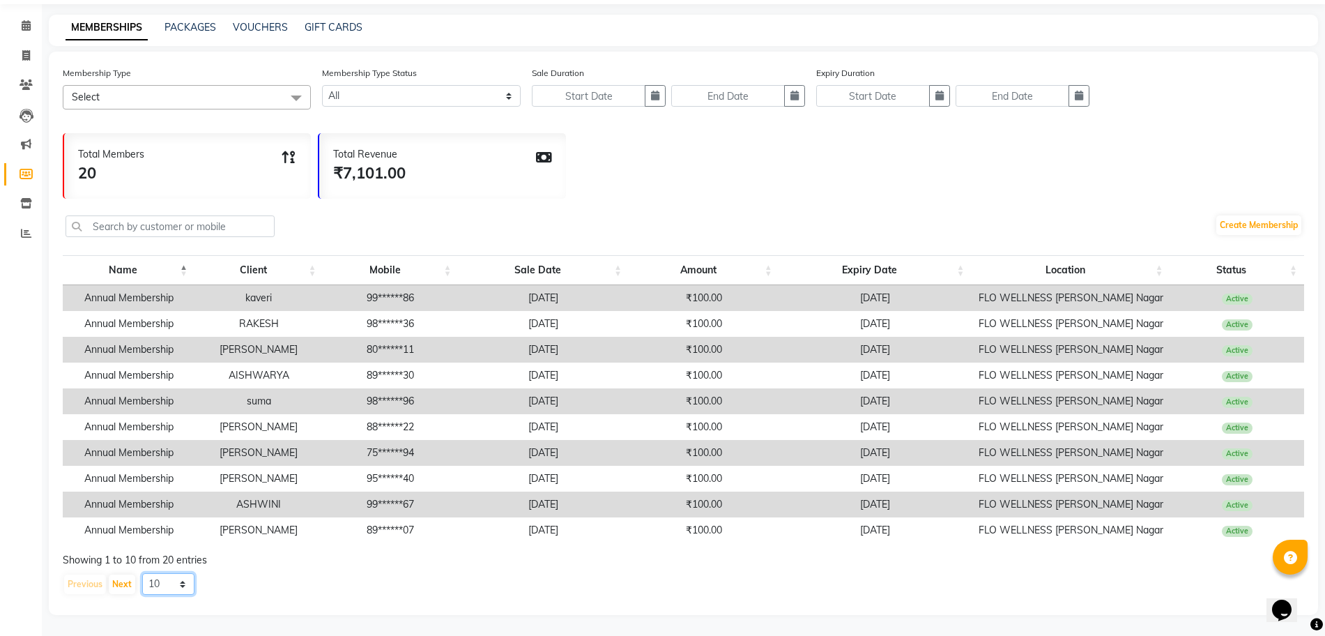
click at [181, 580] on select "10 20 50 100" at bounding box center [168, 584] width 52 height 22
click at [142, 573] on select "10 20 50 100" at bounding box center [168, 584] width 52 height 22
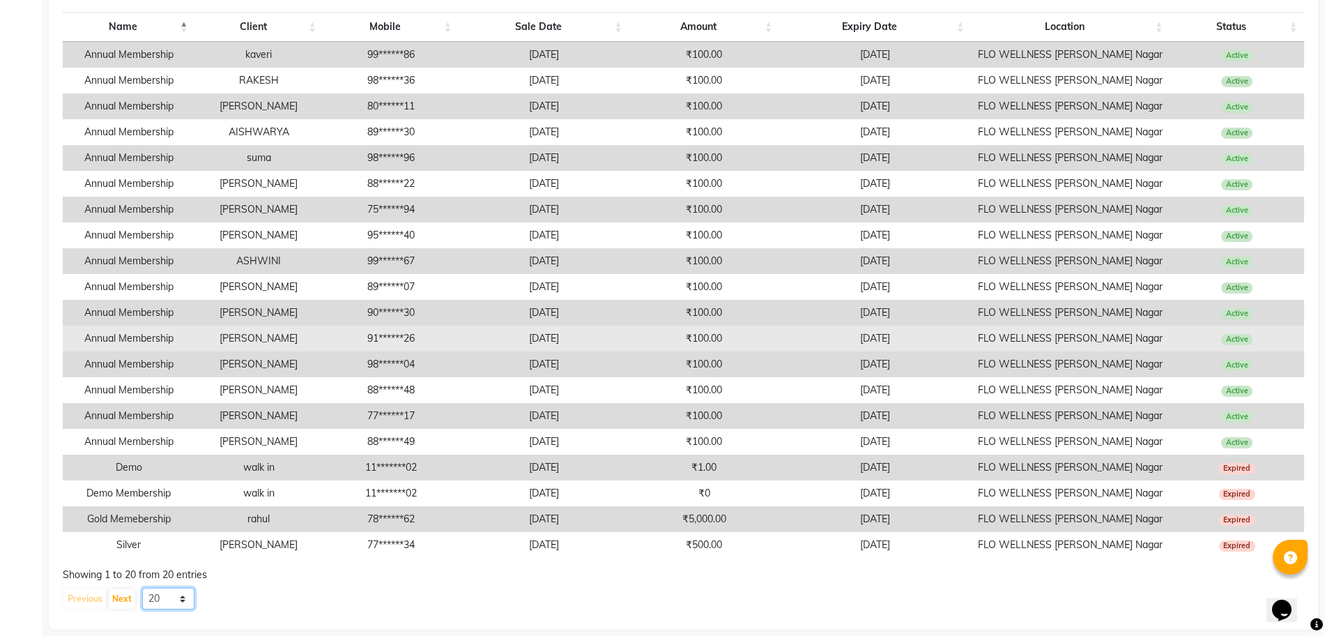
scroll to position [317, 0]
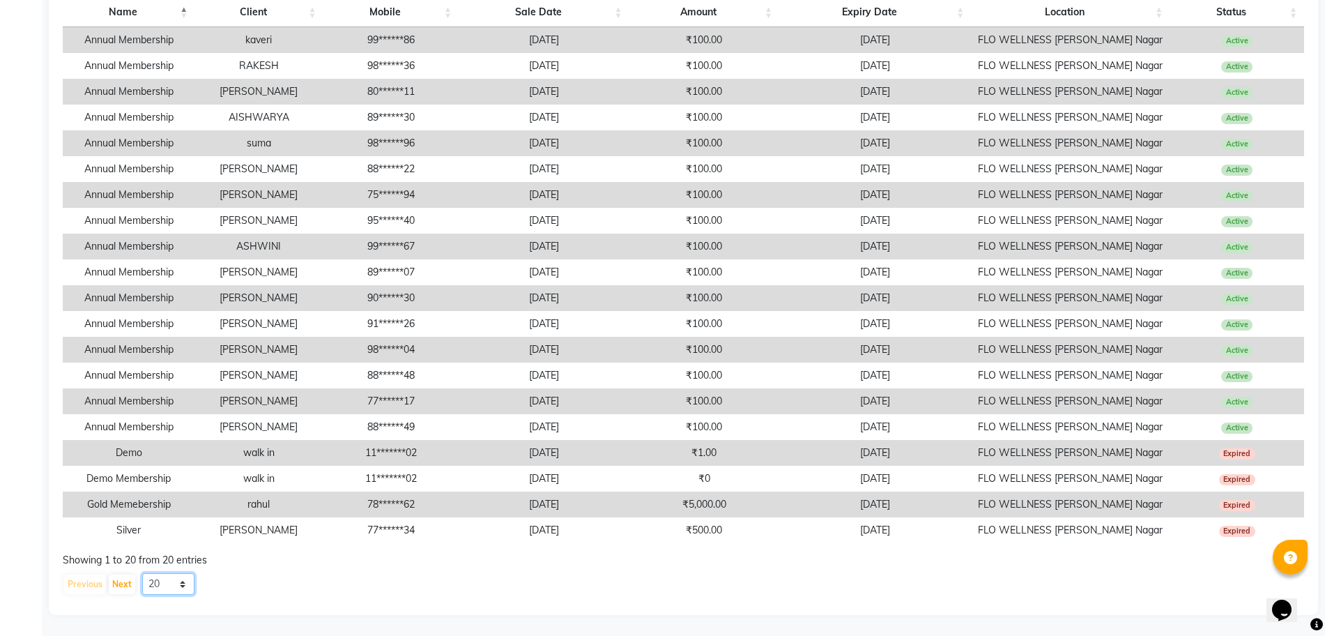
click at [187, 585] on select "10 20 50 100" at bounding box center [168, 584] width 52 height 22
select select "50"
click at [142, 573] on select "10 20 50 100" at bounding box center [168, 584] width 52 height 22
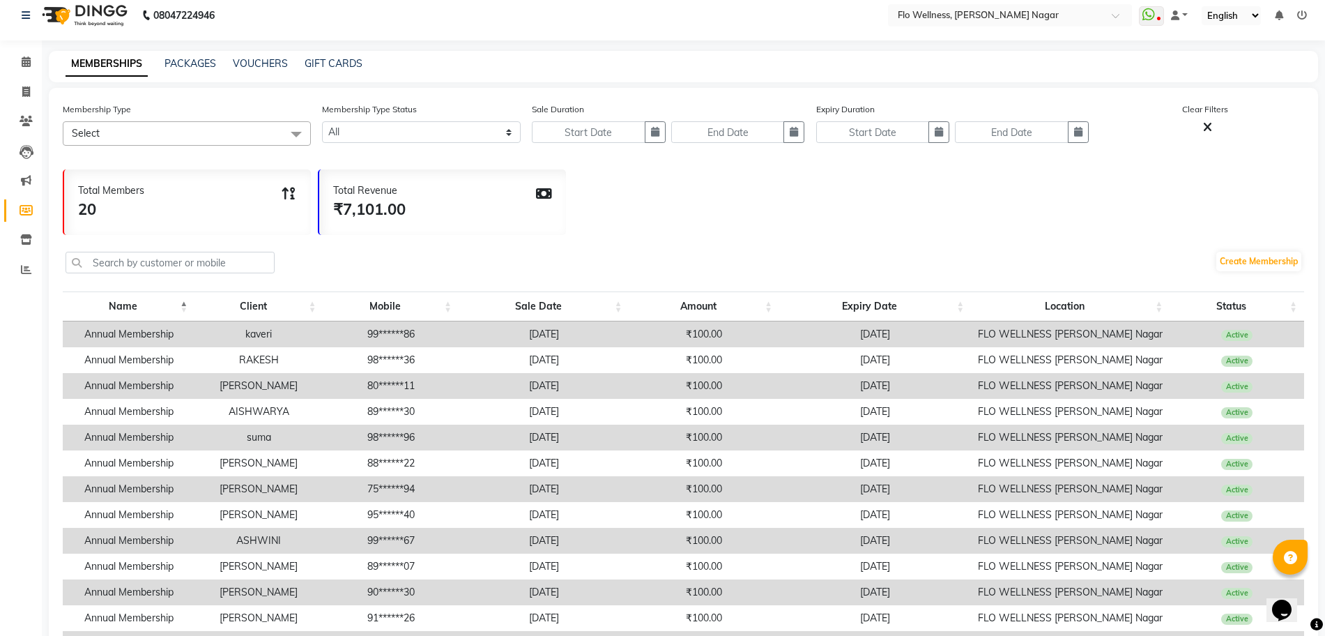
scroll to position [0, 0]
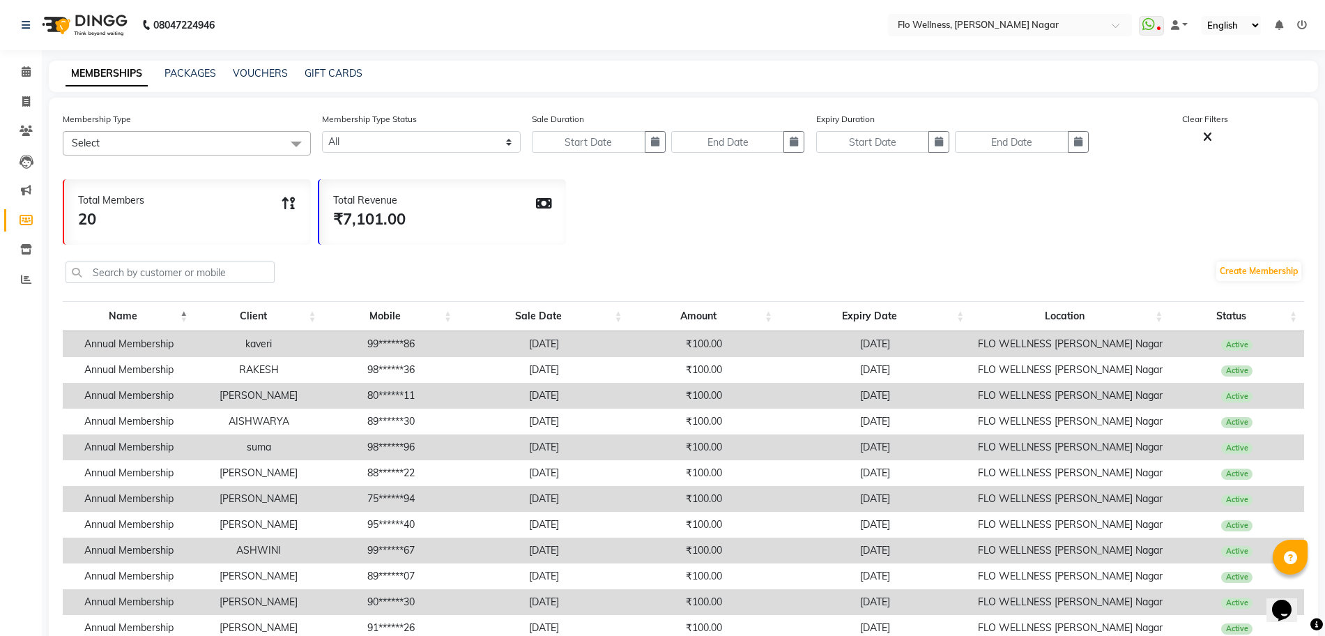
click at [172, 335] on td "Annual Membership" at bounding box center [129, 344] width 132 height 26
click at [268, 337] on td "kaveri" at bounding box center [258, 344] width 128 height 26
click at [1224, 339] on span "Active" at bounding box center [1236, 344] width 31 height 11
click at [299, 142] on span at bounding box center [296, 144] width 28 height 26
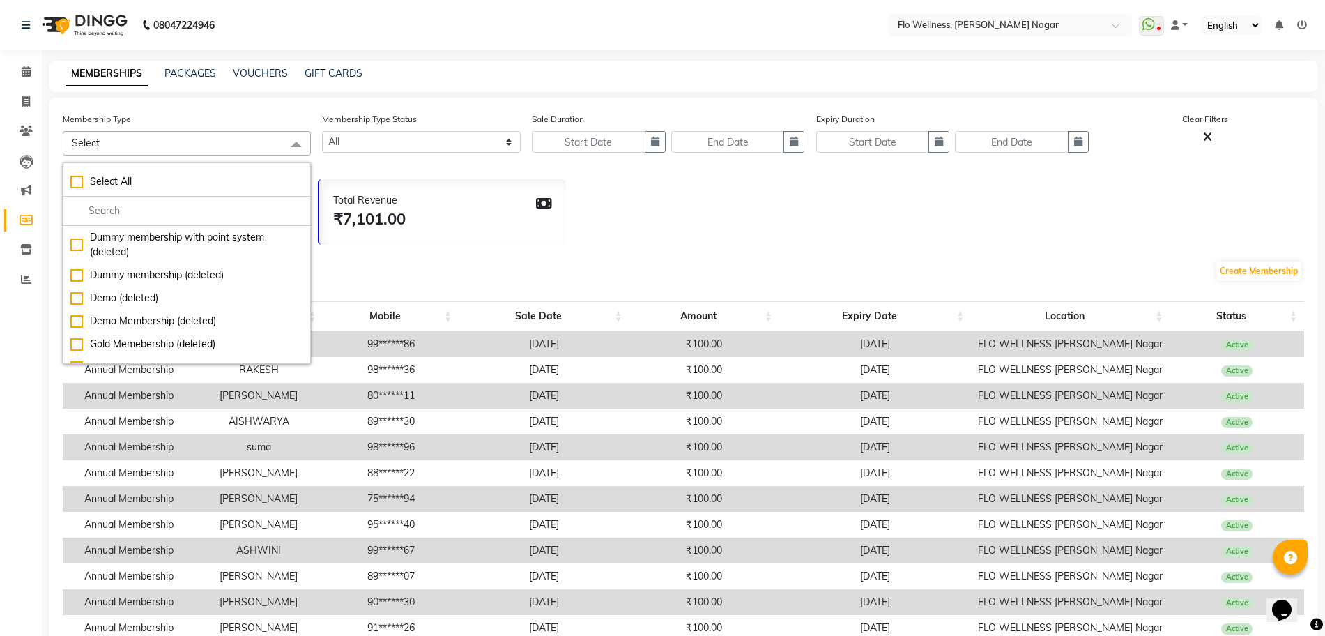
click at [503, 232] on div "Total Revenue ₹7,101.00" at bounding box center [442, 212] width 247 height 66
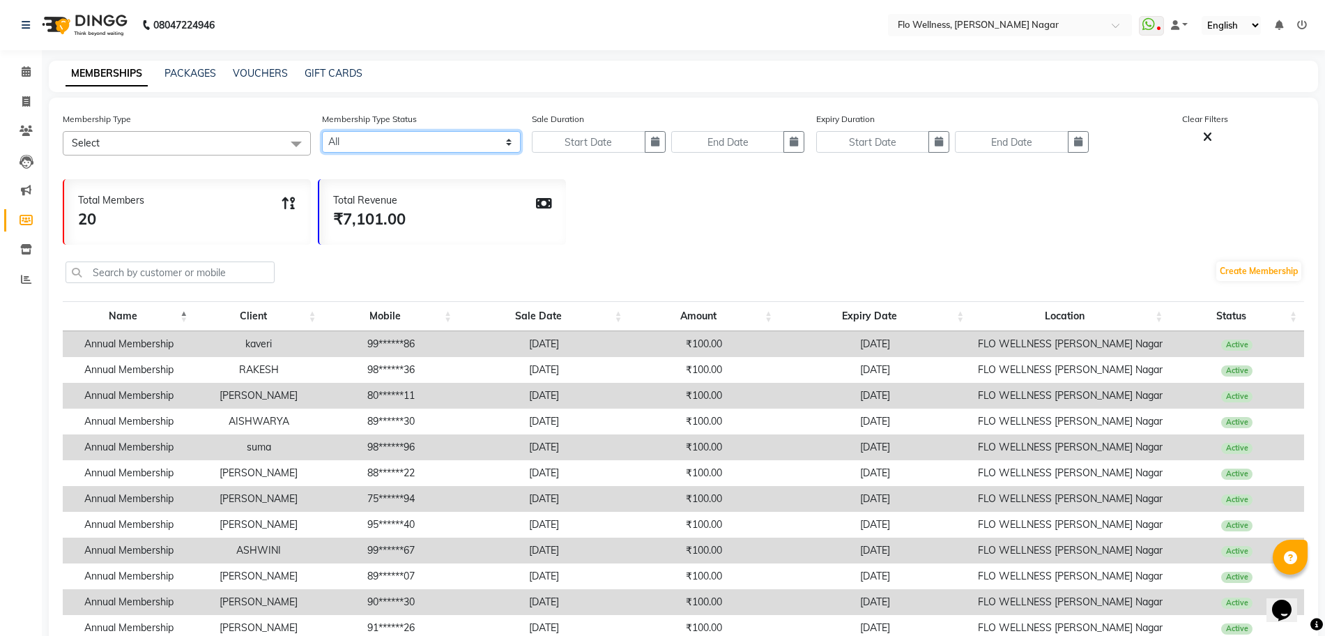
click at [510, 145] on select "Active Expired All" at bounding box center [421, 142] width 199 height 22
click at [609, 208] on div "Total Members 20 Total Revenue ₹7,101.00" at bounding box center [683, 208] width 1241 height 72
click at [659, 139] on button "button" at bounding box center [655, 142] width 21 height 22
select select "9"
select select "2025"
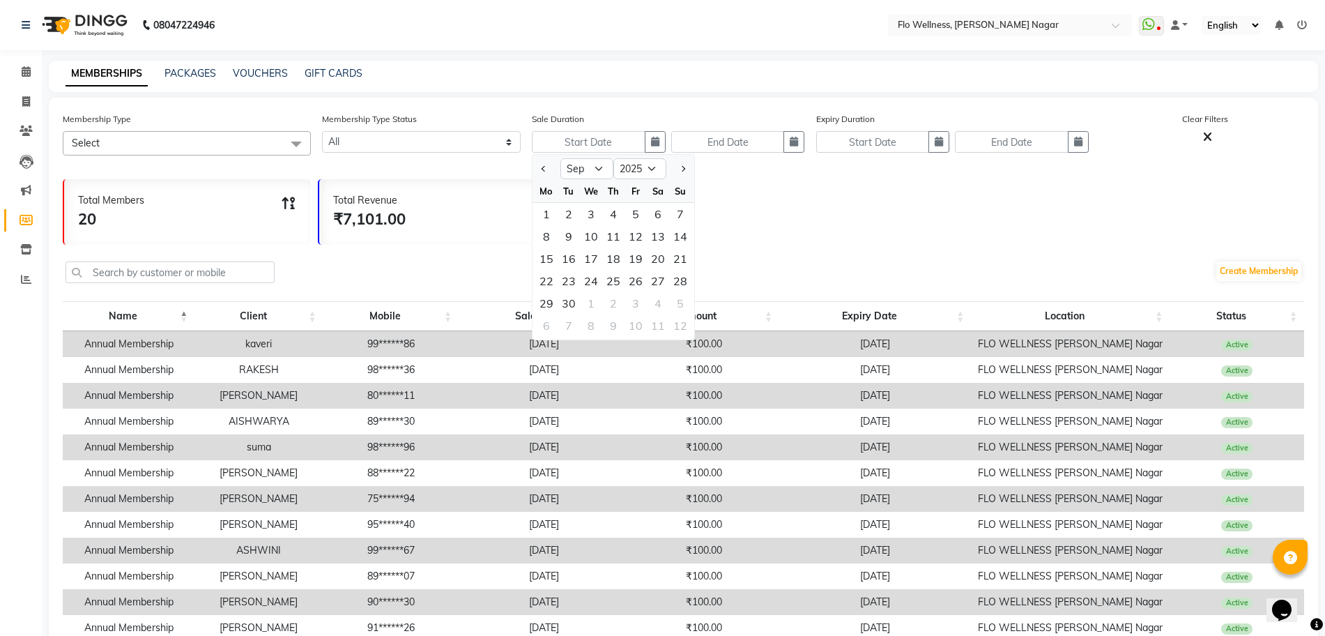
click at [797, 227] on div "Total Members 20 Total Revenue ₹7,101.00" at bounding box center [683, 208] width 1241 height 72
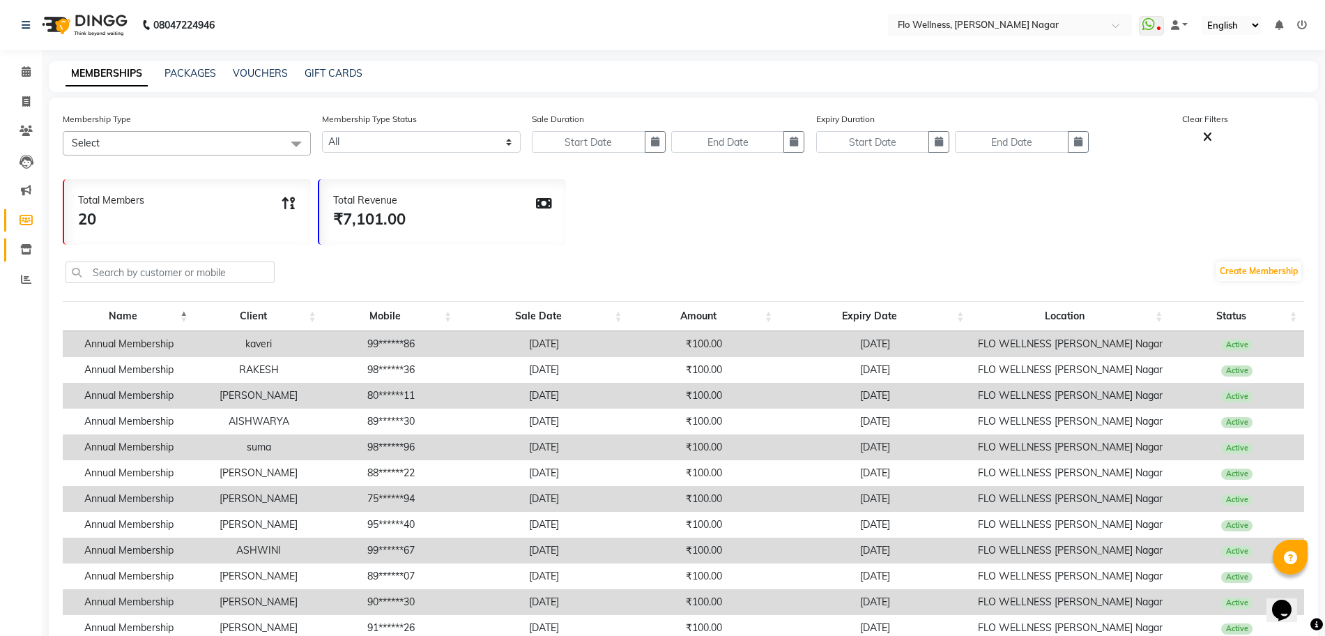
click at [20, 240] on link "Inventory" at bounding box center [20, 249] width 33 height 23
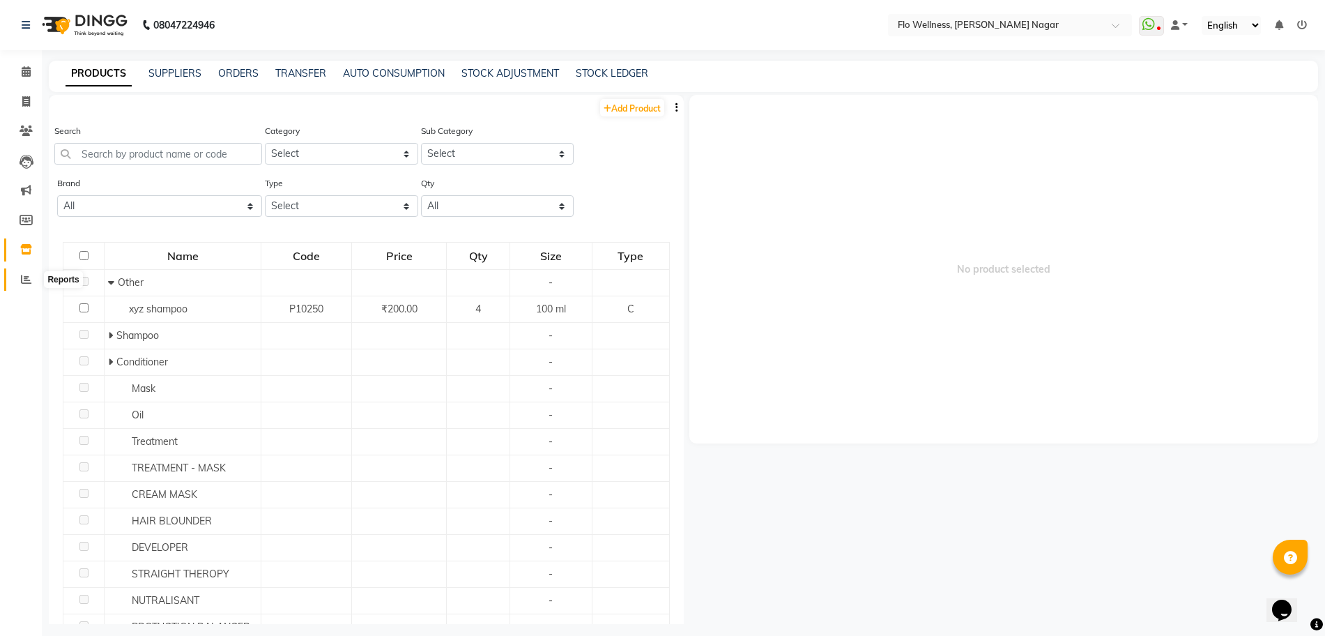
click at [19, 274] on span at bounding box center [26, 280] width 24 height 16
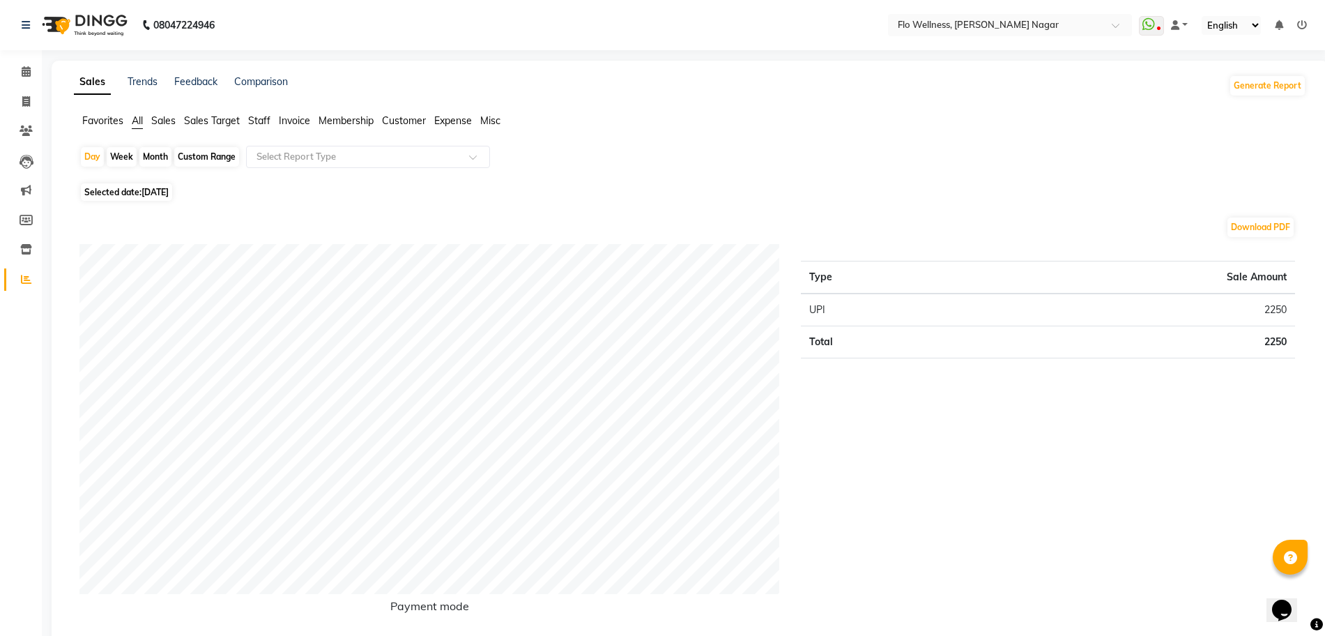
click at [150, 192] on span "[DATE]" at bounding box center [154, 192] width 27 height 10
select select "9"
select select "2025"
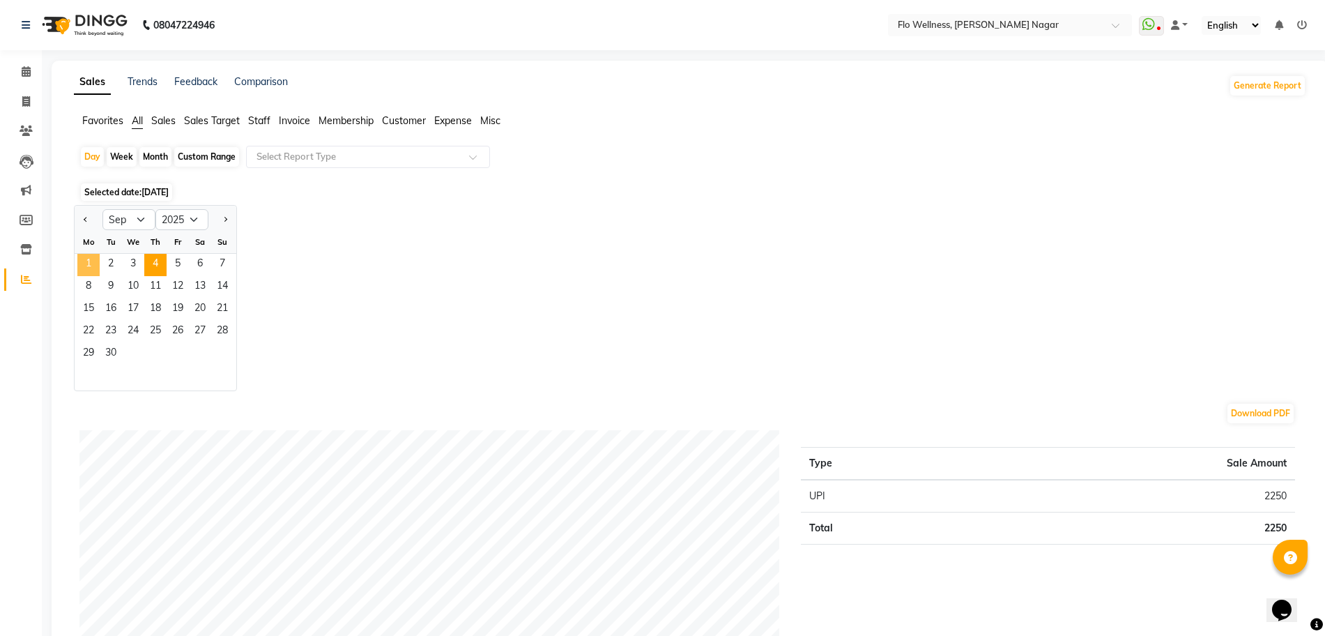
click at [81, 265] on span "1" at bounding box center [88, 265] width 22 height 22
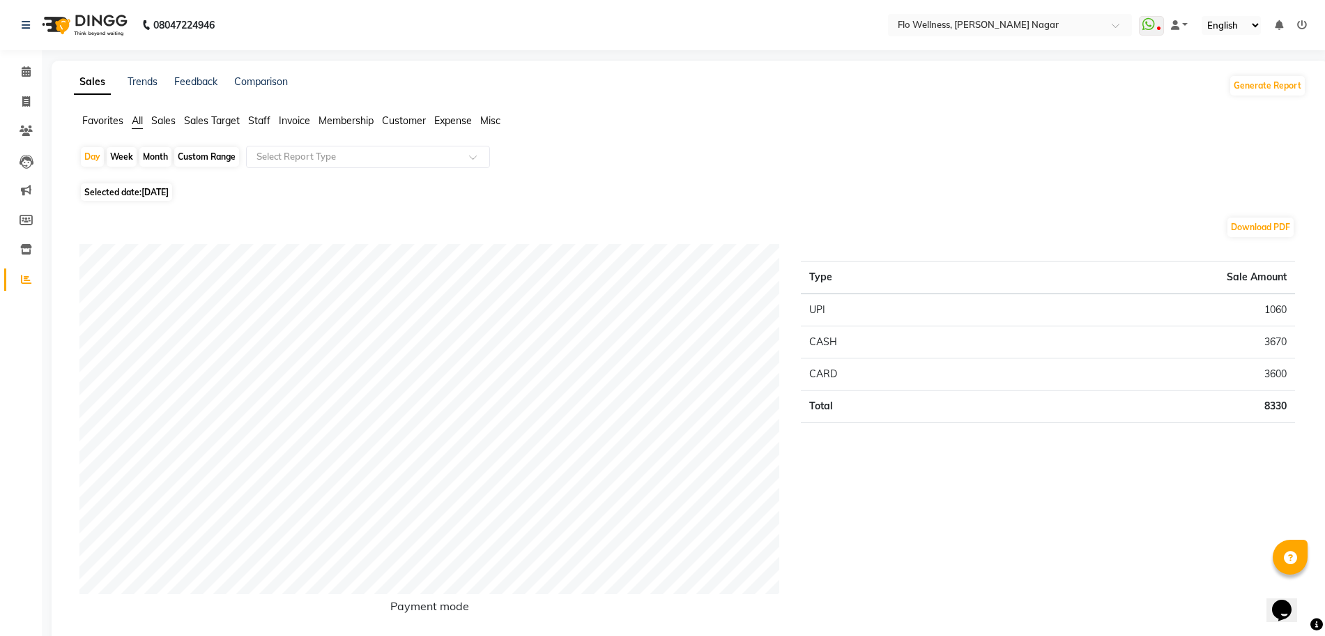
click at [144, 192] on span "[DATE]" at bounding box center [154, 192] width 27 height 10
select select "9"
select select "2025"
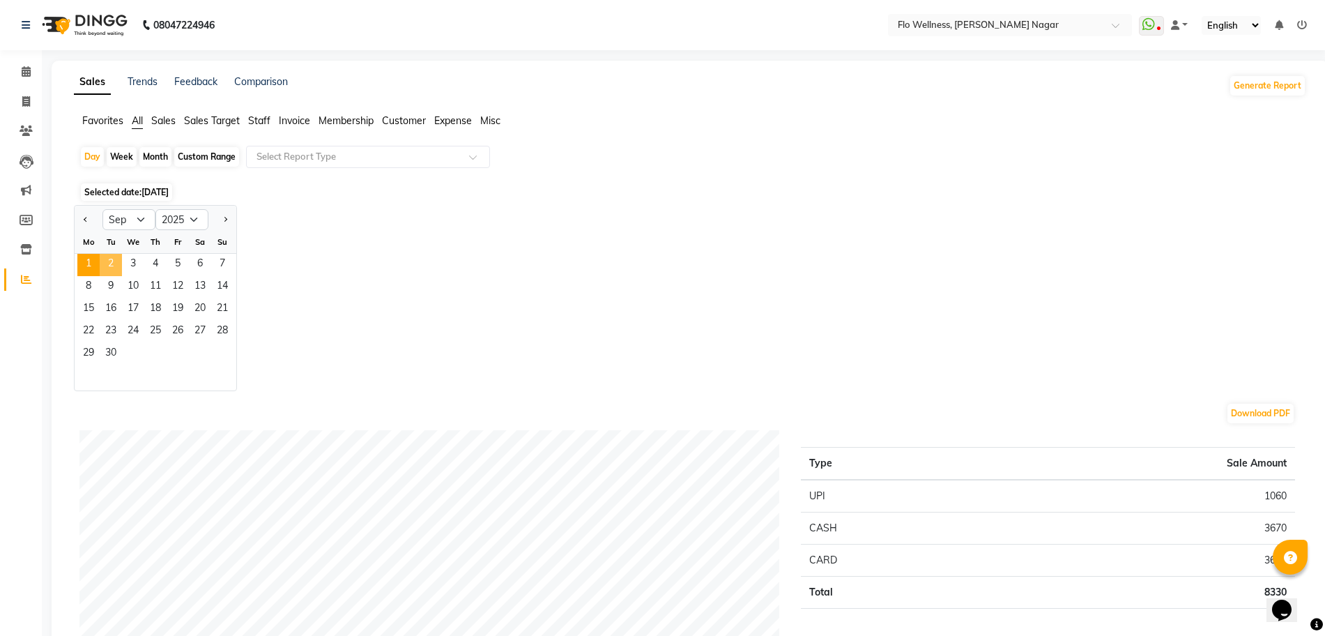
click at [118, 268] on span "2" at bounding box center [111, 265] width 22 height 22
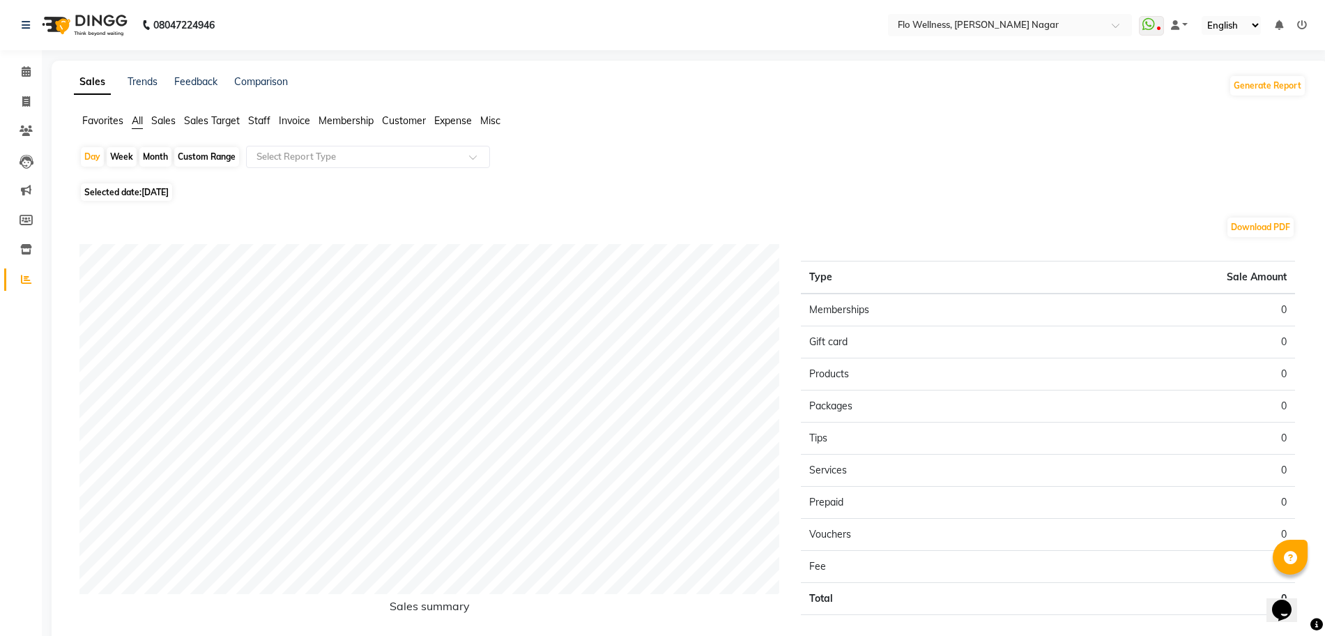
click at [149, 194] on span "[DATE]" at bounding box center [154, 192] width 27 height 10
select select "9"
select select "2025"
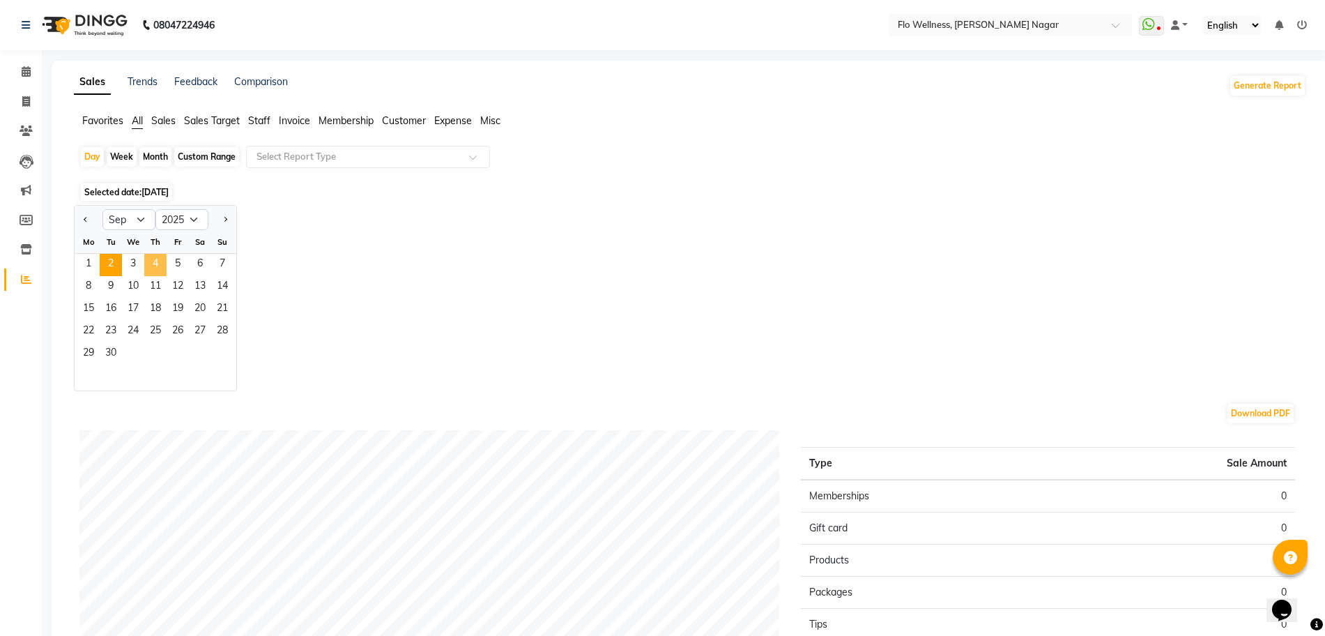
click at [164, 259] on span "4" at bounding box center [155, 265] width 22 height 22
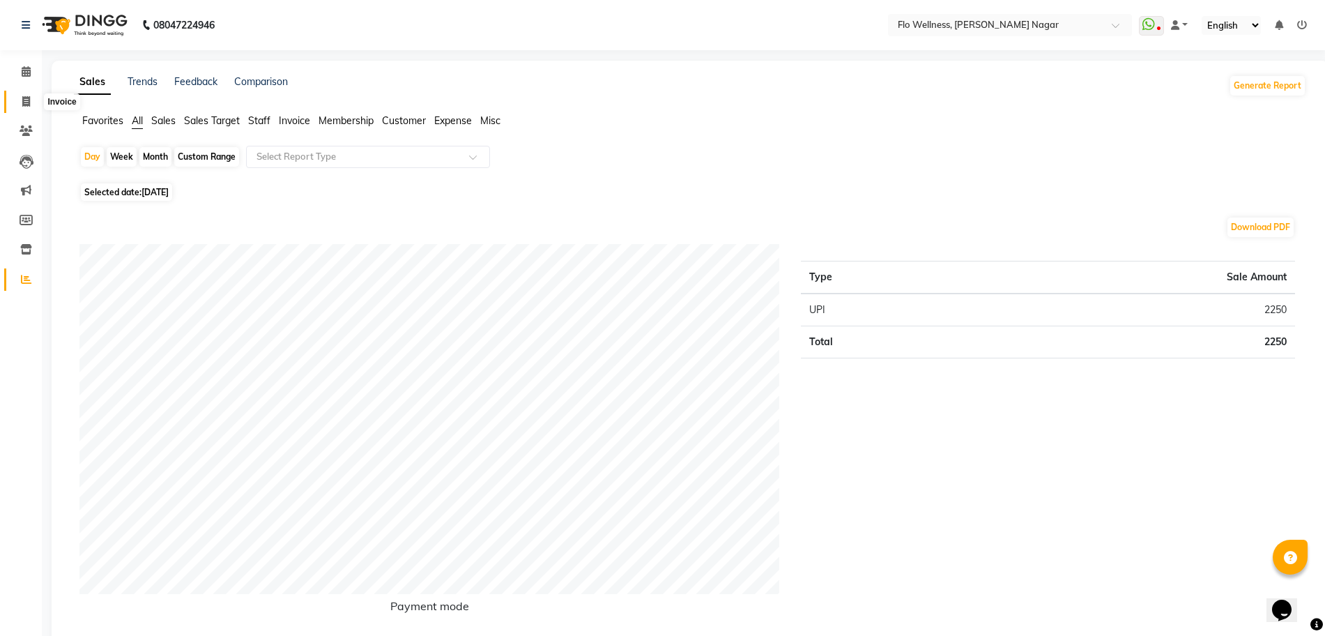
click at [26, 108] on span at bounding box center [26, 102] width 24 height 16
select select "4509"
select select "service"
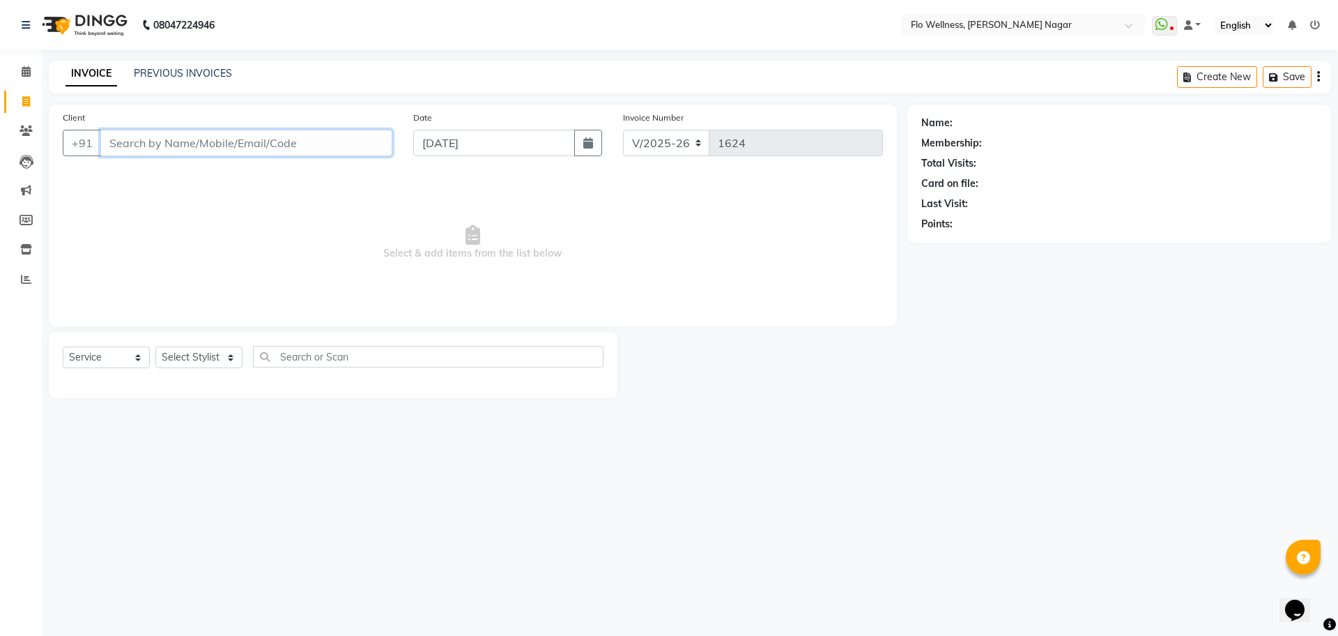
click at [215, 137] on input "Client" at bounding box center [246, 143] width 292 height 26
type input "9611416883"
click at [376, 139] on span "Add Client" at bounding box center [356, 143] width 55 height 14
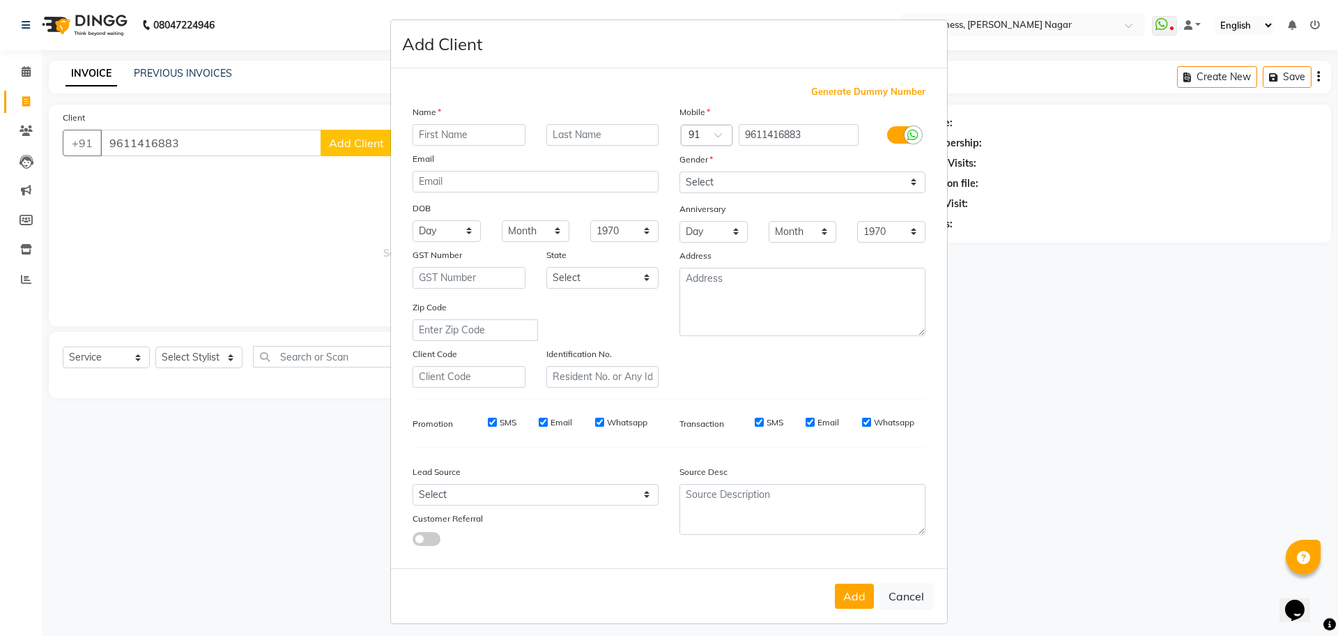
click at [454, 141] on input "text" at bounding box center [469, 135] width 113 height 22
type input "[PERSON_NAME]"
click at [735, 174] on select "Select [DEMOGRAPHIC_DATA] [DEMOGRAPHIC_DATA] Other Prefer Not To Say" at bounding box center [803, 182] width 246 height 22
select select "[DEMOGRAPHIC_DATA]"
click at [680, 171] on select "Select [DEMOGRAPHIC_DATA] [DEMOGRAPHIC_DATA] Other Prefer Not To Say" at bounding box center [803, 182] width 246 height 22
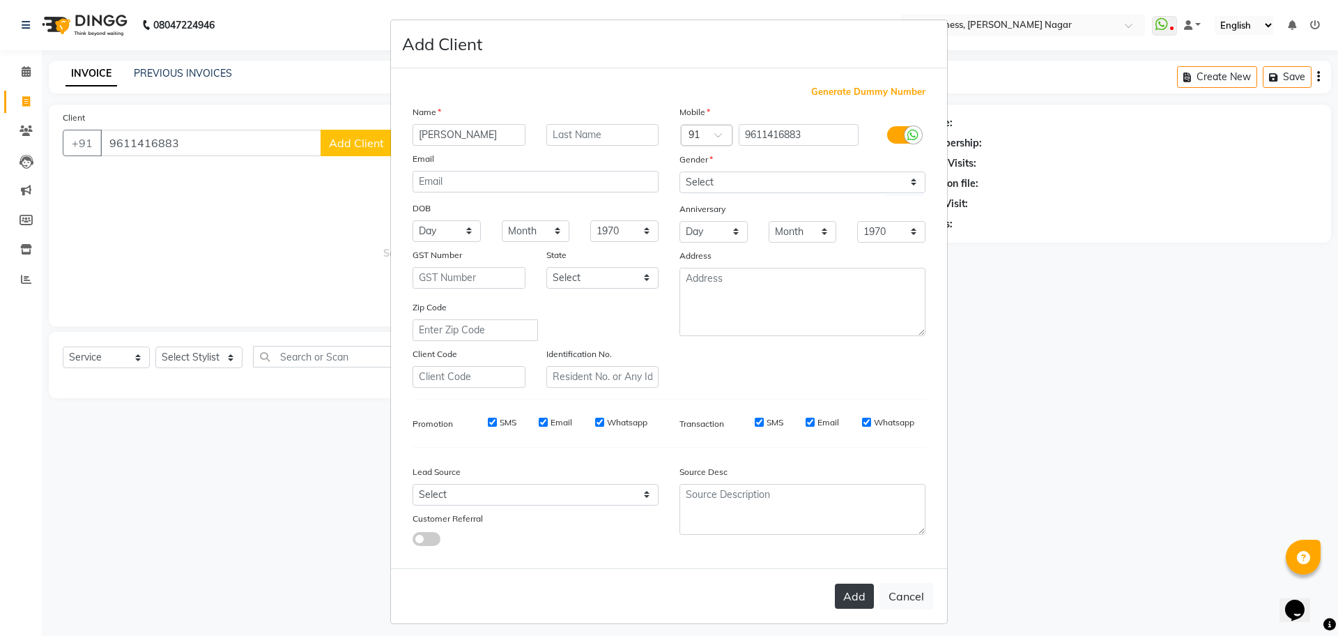
click at [851, 595] on button "Add" at bounding box center [854, 595] width 39 height 25
type input "96******83"
select select
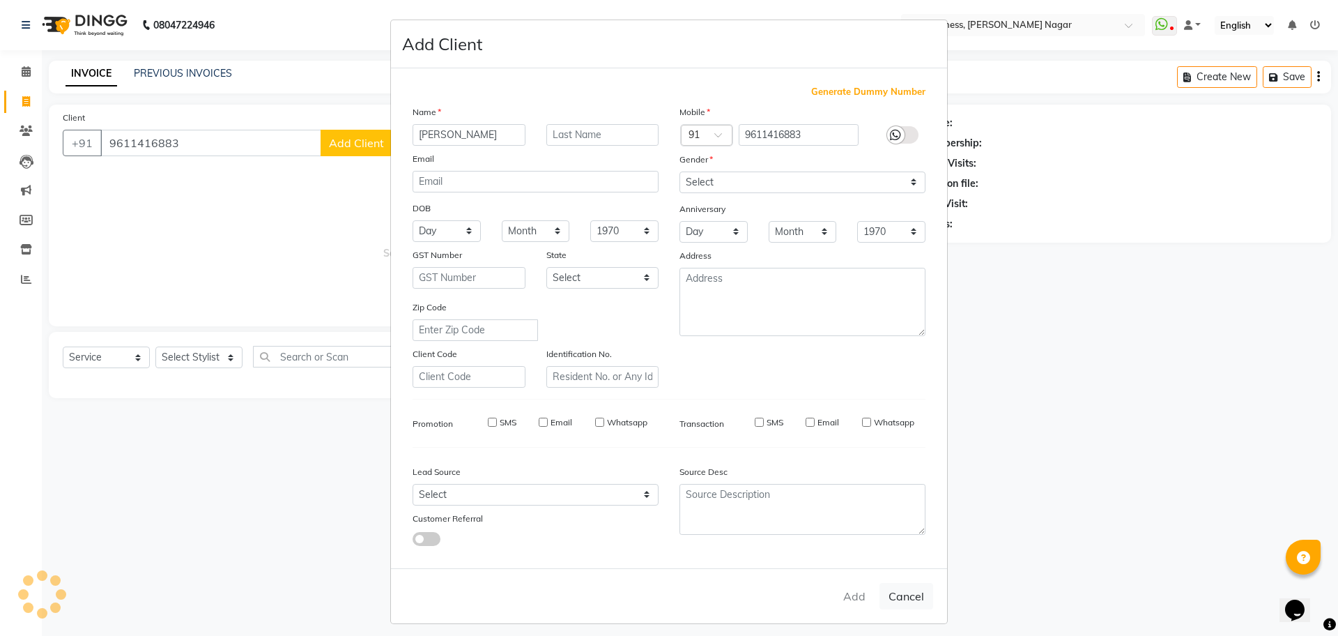
select select
checkbox input "false"
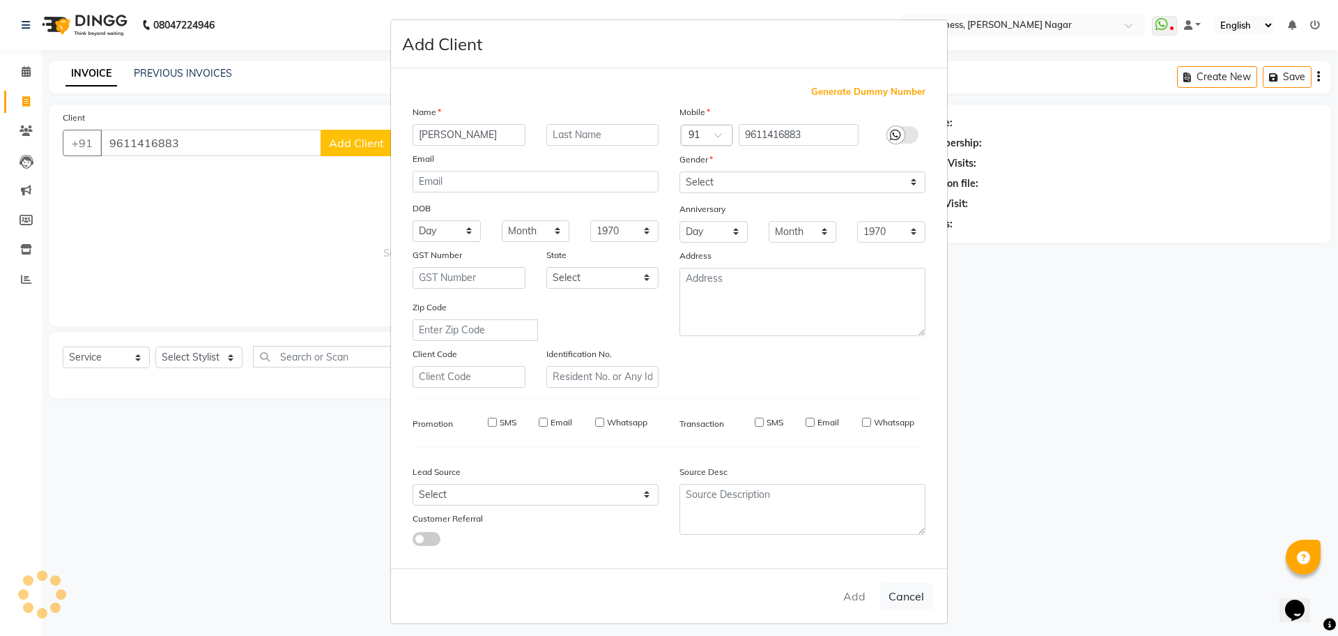
checkbox input "false"
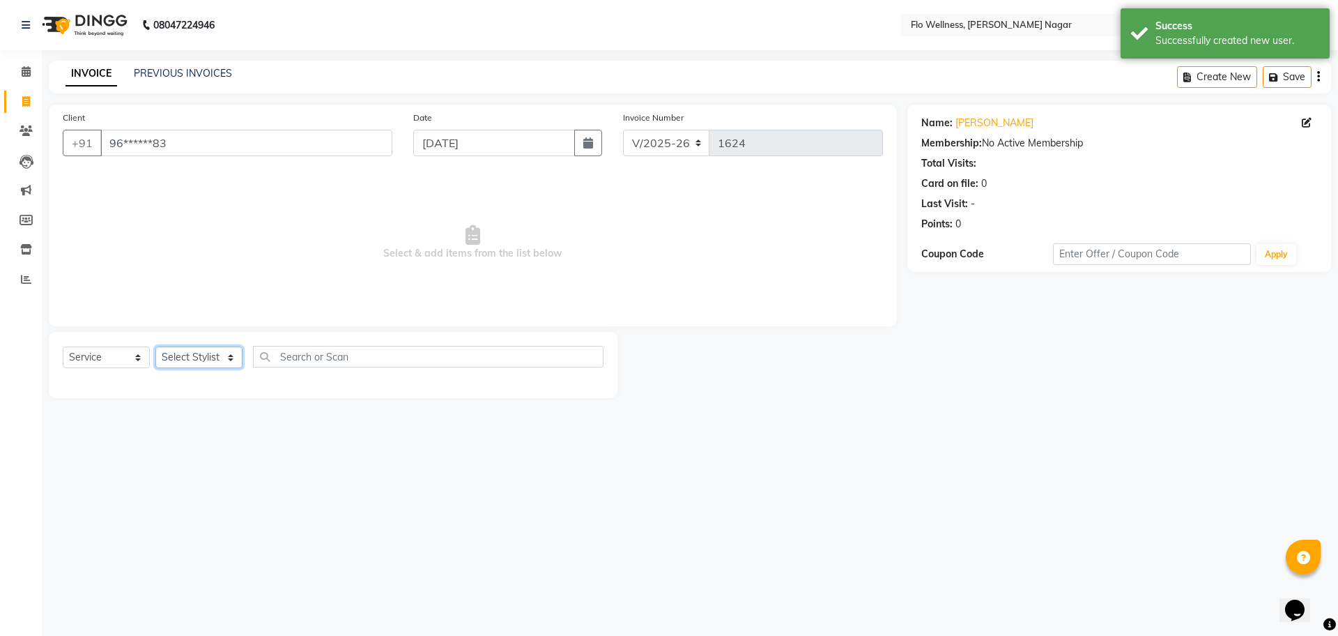
click at [210, 357] on select "Select Stylist [PERSON_NAME] Mani R [PERSON_NAME] Nivedini [PERSON_NAME]" at bounding box center [198, 357] width 87 height 22
select select "89638"
click at [155, 346] on select "Select Stylist [PERSON_NAME] Mani R [PERSON_NAME] Nivedini [PERSON_NAME]" at bounding box center [198, 357] width 87 height 22
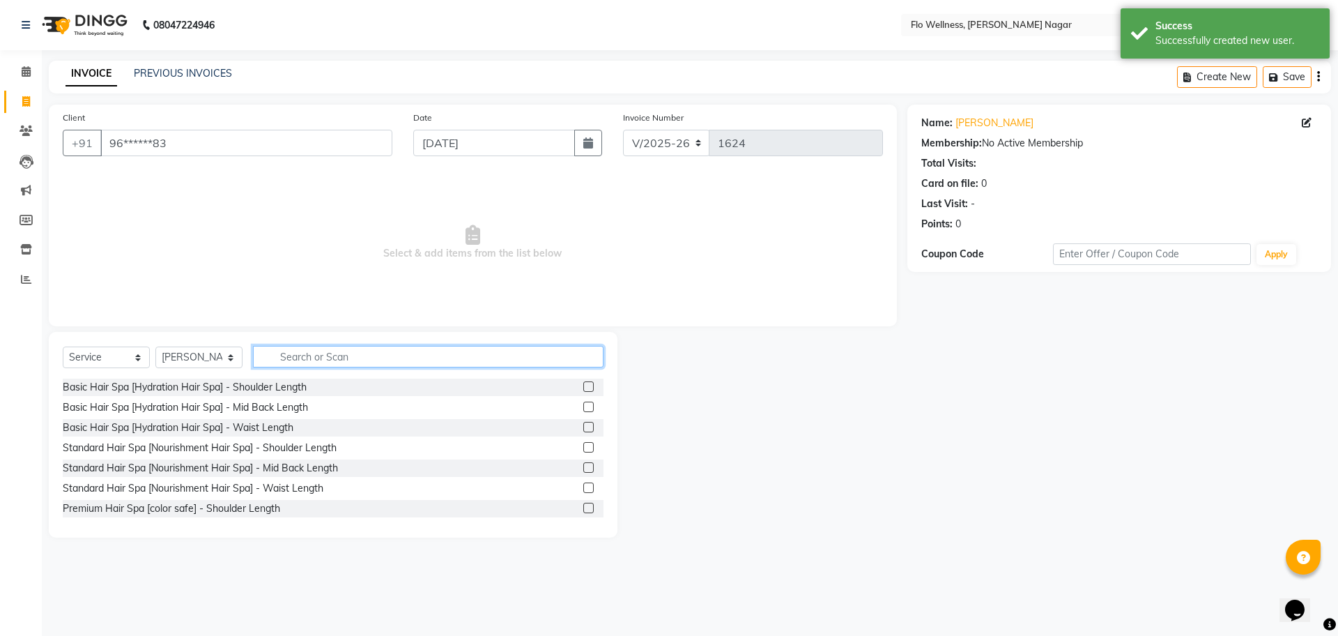
click at [334, 358] on input "text" at bounding box center [428, 357] width 351 height 22
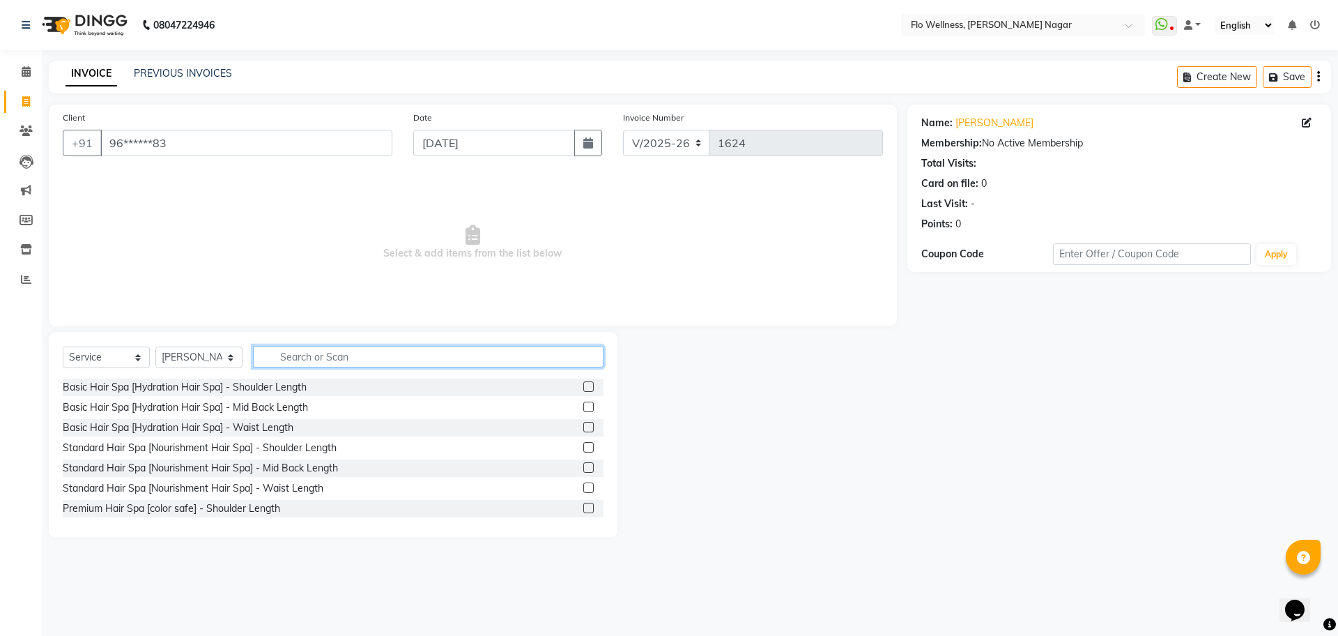
click at [285, 352] on input "text" at bounding box center [428, 357] width 351 height 22
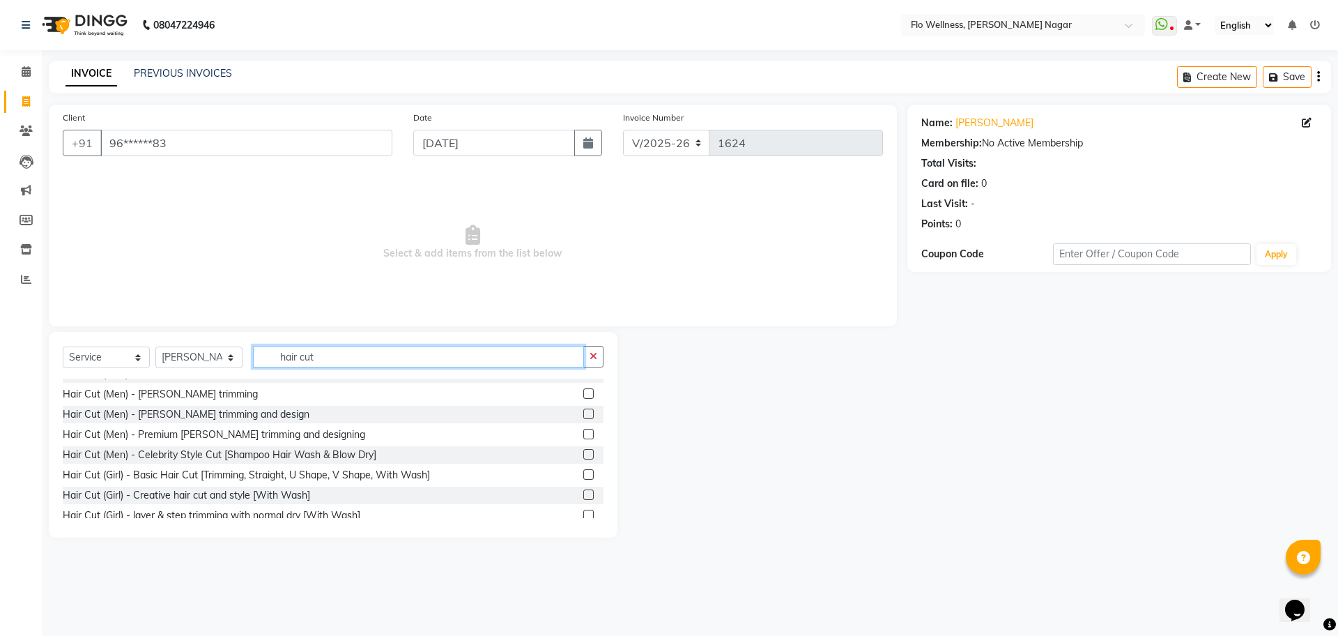
scroll to position [393, 0]
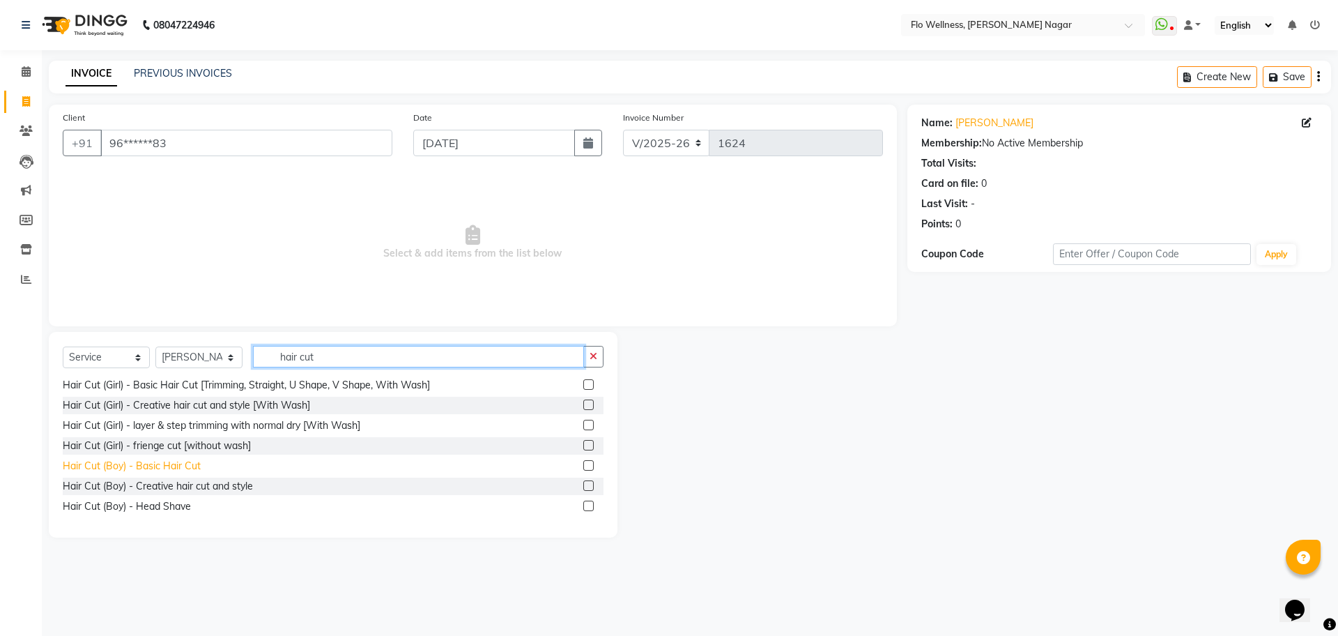
type input "hair cut"
click at [182, 460] on div "Hair Cut (Boy) - Basic Hair Cut" at bounding box center [132, 466] width 138 height 15
checkbox input "false"
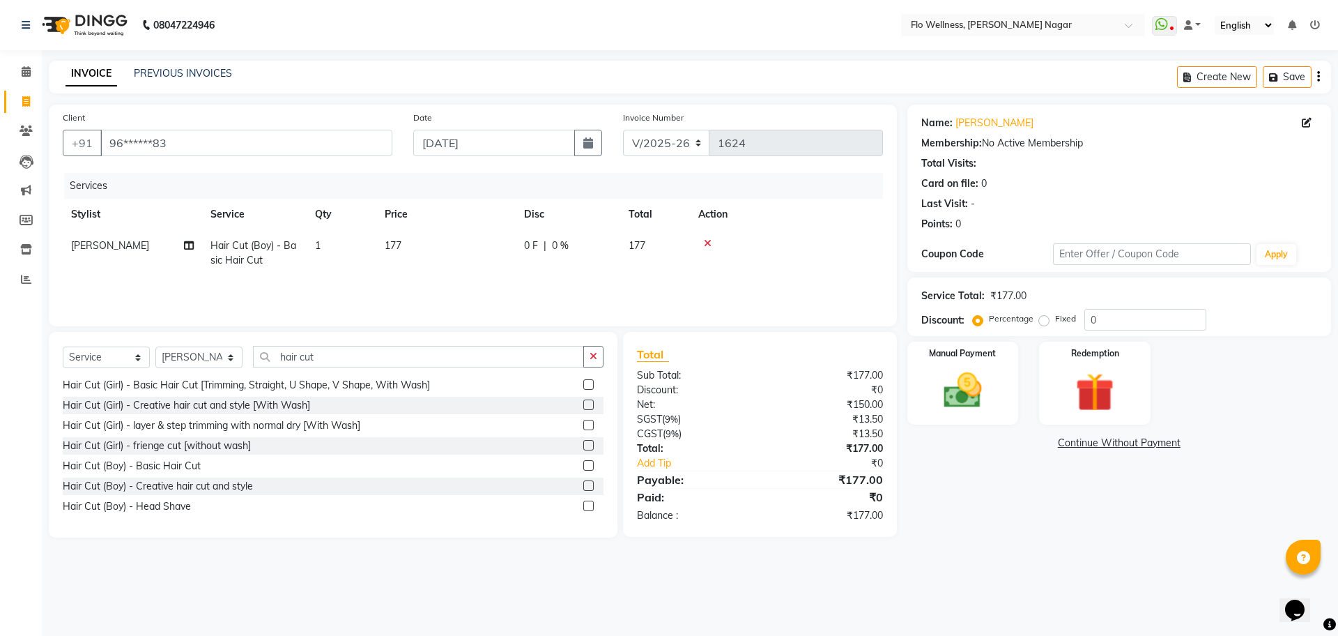
click at [408, 242] on td "177" at bounding box center [445, 253] width 139 height 46
select select "89638"
click at [486, 252] on input "177" at bounding box center [511, 249] width 123 height 22
type input "1"
type input "200"
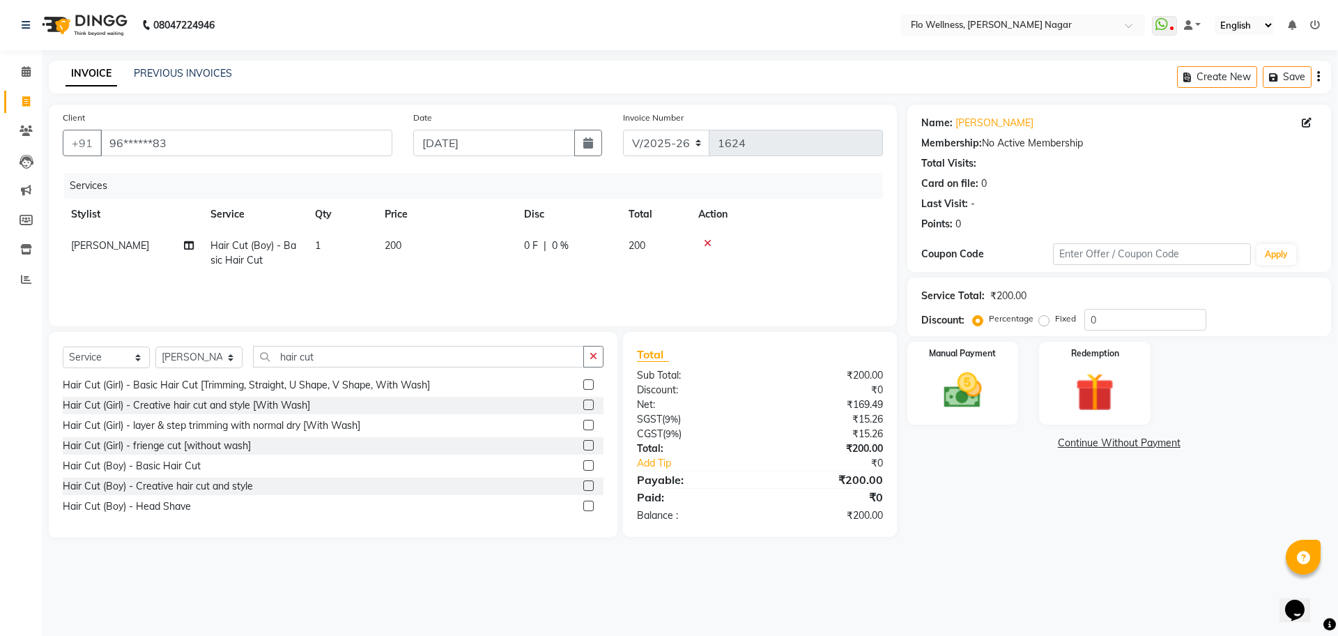
click at [739, 236] on tr "[PERSON_NAME] Hair Cut (Boy) - Basic Hair Cut 1 200 0 F | 0 % 200" at bounding box center [473, 253] width 820 height 46
click at [208, 355] on select "Select Stylist [PERSON_NAME] Mani R [PERSON_NAME] Nivedini [PERSON_NAME]" at bounding box center [198, 357] width 87 height 22
select select "89651"
click at [155, 346] on select "Select Stylist [PERSON_NAME] Mani R [PERSON_NAME] Nivedini [PERSON_NAME]" at bounding box center [198, 357] width 87 height 22
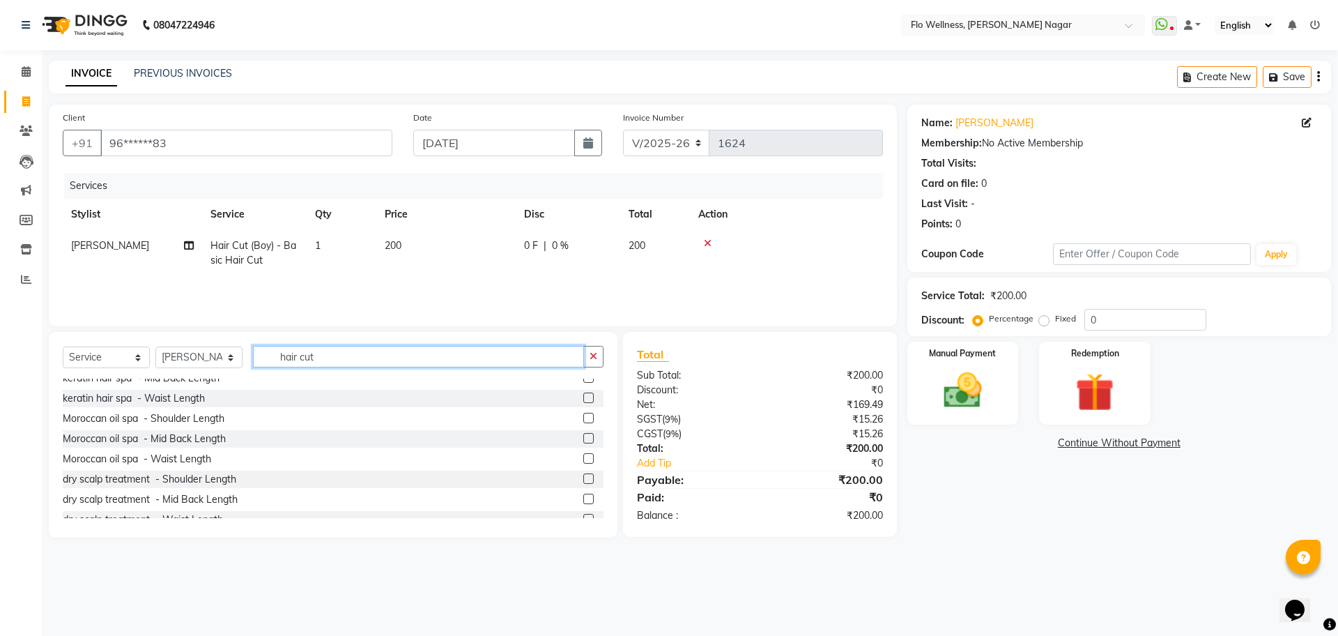
click at [348, 358] on input "hair cut" at bounding box center [418, 357] width 331 height 22
type input "h"
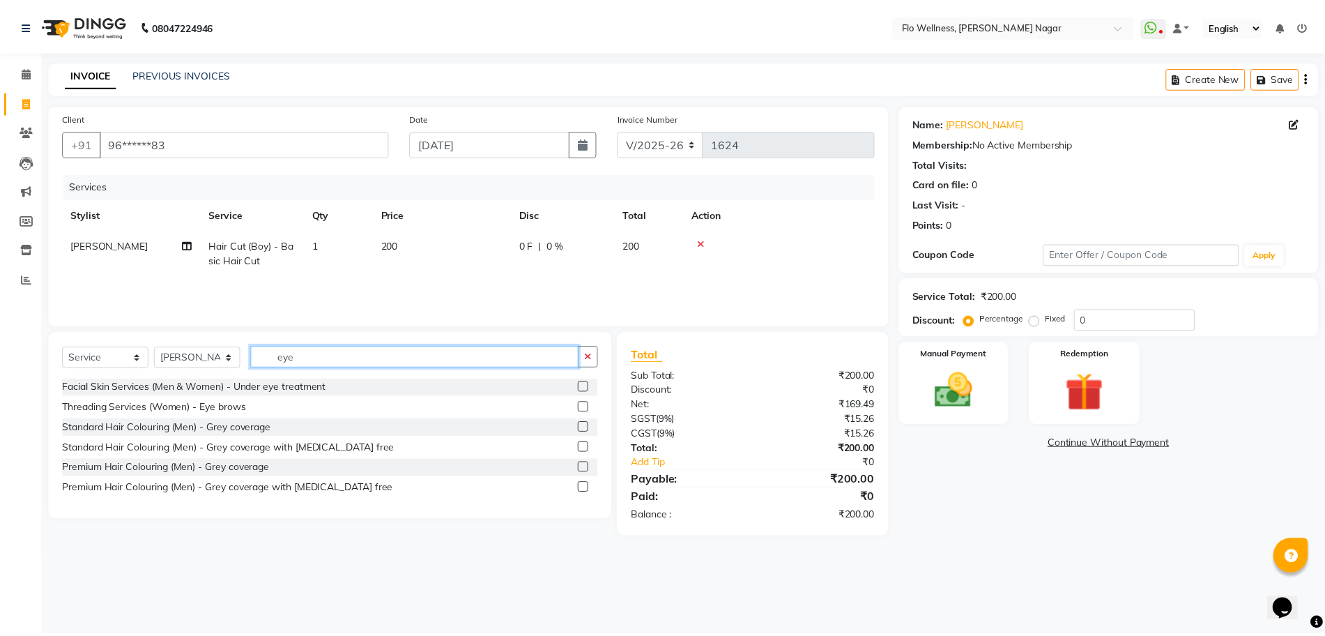
scroll to position [0, 0]
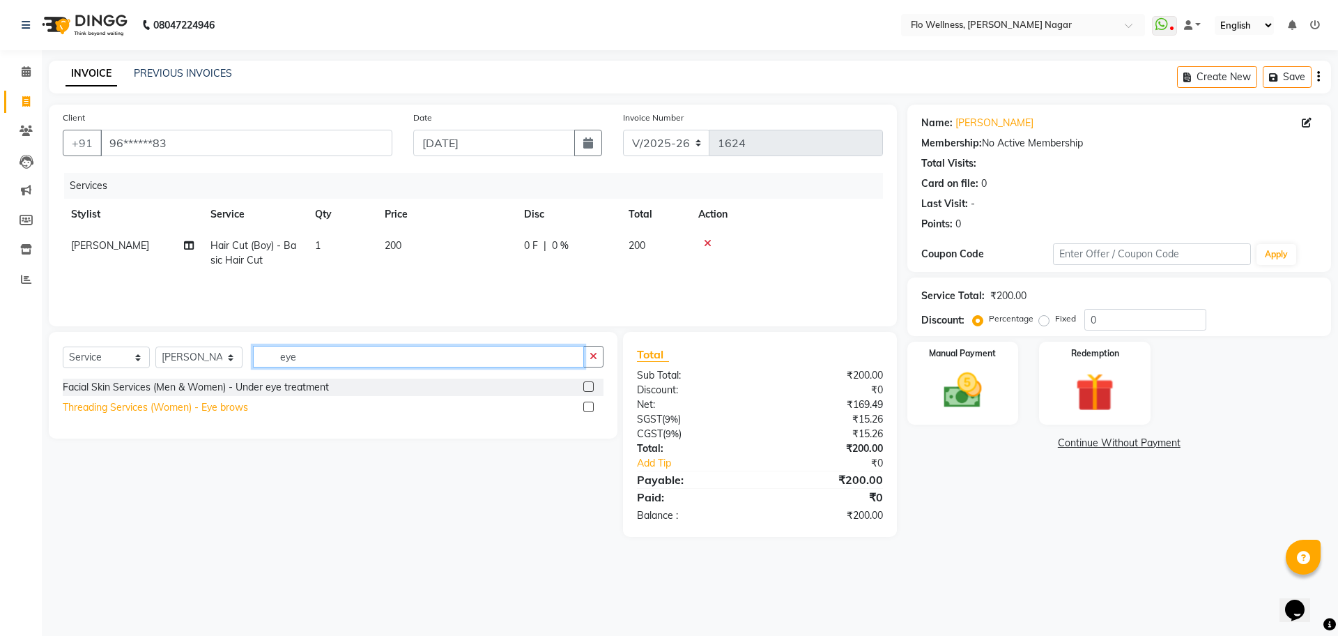
type input "eye"
click at [201, 404] on div "Threading Services (Women) - Eye brows" at bounding box center [155, 407] width 185 height 15
checkbox input "false"
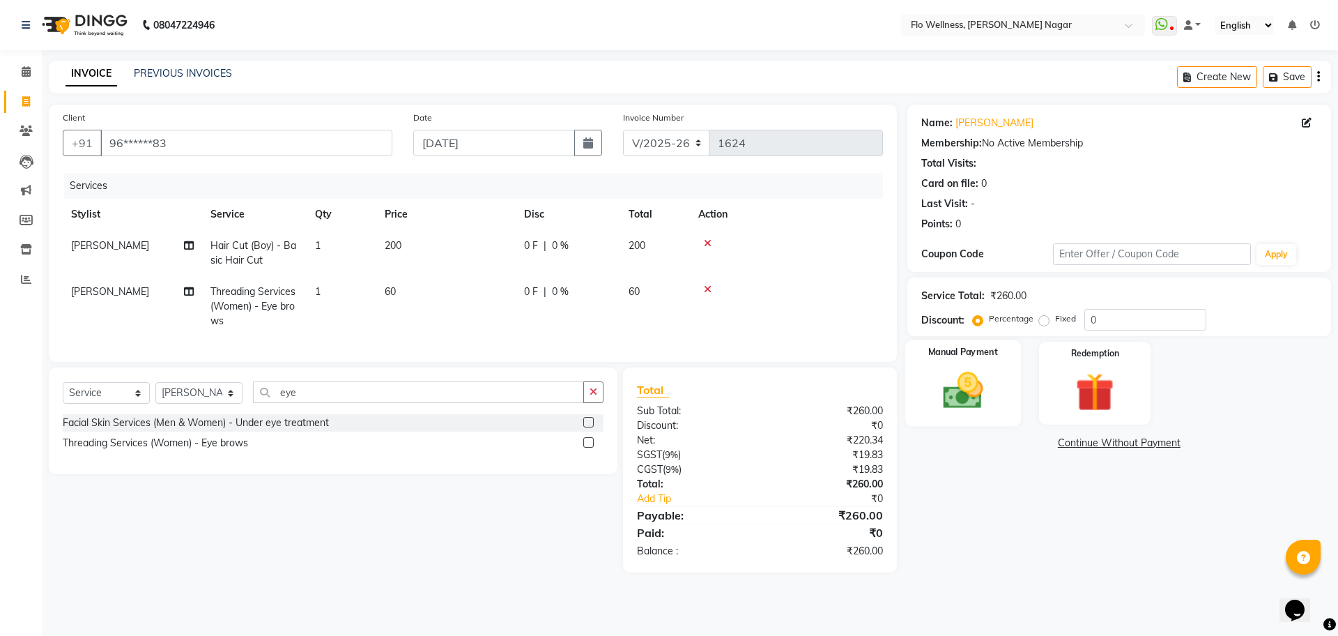
click at [942, 369] on img at bounding box center [962, 390] width 65 height 46
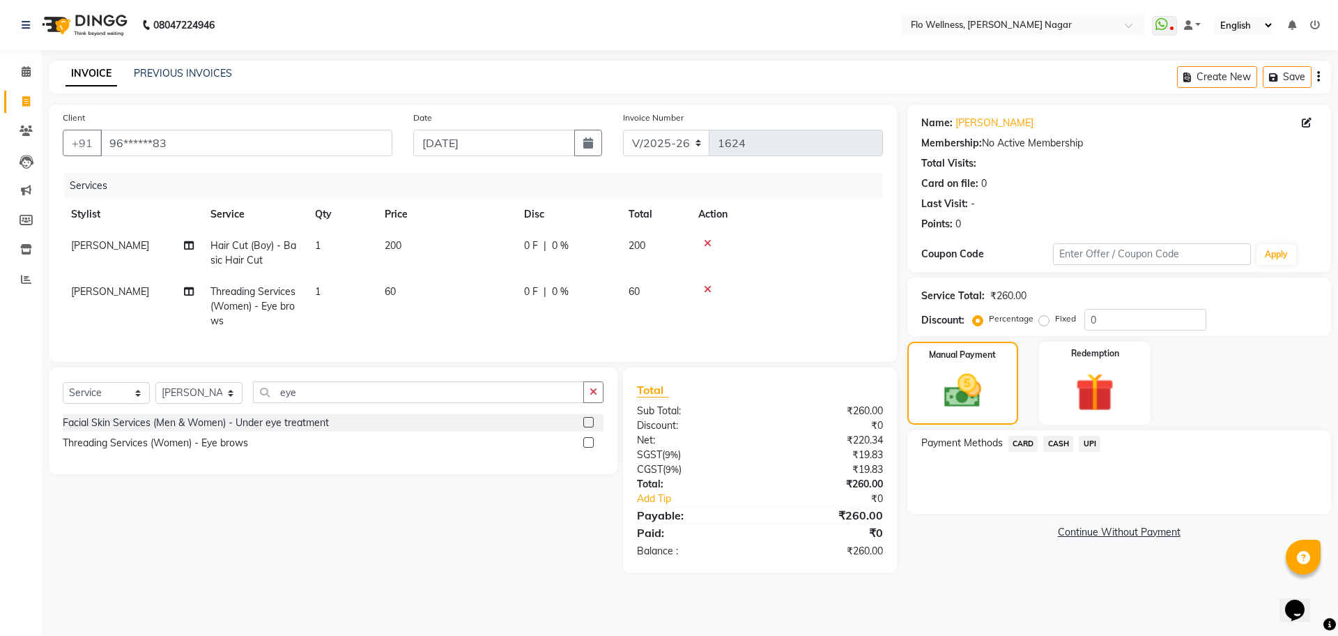
click at [1095, 438] on span "UPI" at bounding box center [1090, 444] width 22 height 16
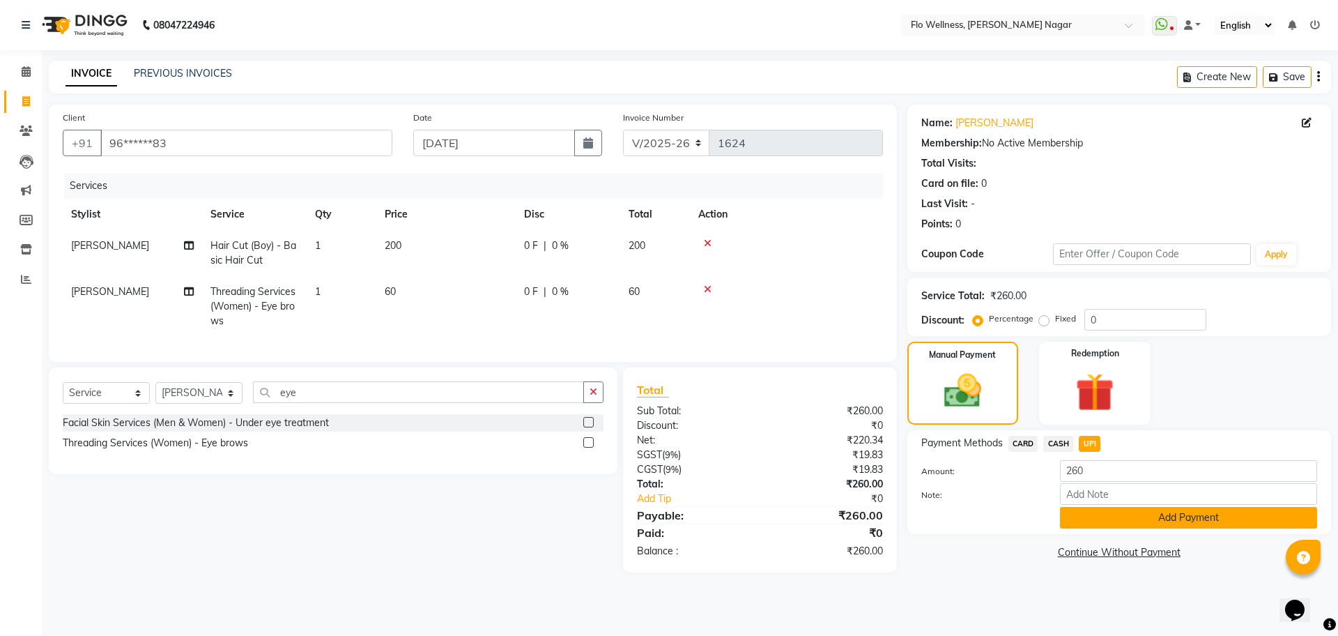
click at [1091, 513] on button "Add Payment" at bounding box center [1188, 518] width 257 height 22
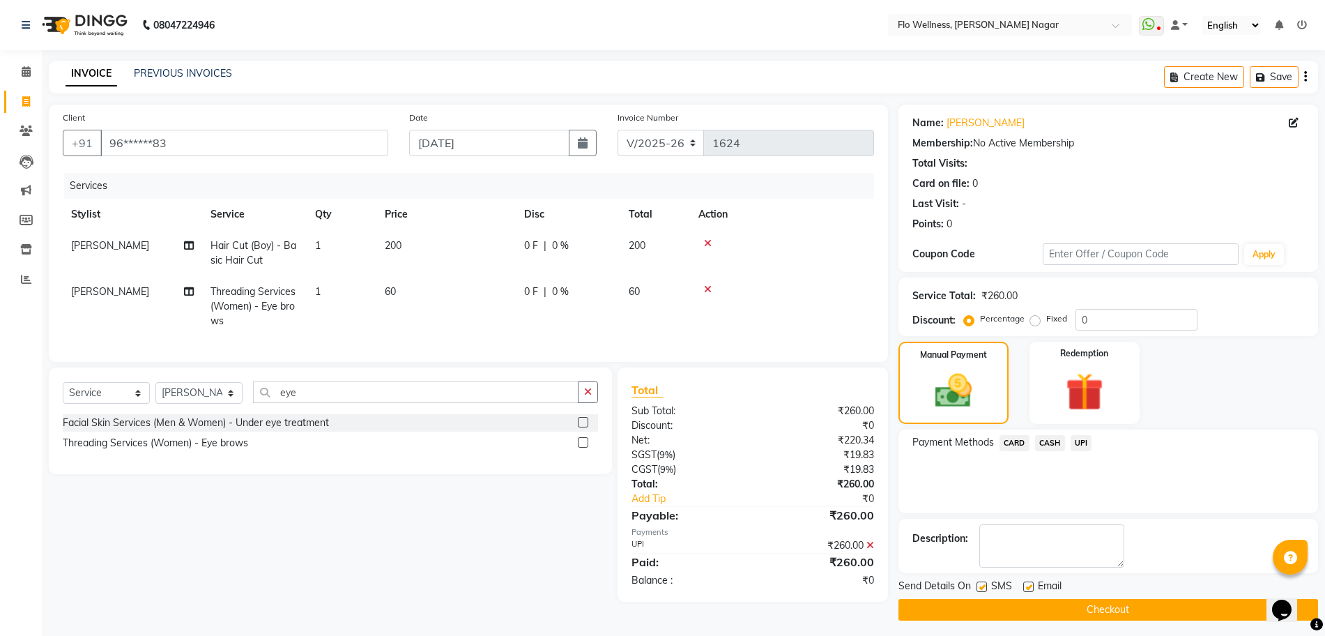
click at [1080, 605] on button "Checkout" at bounding box center [1108, 610] width 420 height 22
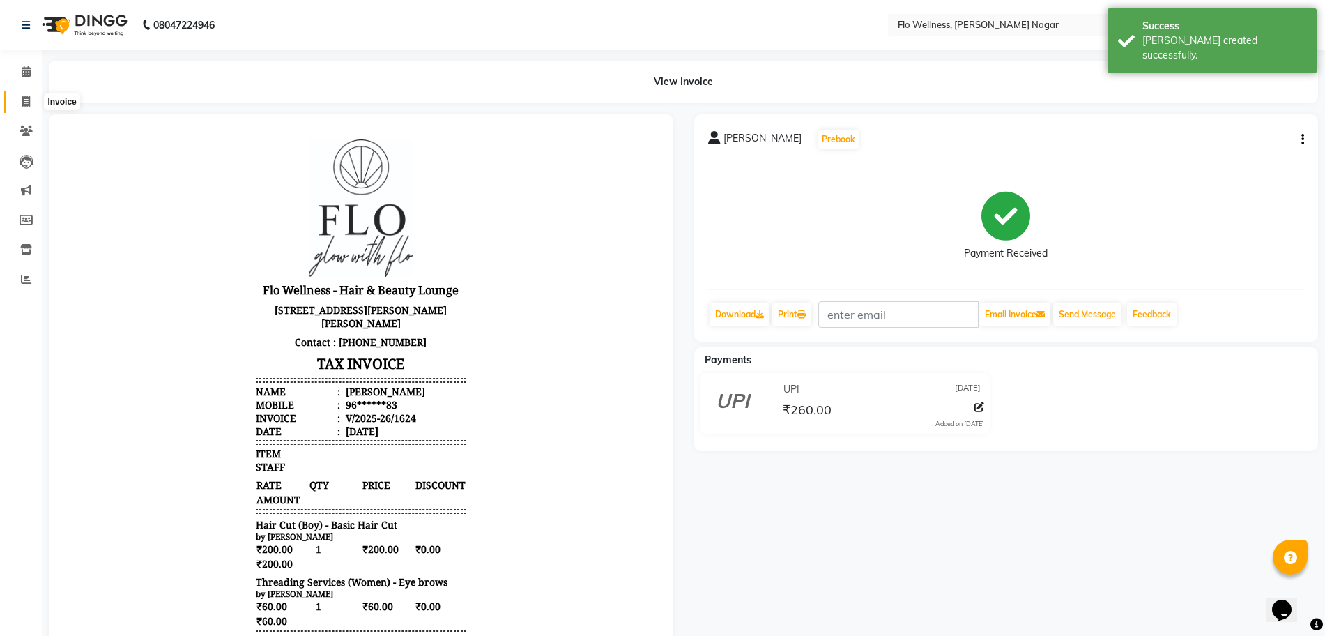
click at [30, 101] on icon at bounding box center [26, 101] width 8 height 10
select select "service"
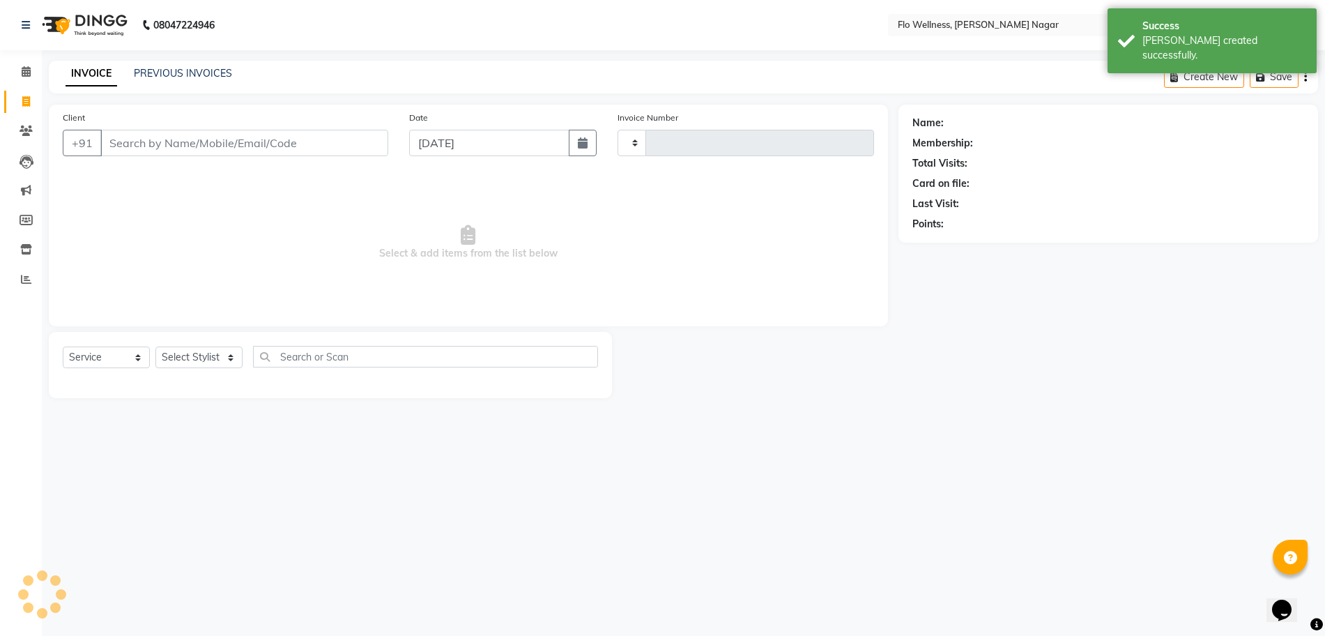
type input "1625"
select select "4509"
click at [26, 121] on link "Clients" at bounding box center [20, 131] width 33 height 23
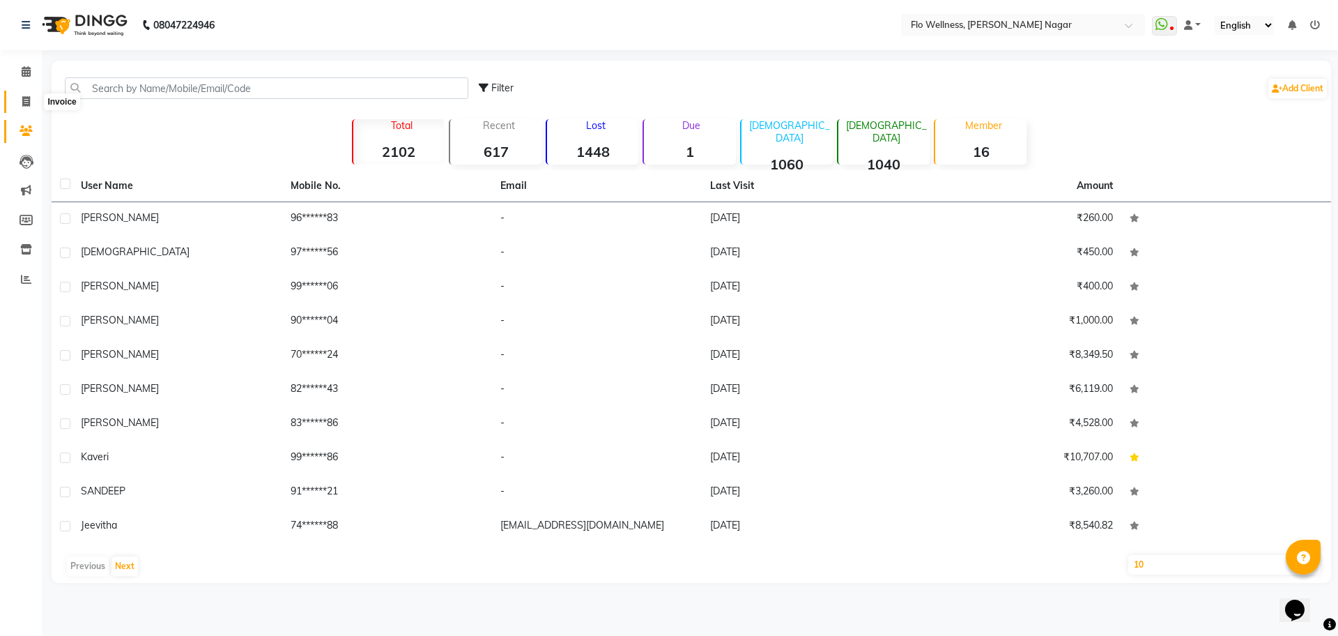
click at [20, 102] on span at bounding box center [26, 102] width 24 height 16
select select "service"
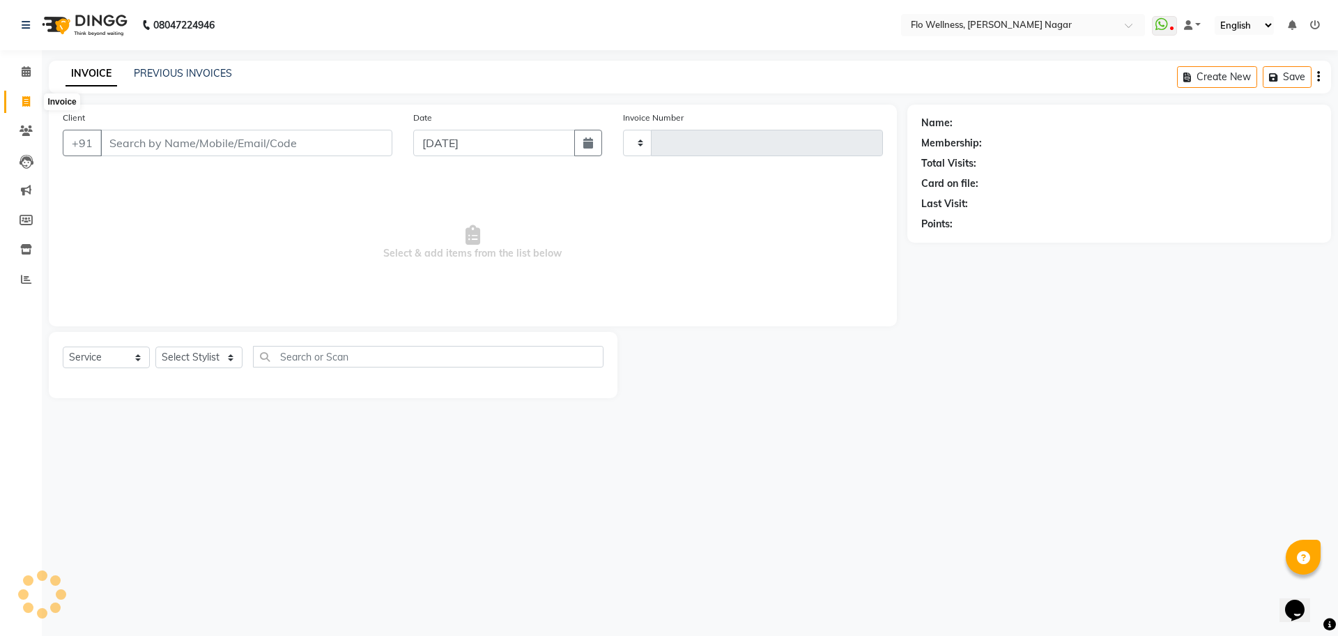
type input "1625"
select select "4509"
